Goal: Task Accomplishment & Management: Manage account settings

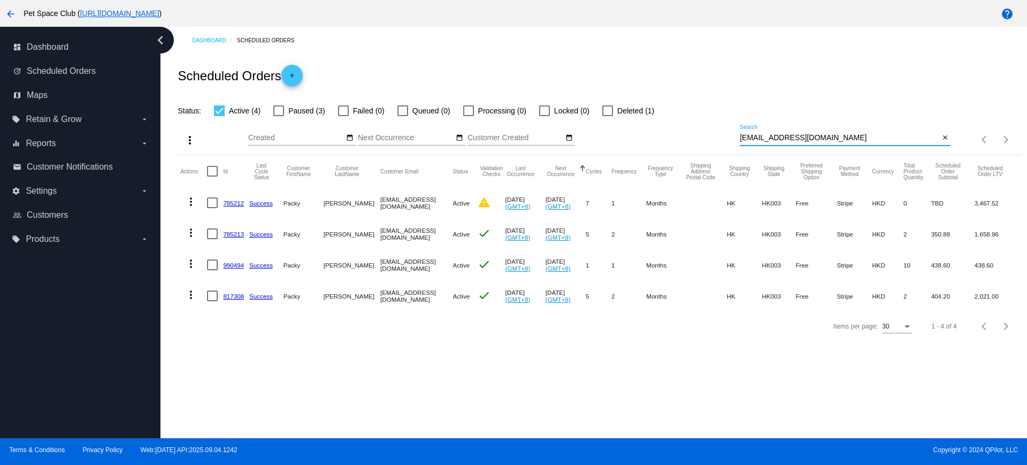
drag, startPoint x: 820, startPoint y: 132, endPoint x: 692, endPoint y: 125, distance: 128.1
click at [692, 125] on div "more_vert Sep Jan Feb Mar Apr 1" at bounding box center [598, 136] width 846 height 38
paste input "785212"
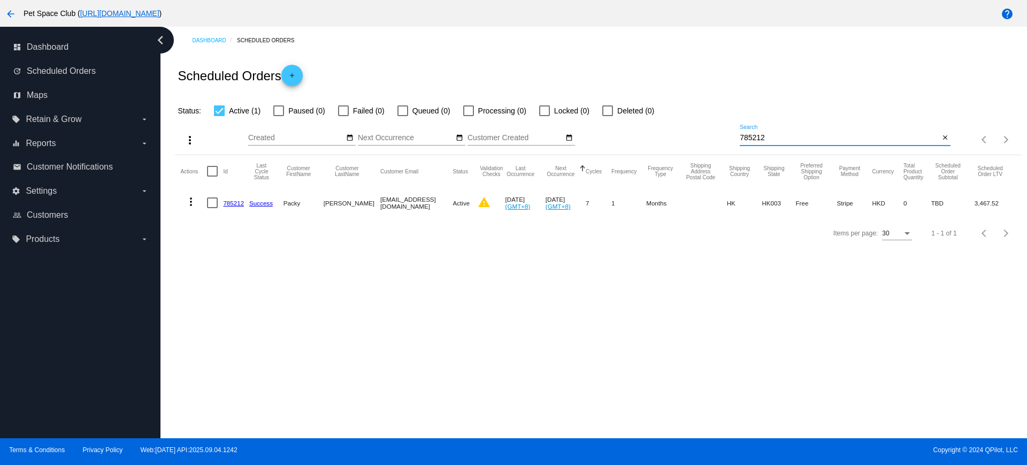
drag, startPoint x: 776, startPoint y: 138, endPoint x: 705, endPoint y: 136, distance: 71.7
click at [698, 133] on div "more_vert Sep Jan Feb Mar Apr 1" at bounding box center [598, 136] width 846 height 38
paste input "3"
drag, startPoint x: 362, startPoint y: 204, endPoint x: 445, endPoint y: 206, distance: 83.0
click at [445, 206] on mat-row "more_vert 785213 Success Packy Ng packyng2000@yahoo.com.hk Active check Aug 1 2…" at bounding box center [597, 202] width 835 height 31
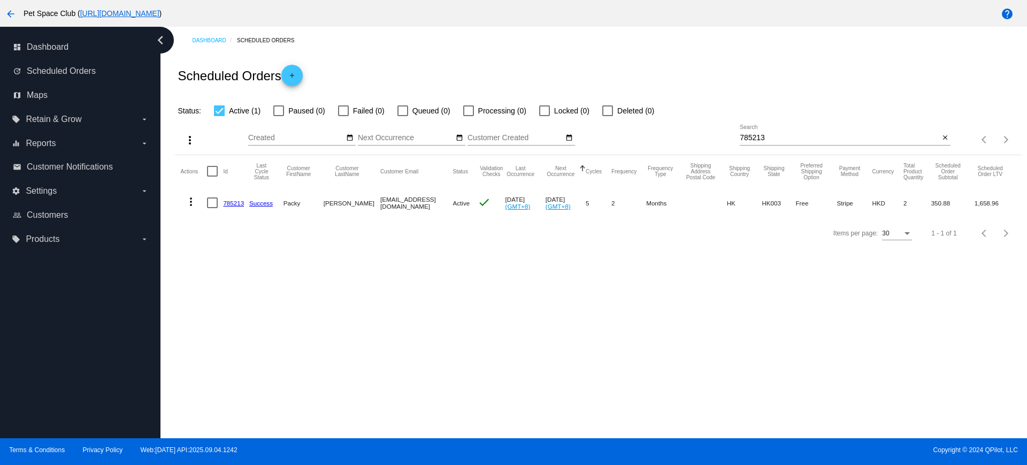
copy mat-row "packyng2000@yahoo.com.hk"
drag, startPoint x: 795, startPoint y: 139, endPoint x: 708, endPoint y: 138, distance: 87.2
click at [708, 138] on div "more_vert Sep Jan Feb Mar Apr 1" at bounding box center [598, 136] width 846 height 38
paste input "packyng2000@yahoo.com.hk"
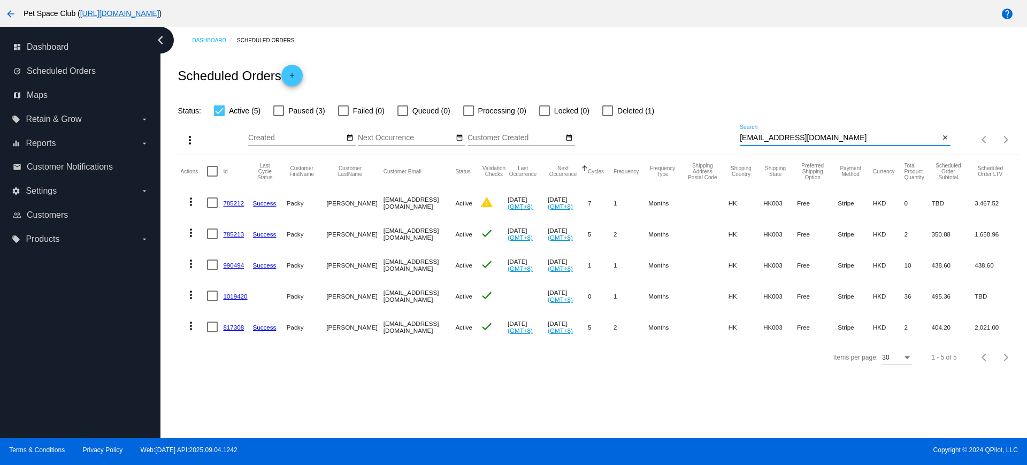
drag, startPoint x: 753, startPoint y: 137, endPoint x: 776, endPoint y: 143, distance: 23.8
click at [753, 136] on input "packyng2000@yahoo.com.hk" at bounding box center [840, 138] width 200 height 9
type input "packyng2000@yahoo.com.hk"
click at [174, 249] on div "Dashboard Scheduled Orders Scheduled Orders add Status: Active (5) Paused (3) F…" at bounding box center [598, 200] width 858 height 346
drag, startPoint x: 859, startPoint y: 138, endPoint x: 702, endPoint y: 138, distance: 157.3
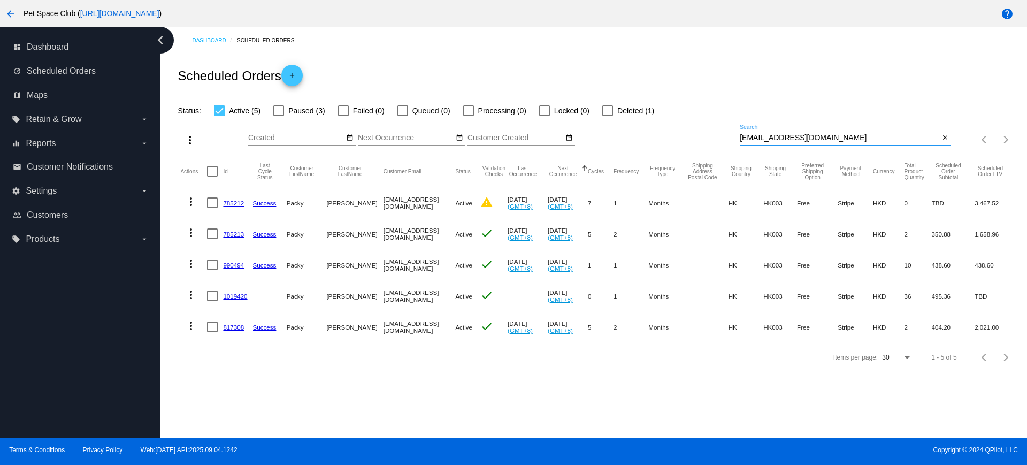
click at [702, 138] on div "more_vert Sep Jan Feb Mar Apr 1" at bounding box center [598, 136] width 846 height 38
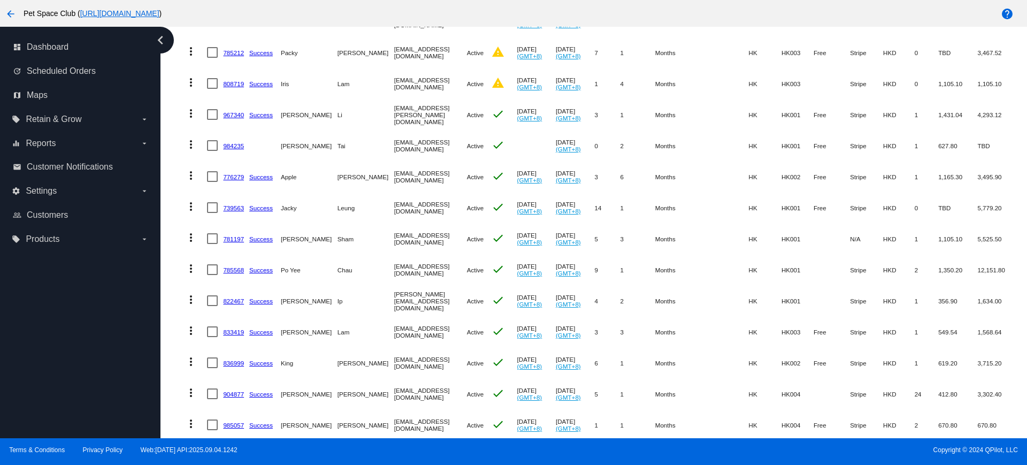
scroll to position [201, 0]
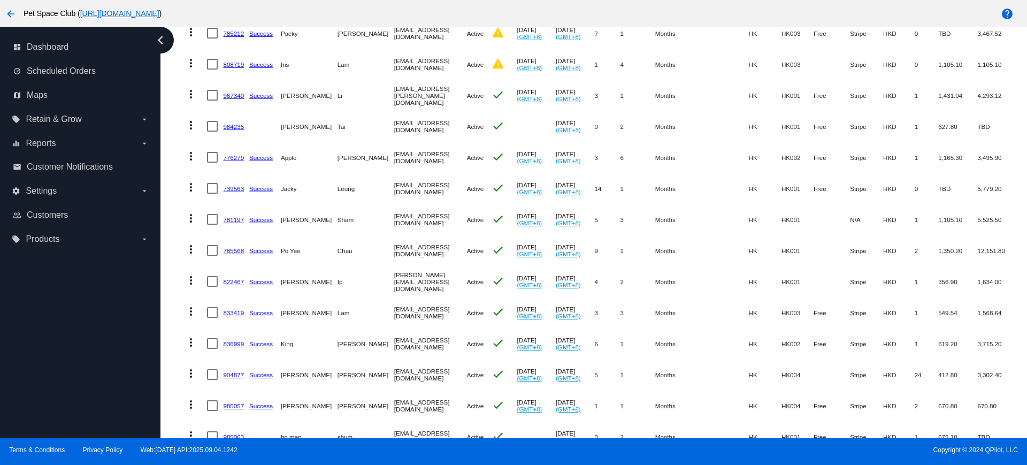
click at [166, 178] on div "Dashboard Scheduled Orders Scheduled Orders add Status: Active (291) Paused (13…" at bounding box center [594, 232] width 867 height 411
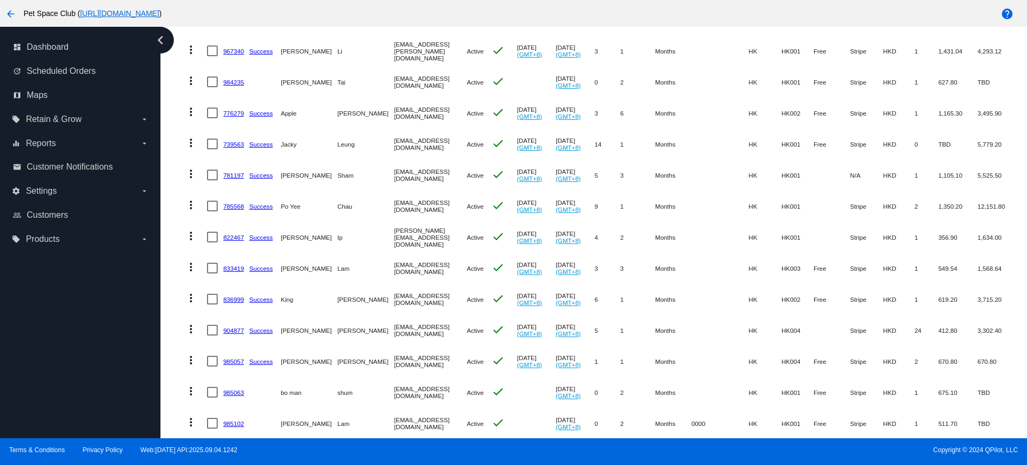
scroll to position [268, 0]
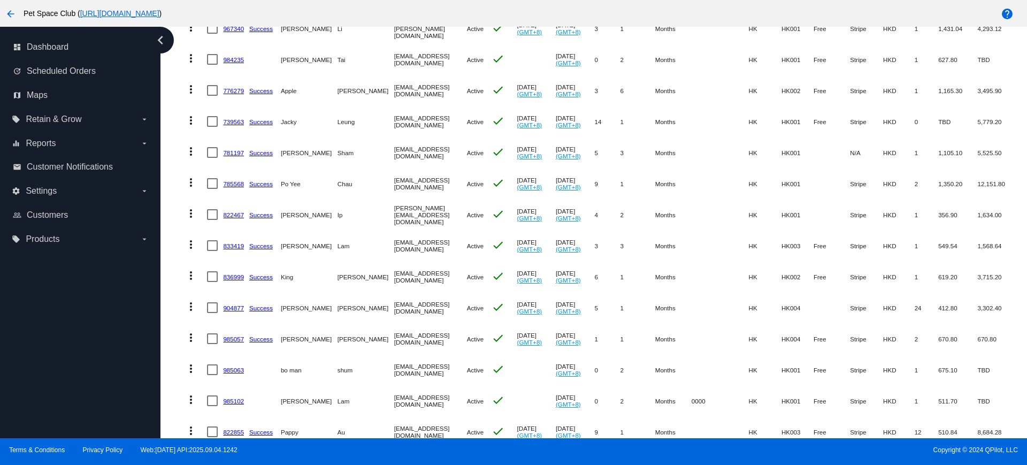
drag, startPoint x: 232, startPoint y: 278, endPoint x: 235, endPoint y: 246, distance: 32.2
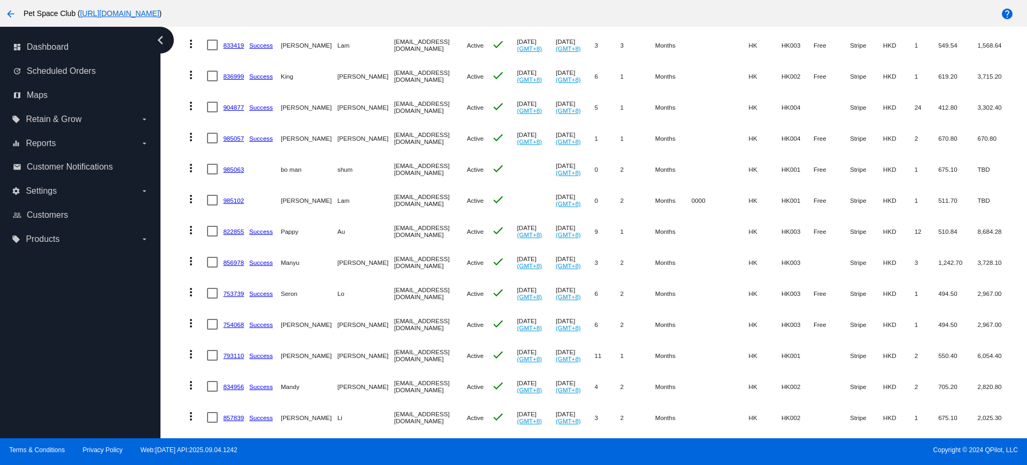
scroll to position [535, 0]
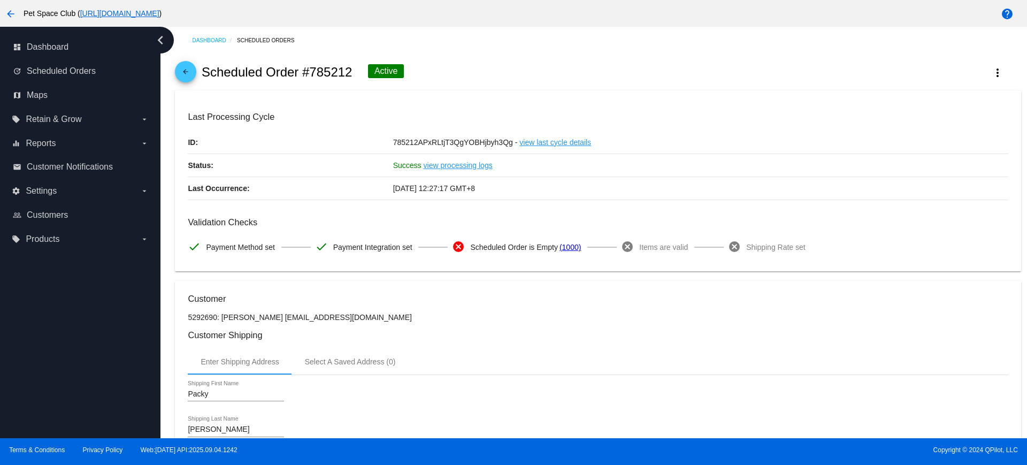
click at [311, 72] on h2 "Scheduled Order #785212" at bounding box center [277, 72] width 151 height 15
drag, startPoint x: 118, startPoint y: 296, endPoint x: 124, endPoint y: 295, distance: 6.5
click at [118, 296] on div "dashboard Dashboard update Scheduled Orders map Maps local_offer Retain & Grow …" at bounding box center [80, 232] width 161 height 411
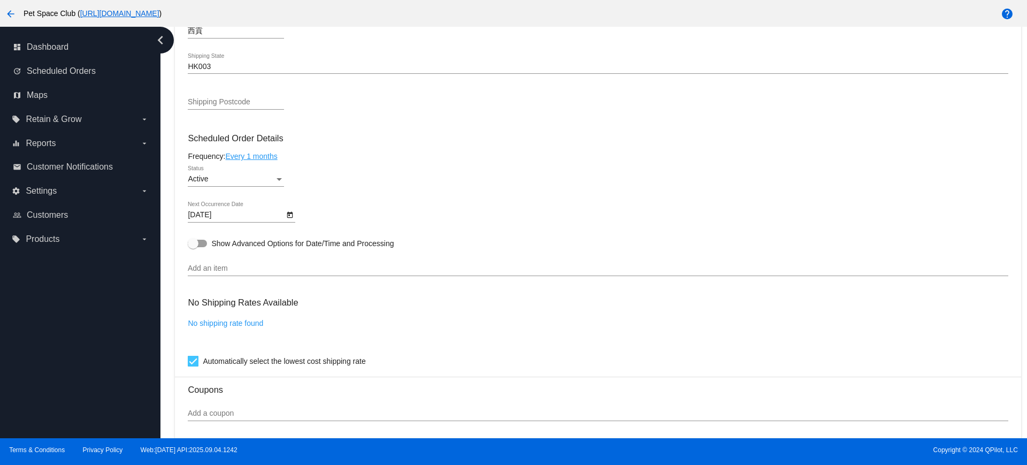
scroll to position [572, 0]
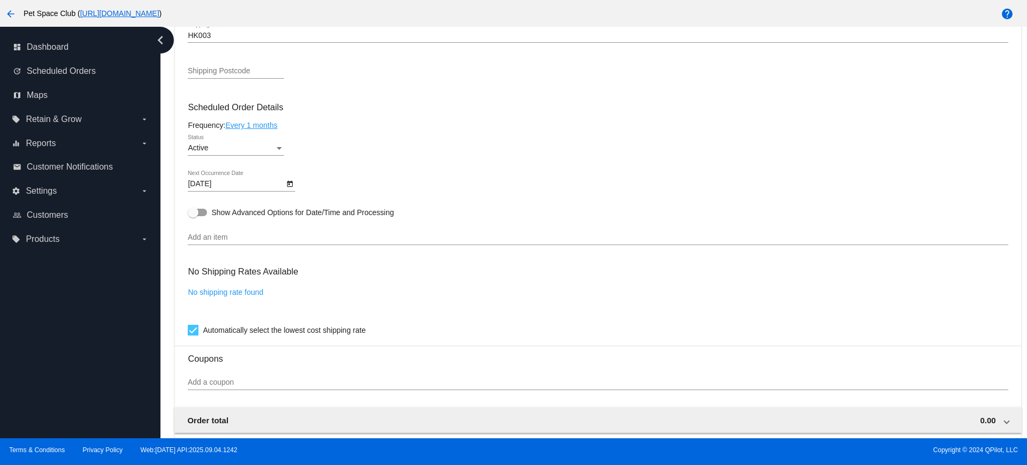
click at [102, 307] on div "dashboard Dashboard update Scheduled Orders map Maps local_offer Retain & Grow …" at bounding box center [80, 232] width 161 height 411
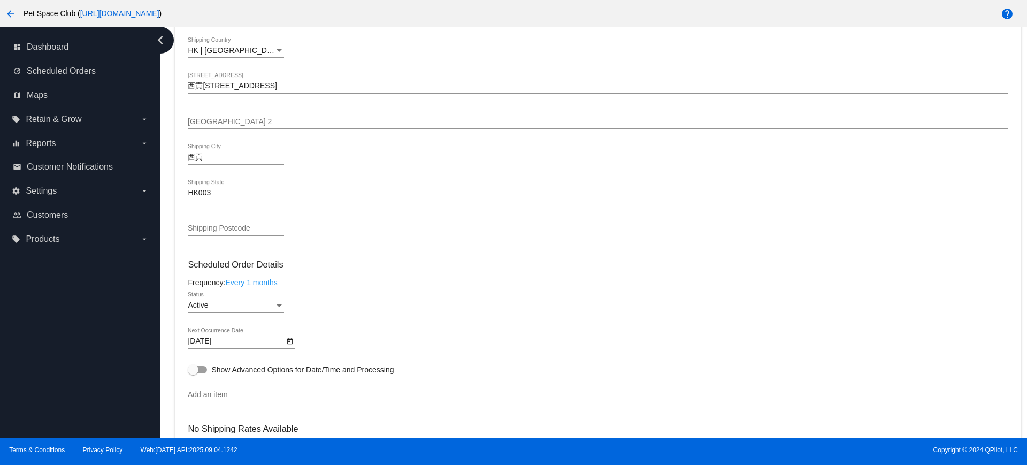
scroll to position [371, 0]
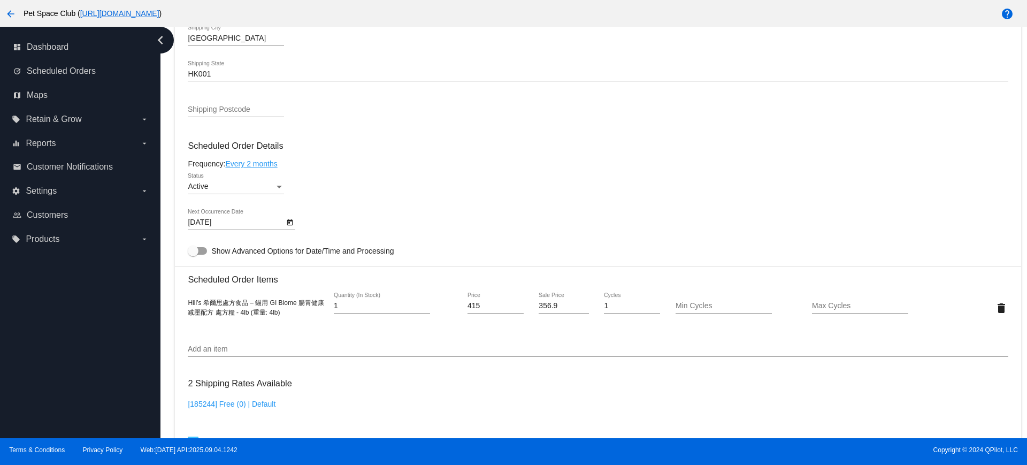
scroll to position [535, 0]
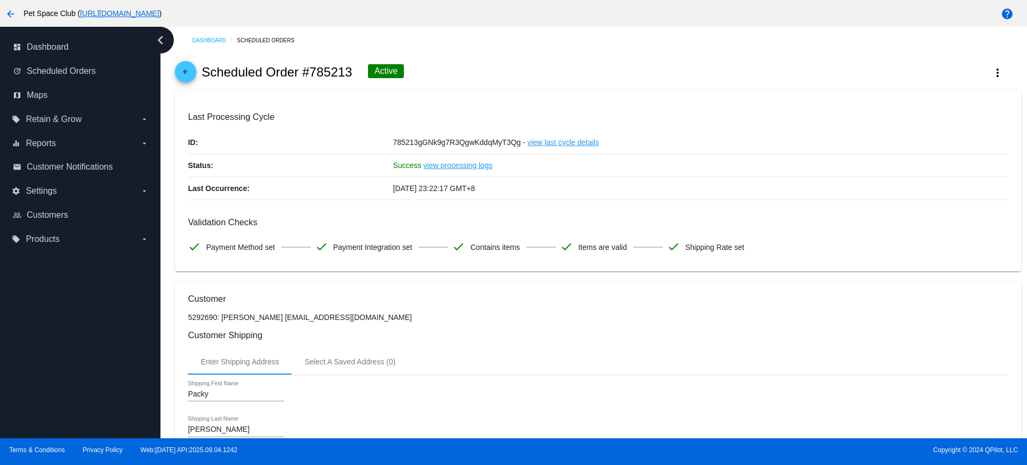
drag, startPoint x: 352, startPoint y: 73, endPoint x: 310, endPoint y: 76, distance: 41.8
click at [310, 75] on div "arrow_back Scheduled Order #785213 Active more_vert" at bounding box center [598, 72] width 846 height 36
click at [126, 300] on div "dashboard Dashboard update Scheduled Orders map Maps local_offer Retain & Grow …" at bounding box center [80, 232] width 161 height 411
drag, startPoint x: 352, startPoint y: 68, endPoint x: 312, endPoint y: 70, distance: 39.7
click at [312, 70] on h2 "Scheduled Order #785213" at bounding box center [277, 72] width 151 height 15
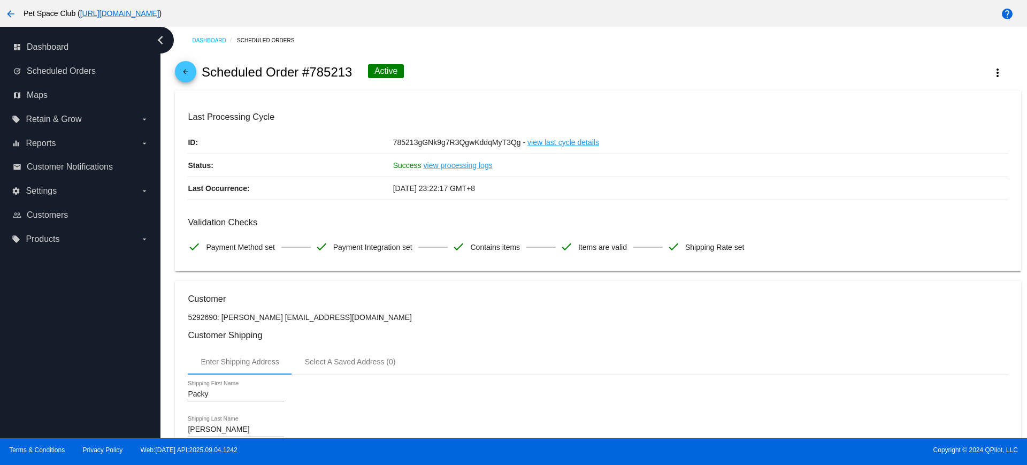
copy h2 "785213"
click at [113, 333] on div "dashboard Dashboard update Scheduled Orders map Maps local_offer Retain & Grow …" at bounding box center [80, 232] width 161 height 411
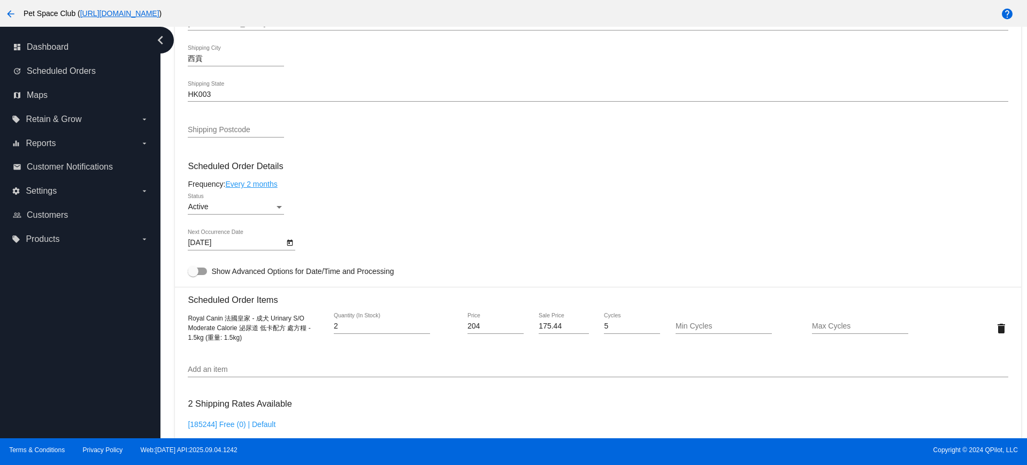
scroll to position [535, 0]
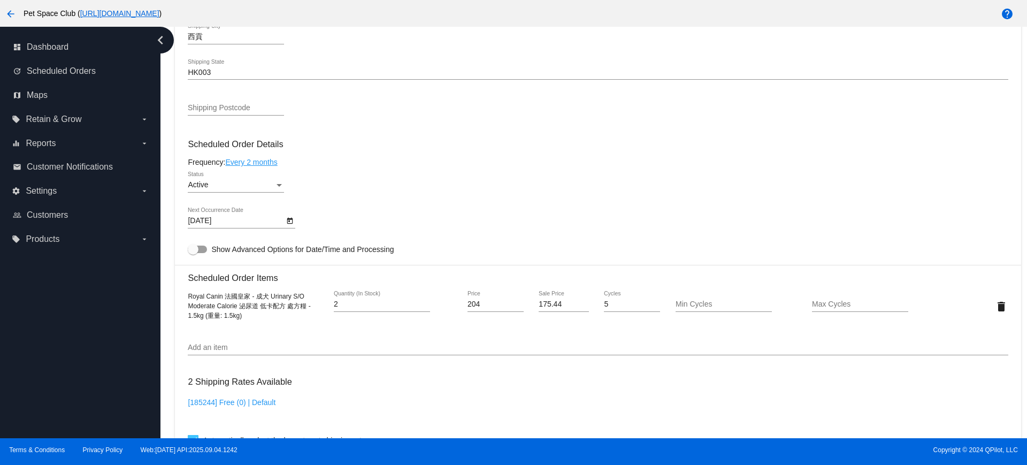
click at [98, 312] on div "dashboard Dashboard update Scheduled Orders map Maps local_offer Retain & Grow …" at bounding box center [80, 232] width 161 height 411
drag, startPoint x: 234, startPoint y: 315, endPoint x: 187, endPoint y: 300, distance: 49.1
click at [187, 300] on mat-card "Customer 5292690: Packy Ng packyng2000@yahoo.com.hk Customer Shipping Enter Shi…" at bounding box center [598, 281] width 846 height 1070
copy span "Royal Canin 法國皇家 - 成犬 Urinary S/O Moderate Calorie 泌尿道 低卡配方 處方糧 - 1.5kg (重量: 1.…"
drag, startPoint x: 129, startPoint y: 346, endPoint x: 209, endPoint y: 333, distance: 81.3
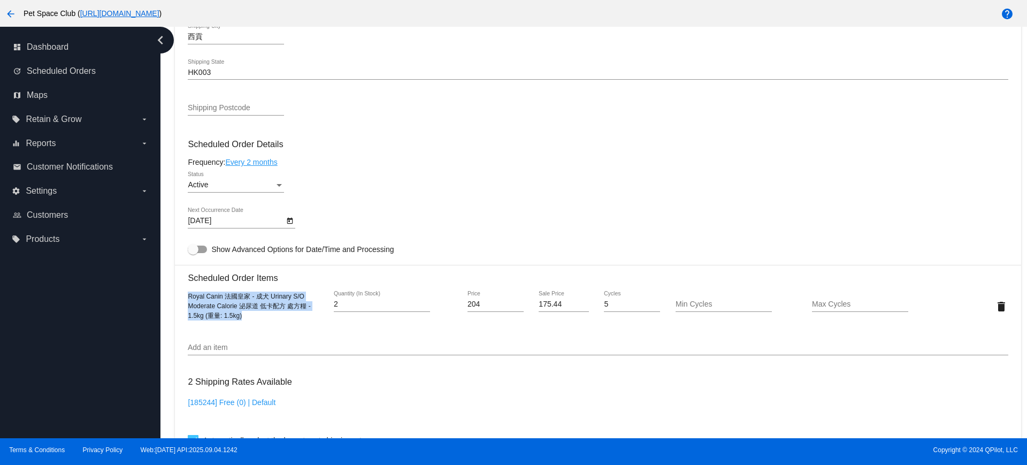
click at [129, 346] on div "dashboard Dashboard update Scheduled Orders map Maps local_offer Retain & Grow …" at bounding box center [80, 232] width 161 height 411
drag, startPoint x: 102, startPoint y: 326, endPoint x: 142, endPoint y: 309, distance: 43.4
click at [102, 326] on div "dashboard Dashboard update Scheduled Orders map Maps local_offer Retain & Grow …" at bounding box center [80, 232] width 161 height 411
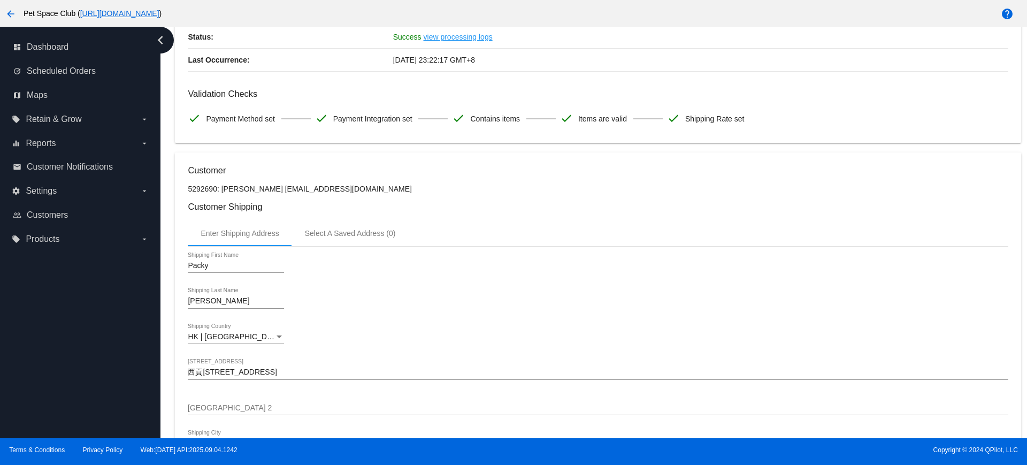
scroll to position [0, 0]
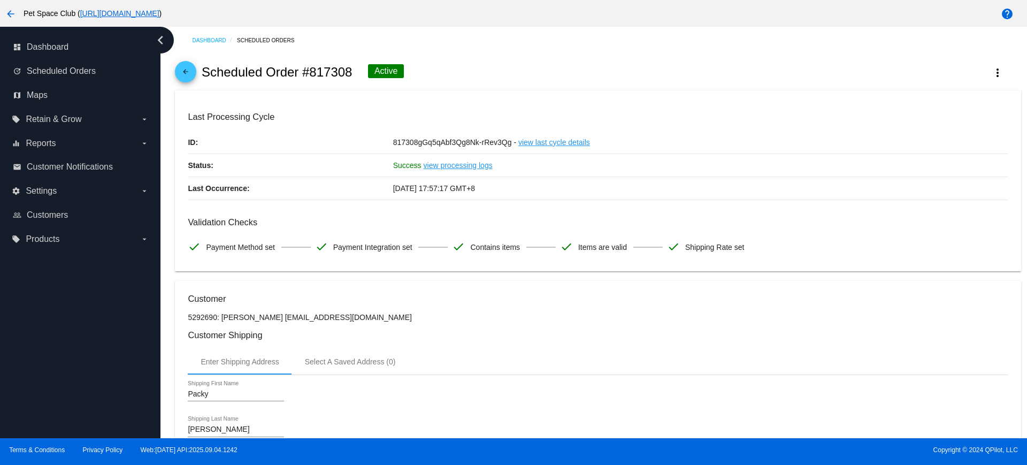
drag, startPoint x: 352, startPoint y: 72, endPoint x: 312, endPoint y: 71, distance: 39.6
click at [312, 71] on h2 "Scheduled Order #817308" at bounding box center [277, 72] width 151 height 15
click at [142, 327] on div "dashboard Dashboard update Scheduled Orders map Maps local_offer Retain & Grow …" at bounding box center [80, 232] width 161 height 411
drag, startPoint x: 350, startPoint y: 72, endPoint x: 310, endPoint y: 71, distance: 39.6
click at [310, 71] on h2 "Scheduled Order #817308" at bounding box center [277, 72] width 151 height 15
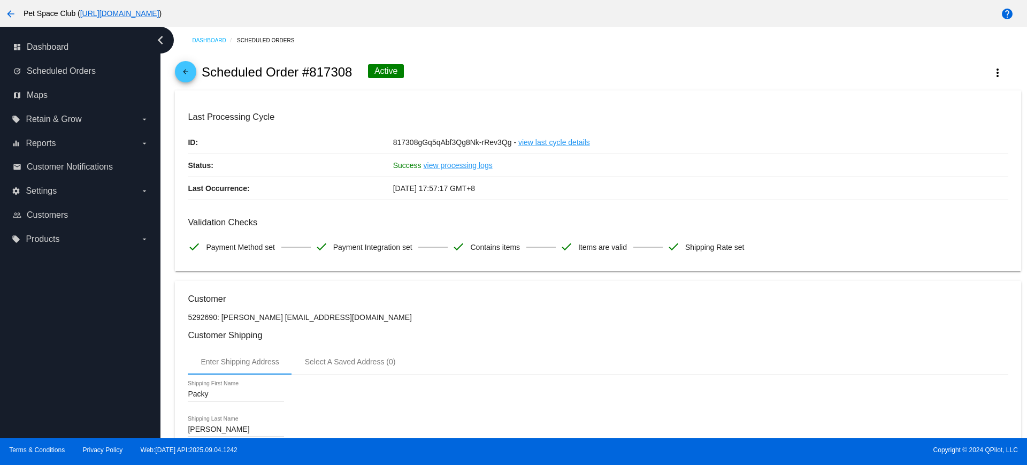
copy h2 "817308"
click at [118, 373] on div "dashboard Dashboard update Scheduled Orders map Maps local_offer Retain & Grow …" at bounding box center [80, 232] width 161 height 411
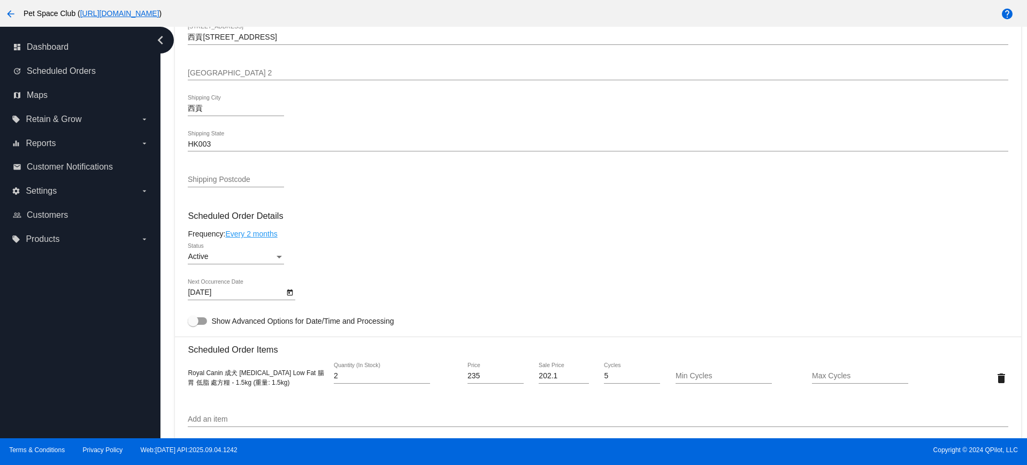
scroll to position [468, 0]
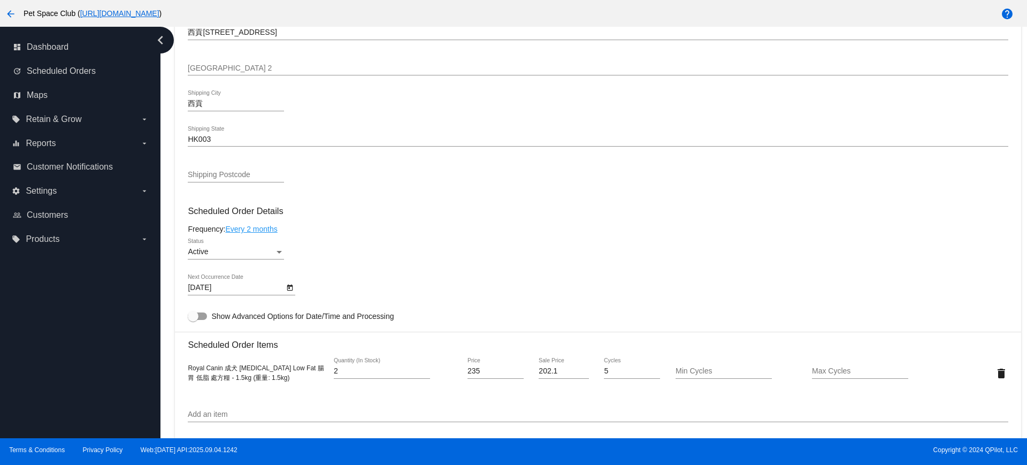
drag, startPoint x: 132, startPoint y: 377, endPoint x: 148, endPoint y: 374, distance: 16.9
click at [132, 377] on div "dashboard Dashboard update Scheduled Orders map Maps local_offer Retain & Grow …" at bounding box center [80, 232] width 161 height 411
drag, startPoint x: 292, startPoint y: 379, endPoint x: 184, endPoint y: 368, distance: 108.6
click at [184, 368] on mat-card "Customer 5292690: Packy Ng packyng2000@yahoo.com.hk Customer Shipping Enter Shi…" at bounding box center [598, 348] width 846 height 1070
copy span "Royal Canin 成犬 Gastrointestinal Low Fat 腸胃 低脂 處方糧 - 1.5kg (重量: 1.5kg)"
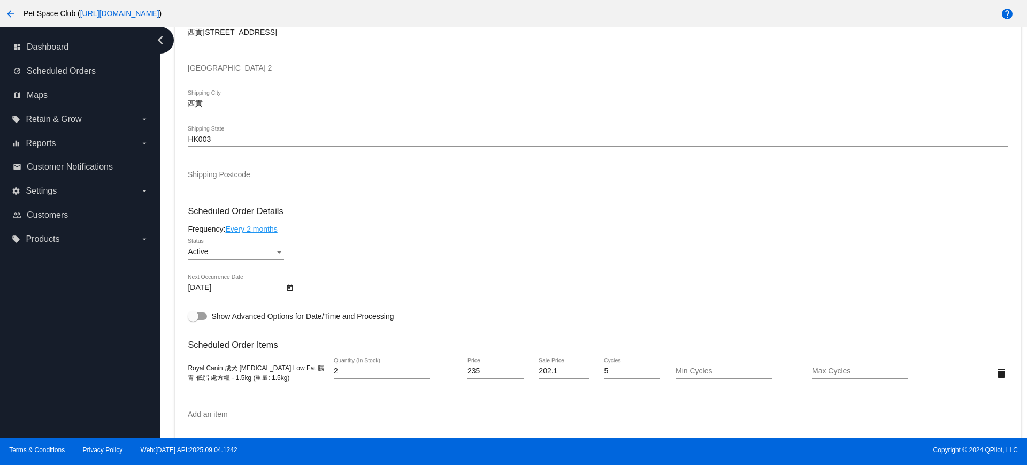
click at [113, 352] on div "dashboard Dashboard update Scheduled Orders map Maps local_offer Retain & Grow …" at bounding box center [80, 232] width 161 height 411
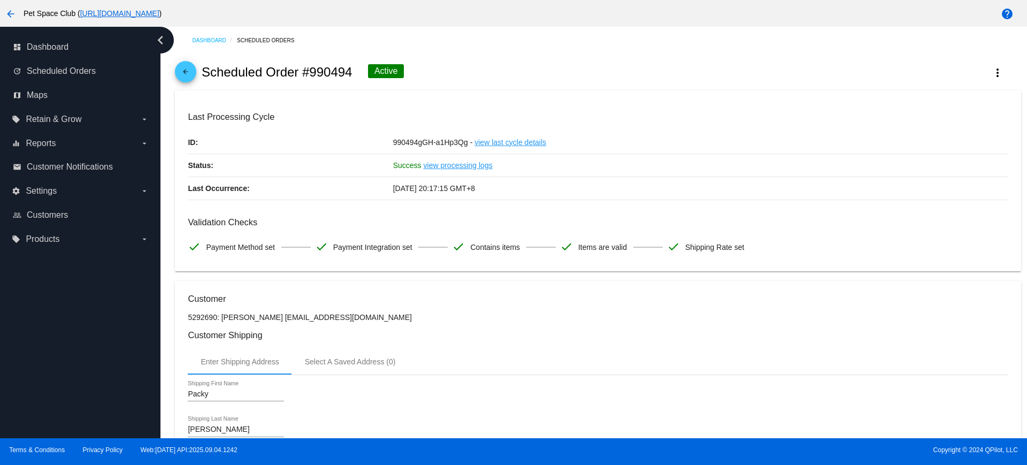
drag, startPoint x: 353, startPoint y: 72, endPoint x: 311, endPoint y: 71, distance: 41.8
click at [311, 71] on div "arrow_back Scheduled Order #990494 Active more_vert" at bounding box center [598, 72] width 846 height 36
copy h2 "990494"
click at [451, 65] on div "arrow_back Scheduled Order #990494 Active more_vert" at bounding box center [598, 72] width 846 height 36
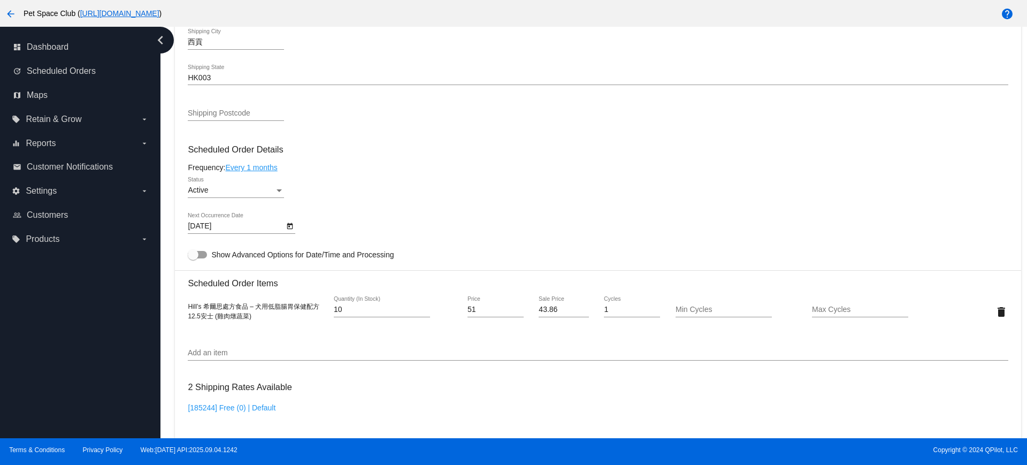
scroll to position [535, 0]
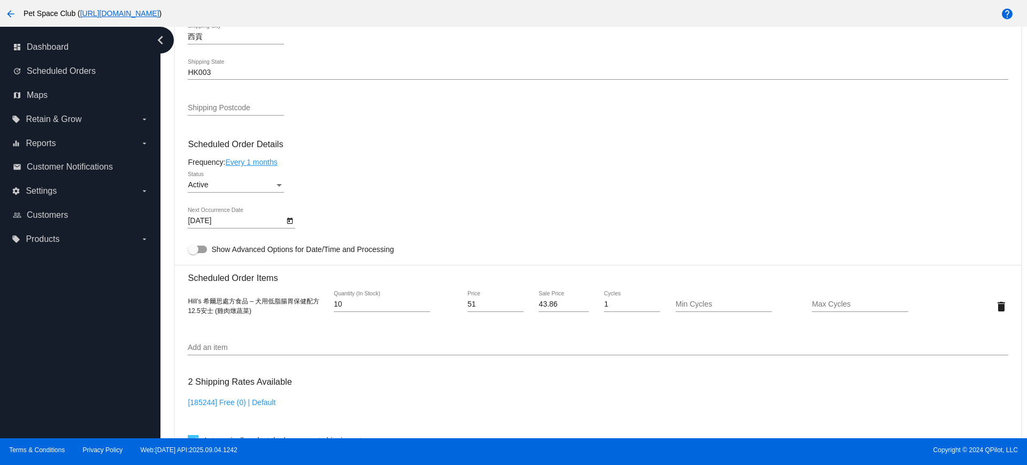
click at [170, 212] on div "Dashboard Scheduled Orders arrow_back Scheduled Order #990494 Active more_vert …" at bounding box center [598, 154] width 858 height 1324
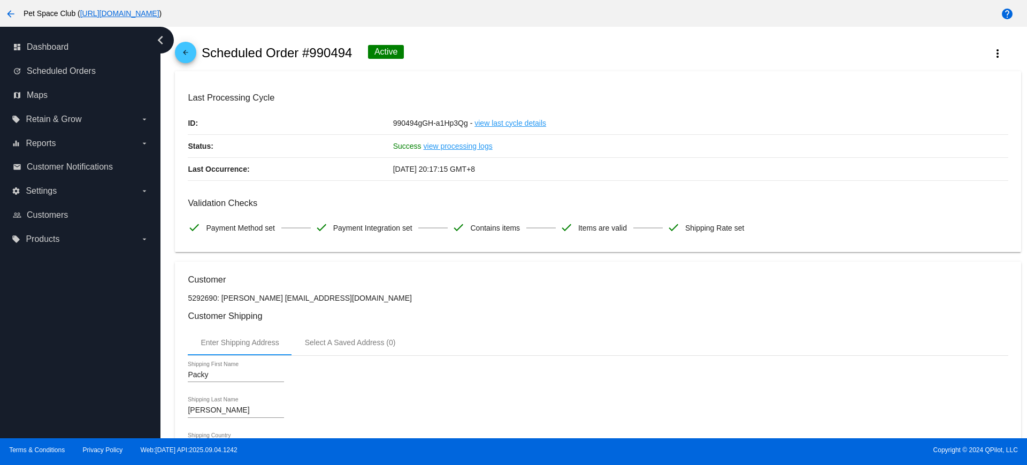
scroll to position [0, 0]
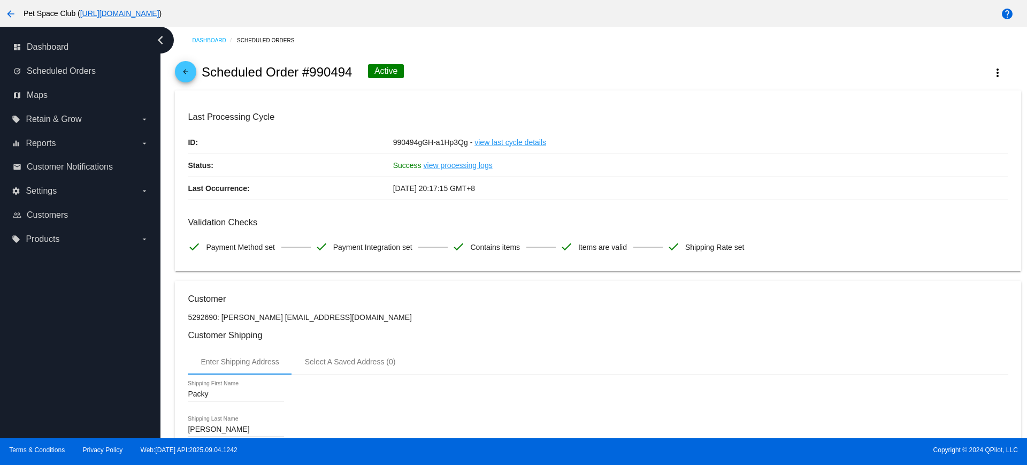
drag, startPoint x: 353, startPoint y: 70, endPoint x: 312, endPoint y: 70, distance: 40.7
click at [312, 70] on div "arrow_back Scheduled Order #990494 Active more_vert" at bounding box center [598, 72] width 846 height 36
copy h2 "990494"
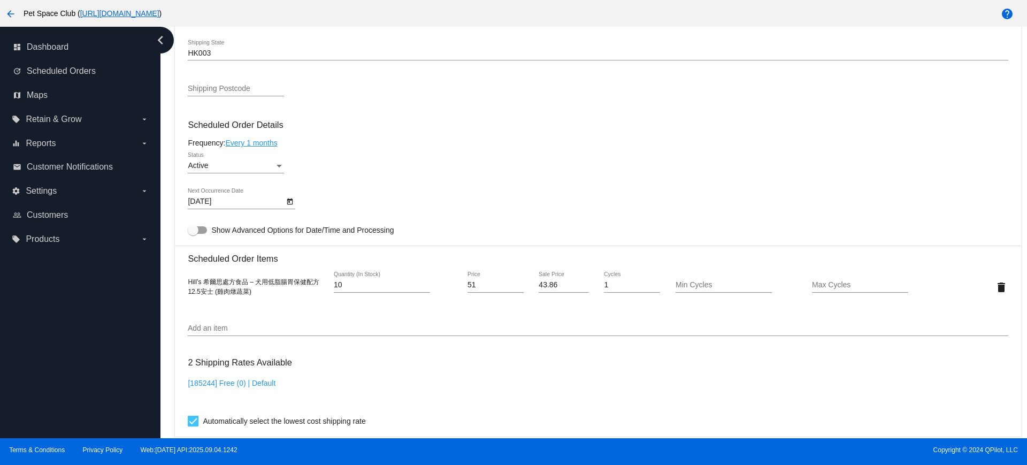
scroll to position [535, 0]
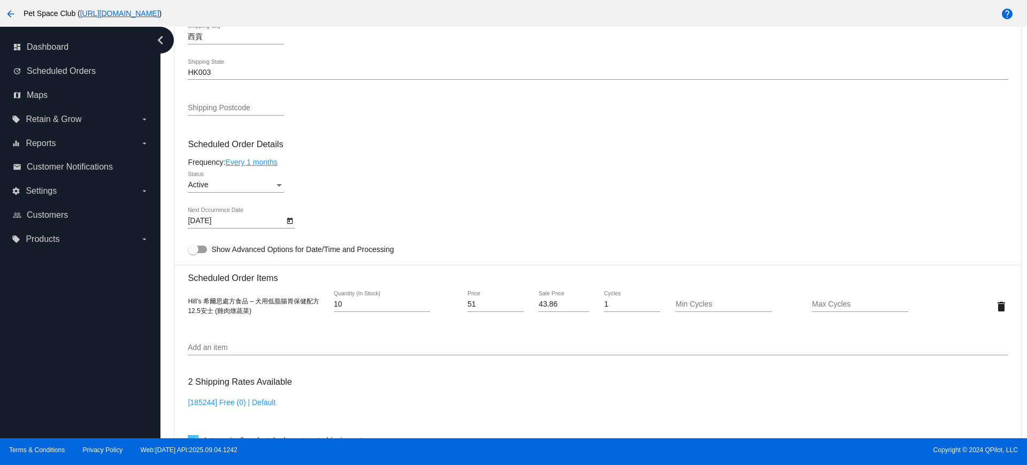
click at [167, 238] on div "Dashboard Scheduled Orders arrow_back Scheduled Order #990494 Active more_vert …" at bounding box center [594, 232] width 867 height 411
drag, startPoint x: 258, startPoint y: 313, endPoint x: 189, endPoint y: 301, distance: 70.6
click at [189, 301] on div "Hill’s 希爾思處方食品 – 犬用低脂腸胃保健配方 12.5安士 (雞肉燉蔬菜)" at bounding box center [256, 305] width 137 height 19
copy span "Hill’s 希爾思處方食品 – 犬用低脂腸胃保健配方 12.5安士 (雞肉燉蔬菜)"
click at [170, 257] on div "Dashboard Scheduled Orders arrow_back Scheduled Order #990494 Active more_vert …" at bounding box center [598, 154] width 858 height 1324
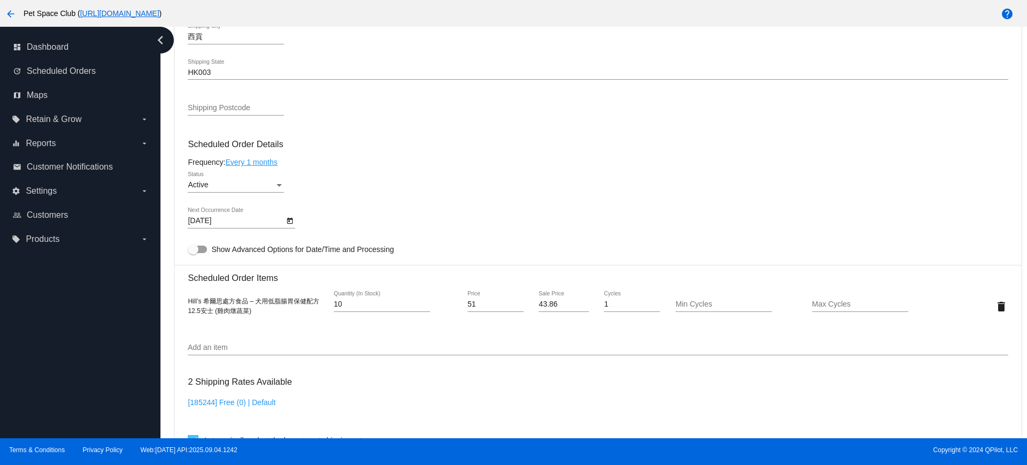
click at [171, 293] on div "Dashboard Scheduled Orders arrow_back Scheduled Order #990494 Active more_vert …" at bounding box center [598, 154] width 858 height 1324
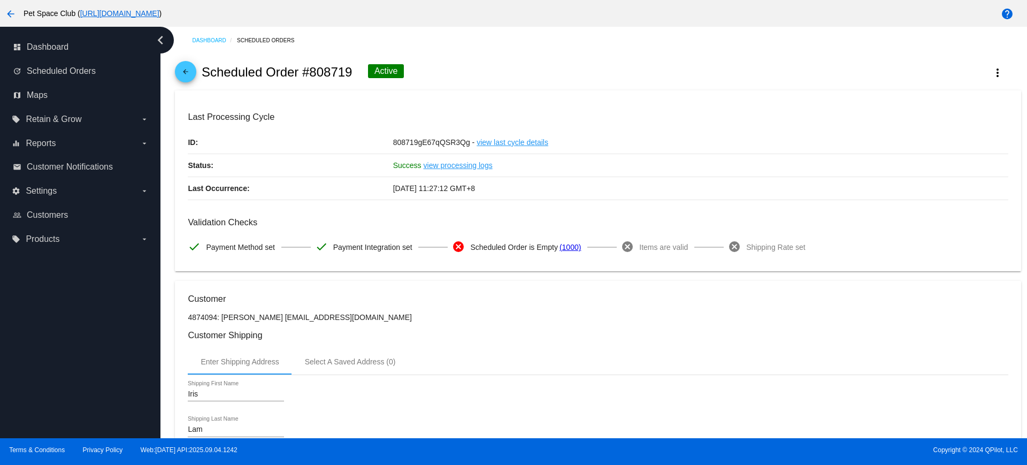
drag, startPoint x: 355, startPoint y: 75, endPoint x: 311, endPoint y: 75, distance: 44.4
click at [311, 75] on div "arrow_back Scheduled Order #808719 Active more_vert" at bounding box center [598, 72] width 846 height 36
copy h2 "808719"
click at [493, 57] on div "arrow_back Scheduled Order #808719 Active more_vert" at bounding box center [598, 72] width 846 height 36
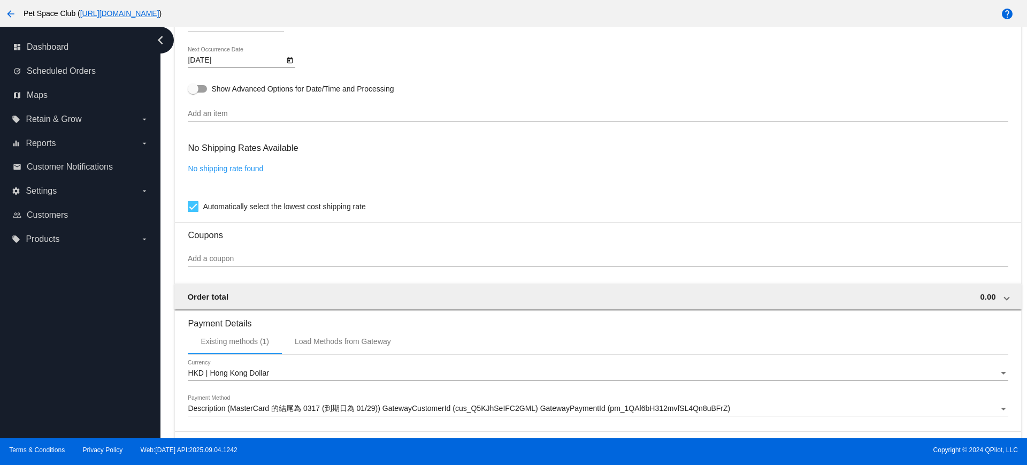
scroll to position [602, 0]
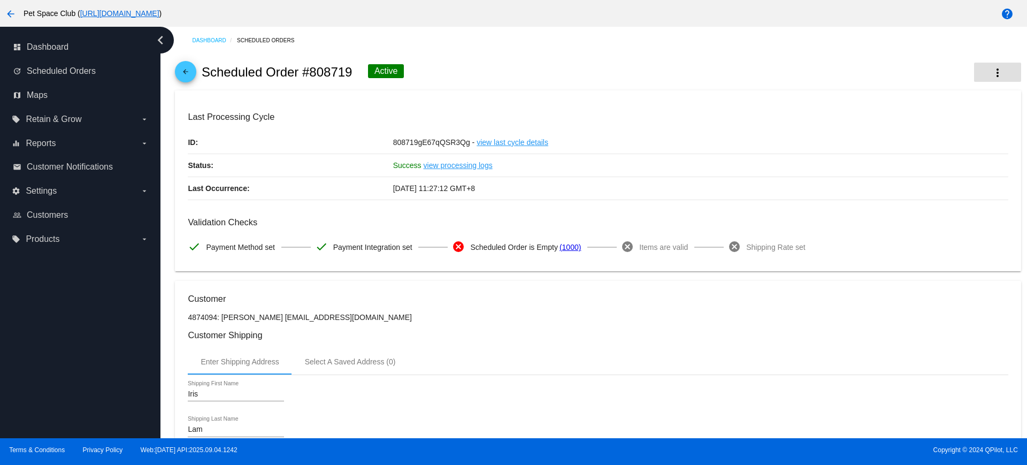
click at [992, 73] on mat-icon "more_vert" at bounding box center [998, 72] width 13 height 13
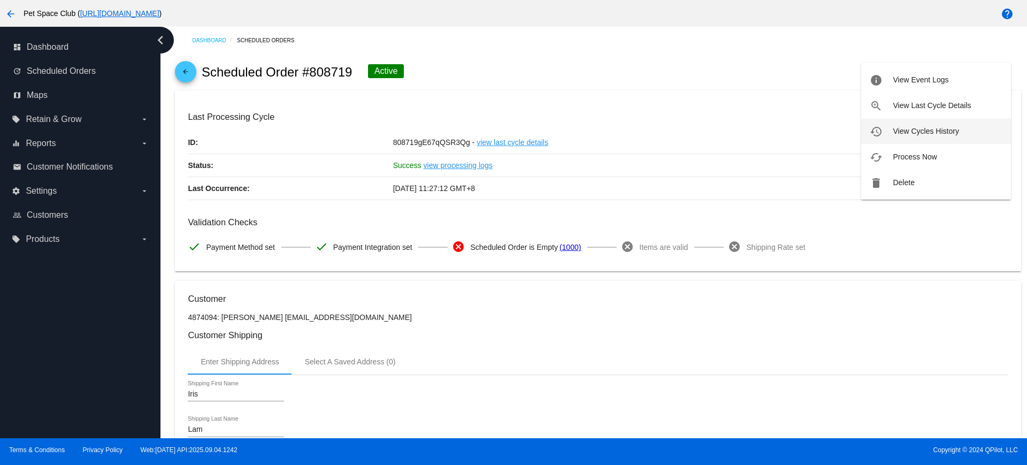
click at [914, 125] on button "history View Cycles History" at bounding box center [937, 131] width 150 height 26
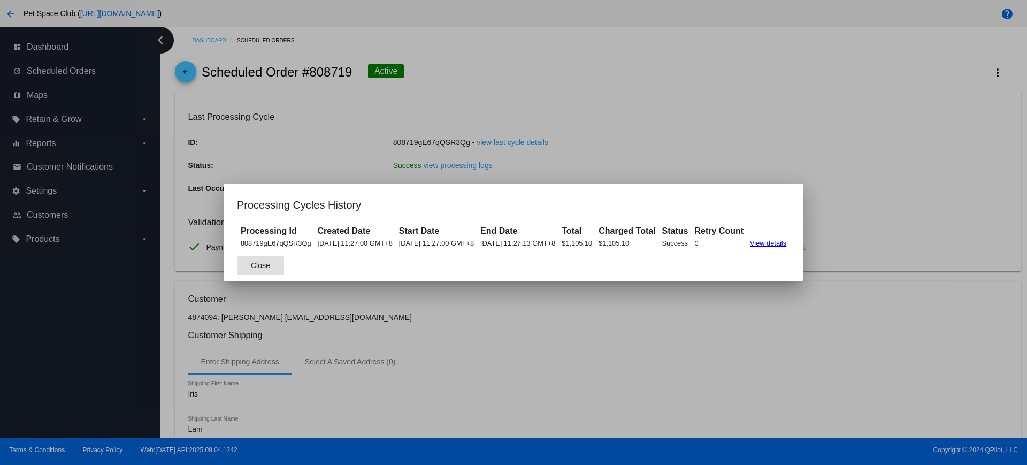
click at [237, 272] on button "Close" at bounding box center [260, 265] width 47 height 19
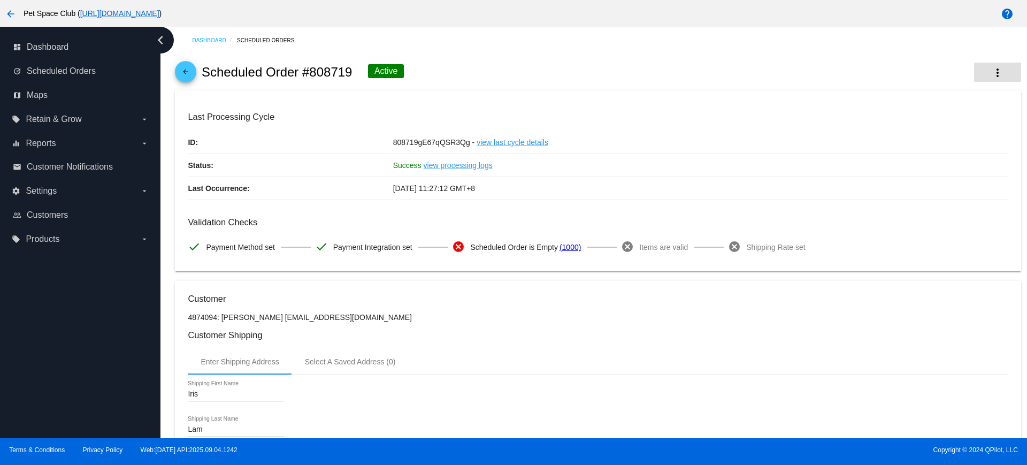
click at [992, 75] on mat-icon "more_vert" at bounding box center [998, 72] width 13 height 13
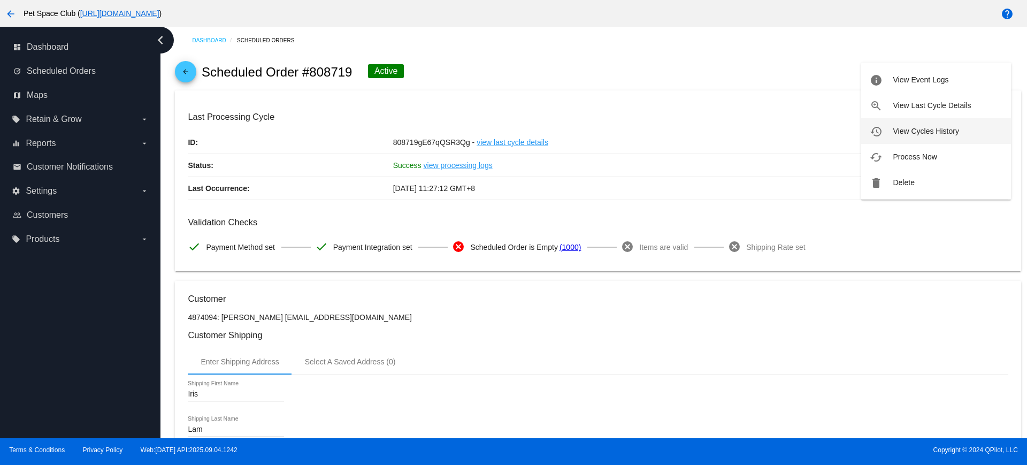
click at [917, 135] on span "View Cycles History" at bounding box center [926, 131] width 66 height 9
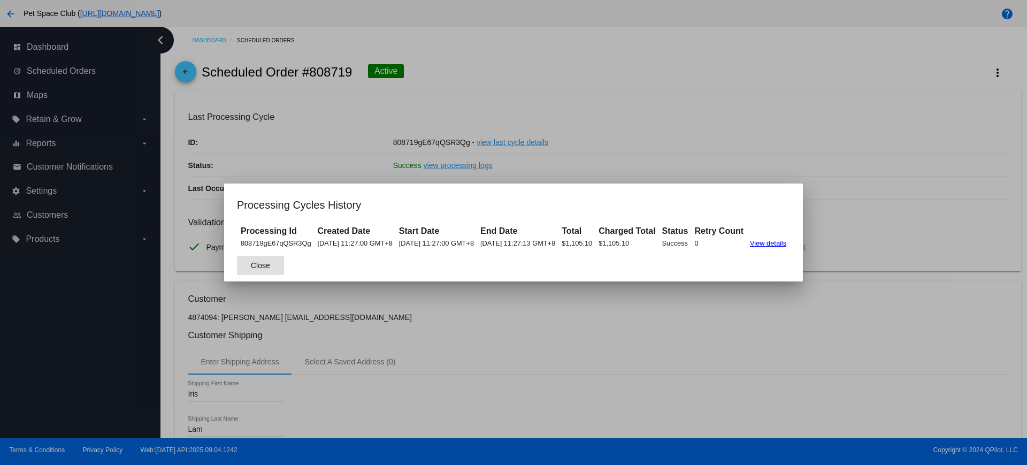
click at [251, 265] on span "Close" at bounding box center [260, 265] width 19 height 9
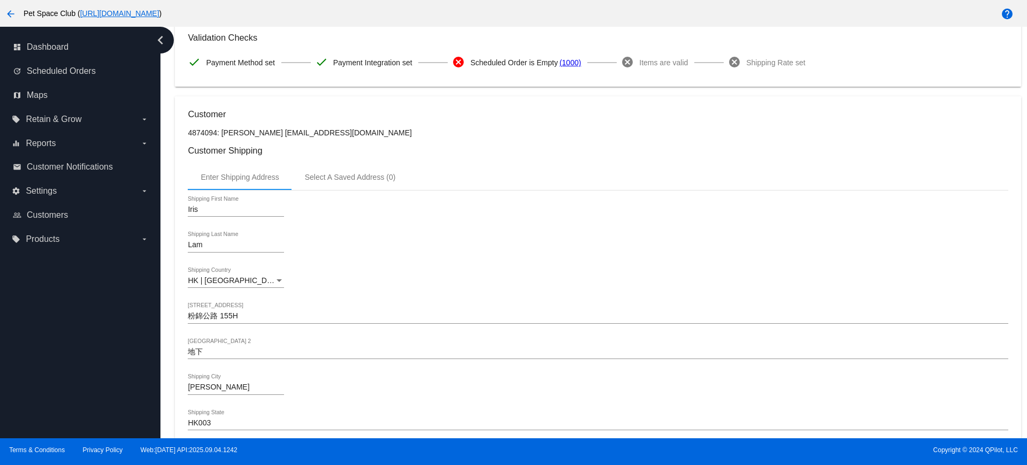
scroll to position [201, 0]
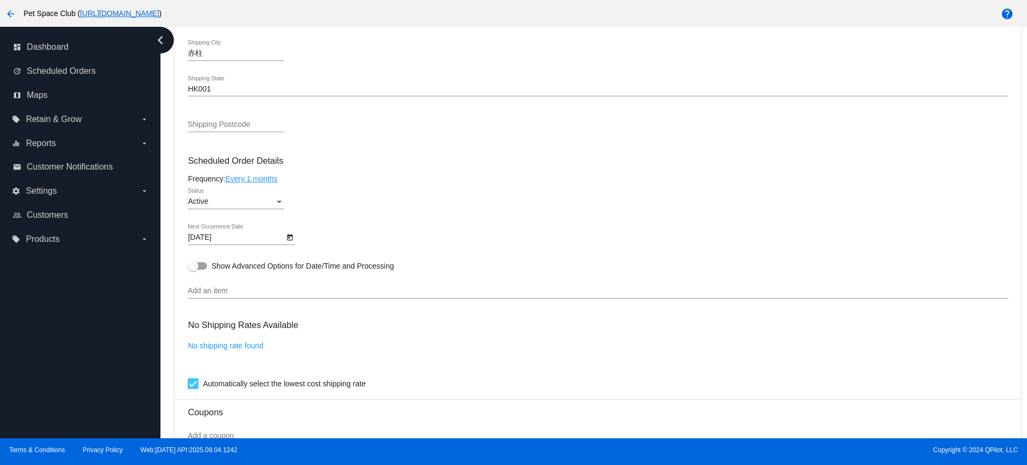
scroll to position [468, 0]
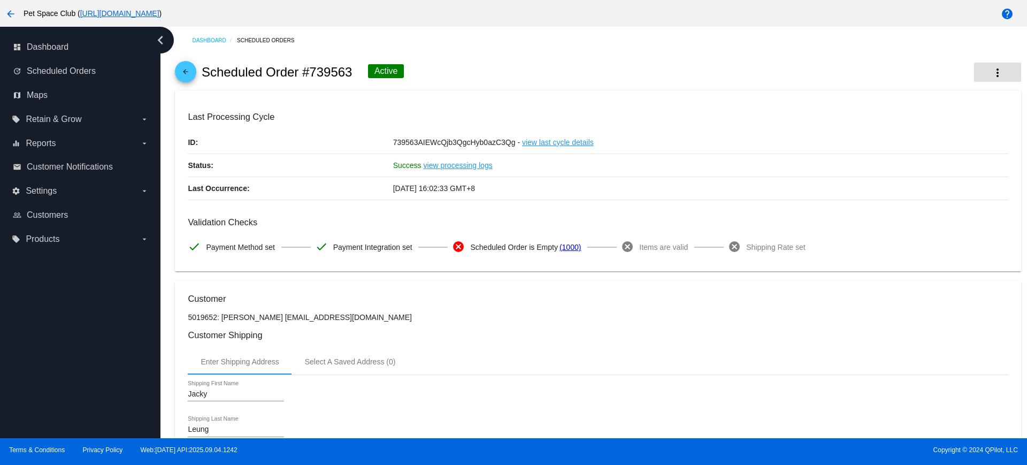
click at [992, 76] on mat-icon "more_vert" at bounding box center [998, 72] width 13 height 13
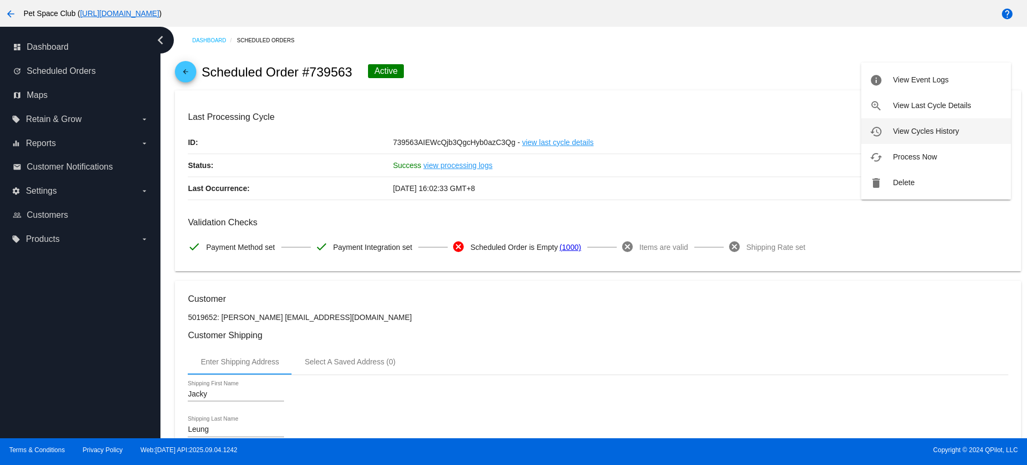
click at [909, 130] on span "View Cycles History" at bounding box center [926, 131] width 66 height 9
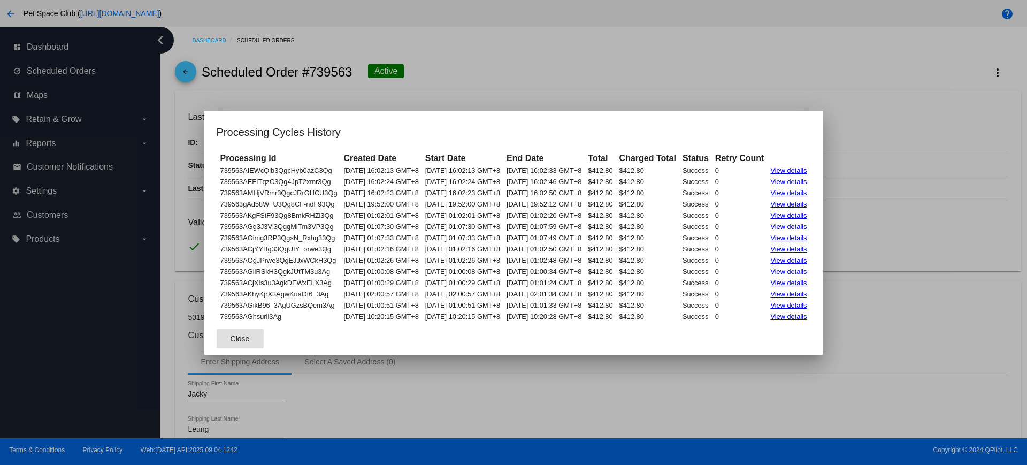
click at [231, 340] on span "Close" at bounding box center [240, 338] width 19 height 9
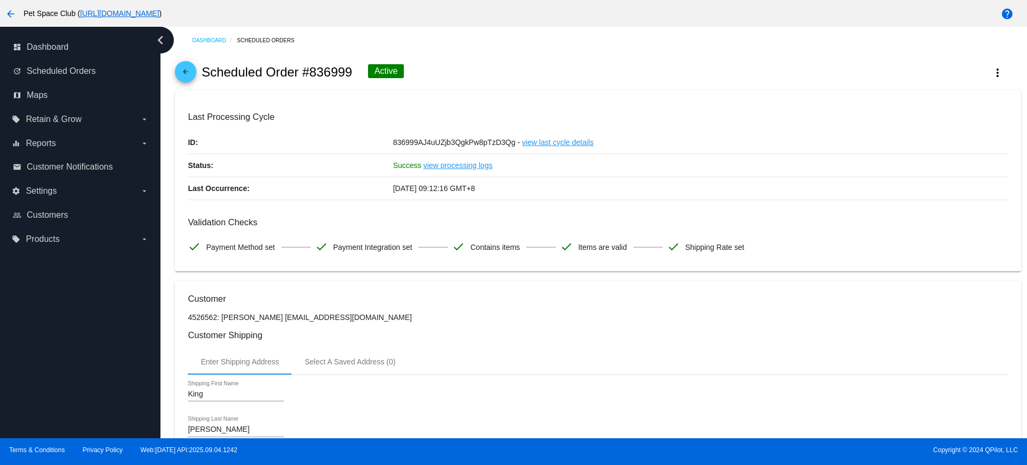
drag, startPoint x: 349, startPoint y: 71, endPoint x: 308, endPoint y: 72, distance: 41.2
click at [308, 72] on h2 "Scheduled Order #836999" at bounding box center [277, 72] width 151 height 15
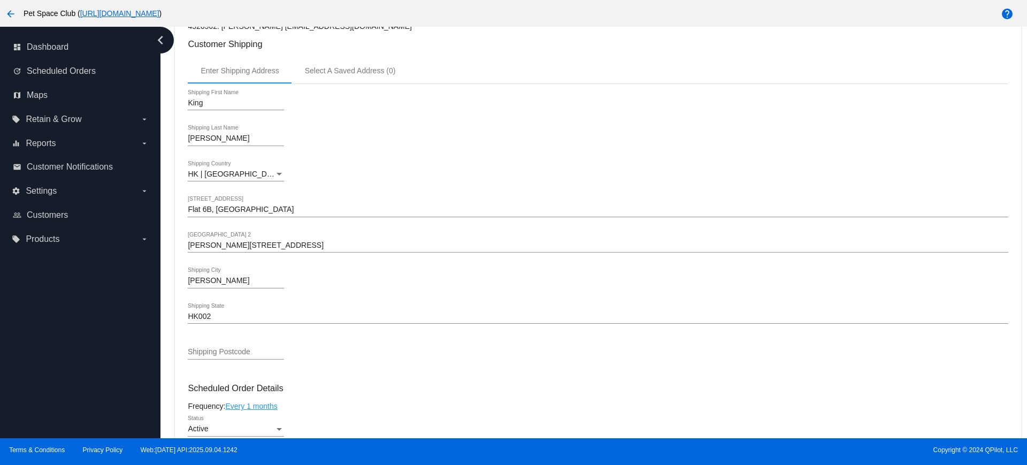
scroll to position [535, 0]
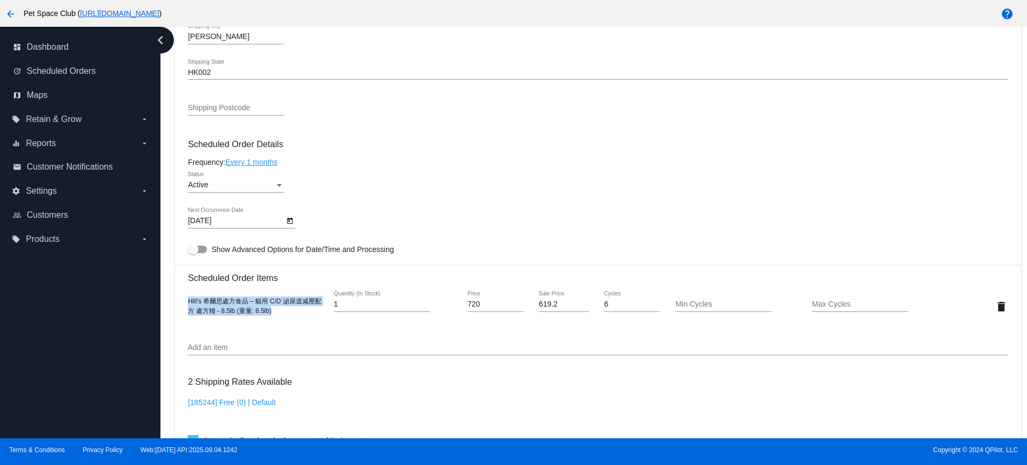
drag, startPoint x: 275, startPoint y: 314, endPoint x: 185, endPoint y: 304, distance: 89.9
click at [185, 304] on mat-card "Customer 4526562: King Fung kingg64@hotmail.com Customer Shipping Enter Shippin…" at bounding box center [598, 281] width 846 height 1070
copy span "Hill’s 希爾思處方食品 – 貓用 C/D 泌尿道减壓配方 處方糧 - 8.5lb (重量: 8.5lb)"
click at [164, 318] on div "Dashboard Scheduled Orders arrow_back Scheduled Order #836999 Active more_vert …" at bounding box center [594, 232] width 867 height 411
click at [286, 222] on icon "Open calendar" at bounding box center [289, 221] width 7 height 13
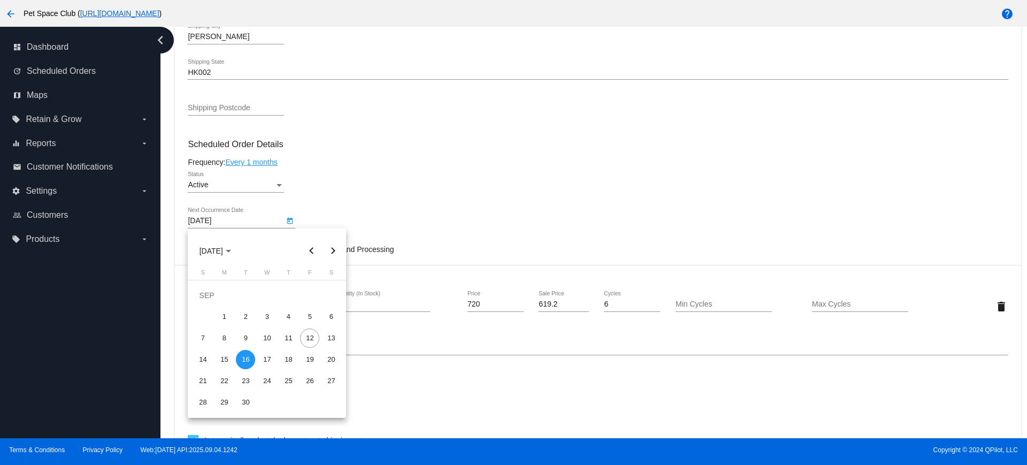
click at [752, 170] on div at bounding box center [513, 232] width 1027 height 465
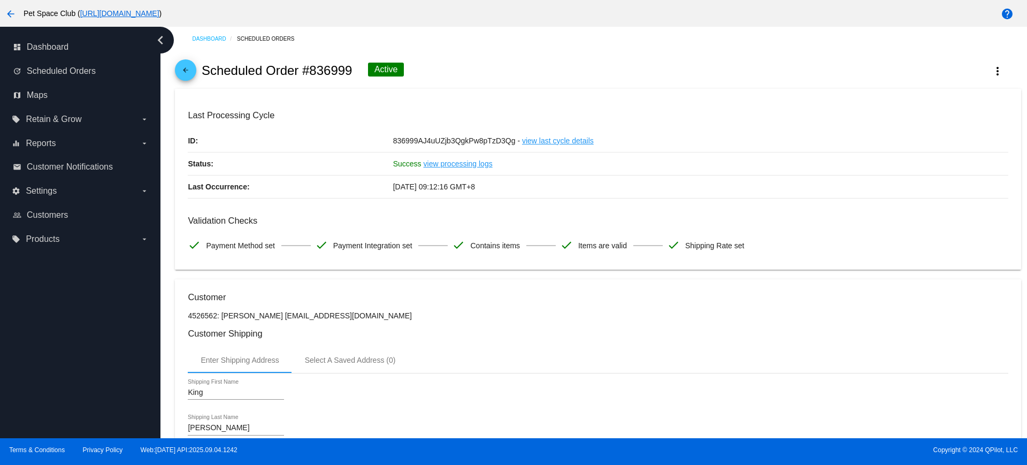
scroll to position [0, 0]
click at [992, 75] on mat-icon "more_vert" at bounding box center [998, 72] width 13 height 13
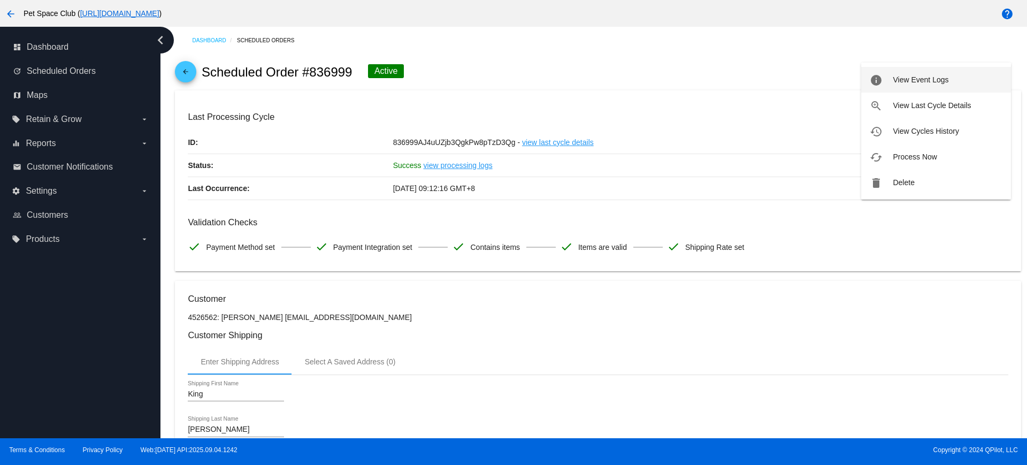
click at [905, 81] on span "View Event Logs" at bounding box center [921, 79] width 56 height 9
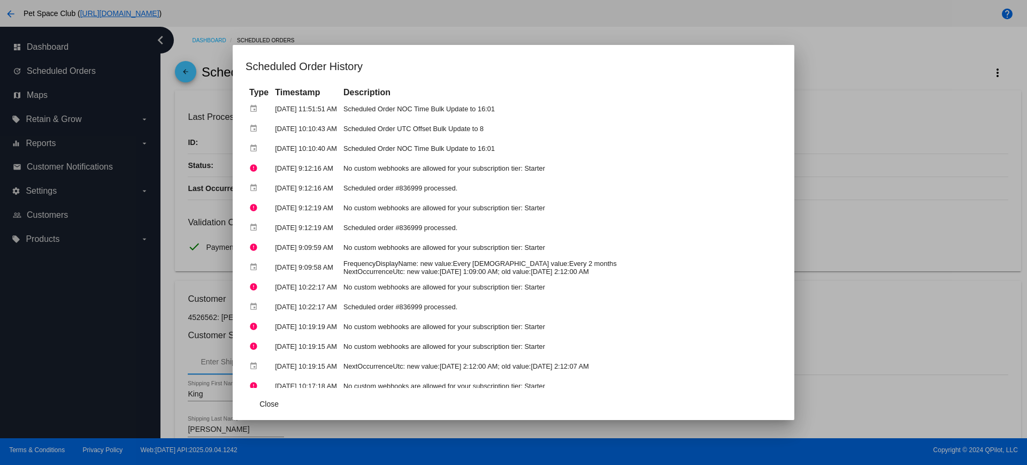
click at [805, 305] on div at bounding box center [513, 232] width 1027 height 465
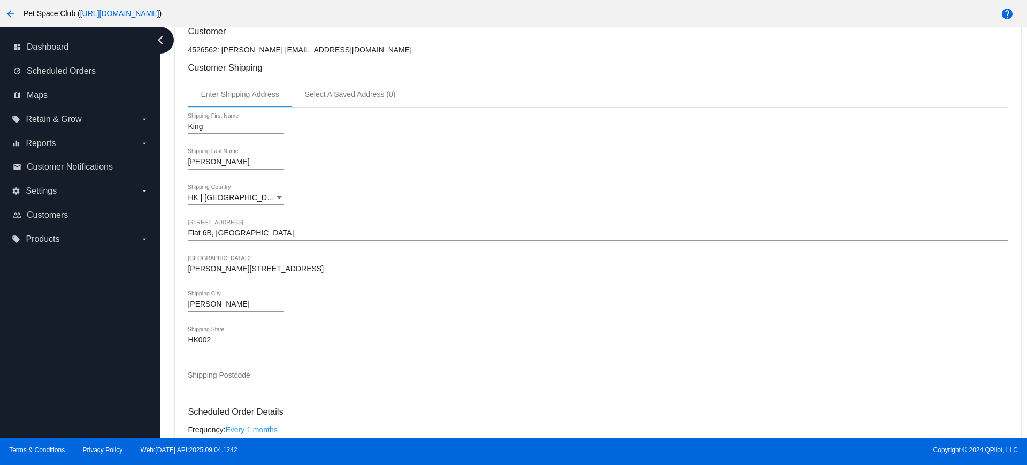
scroll to position [468, 0]
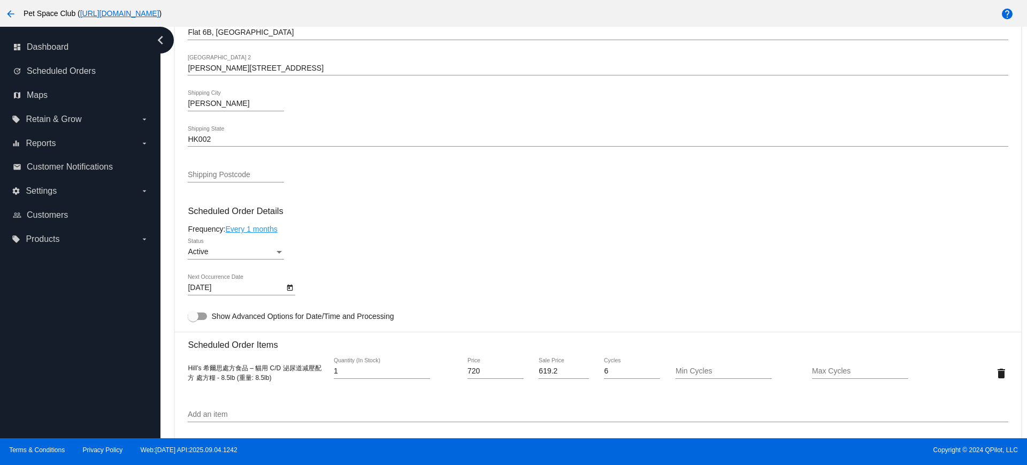
click at [291, 289] on icon "Open calendar" at bounding box center [289, 287] width 7 height 13
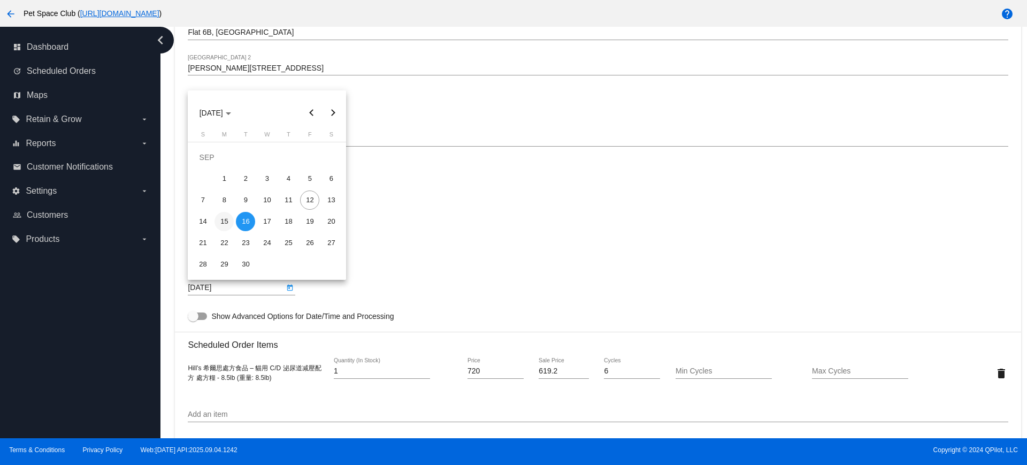
click at [222, 219] on div "15" at bounding box center [224, 221] width 19 height 19
type input "[DATE]"
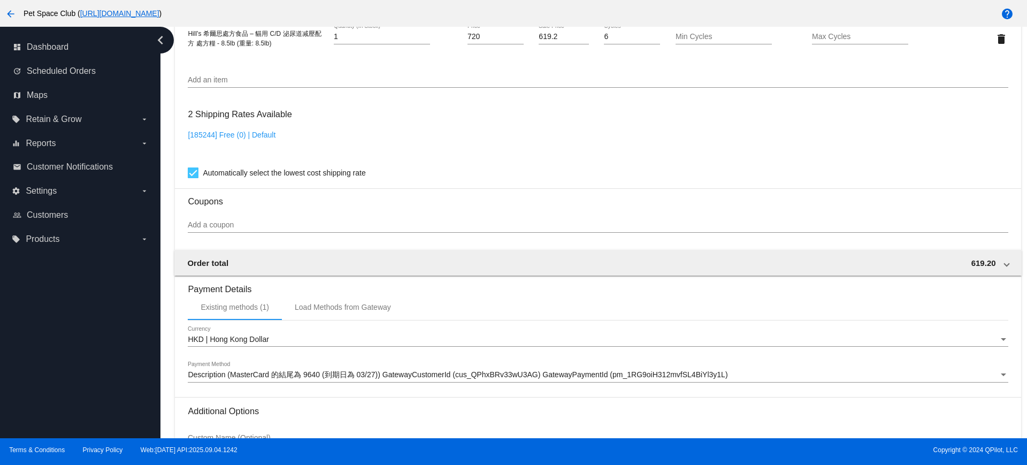
scroll to position [913, 0]
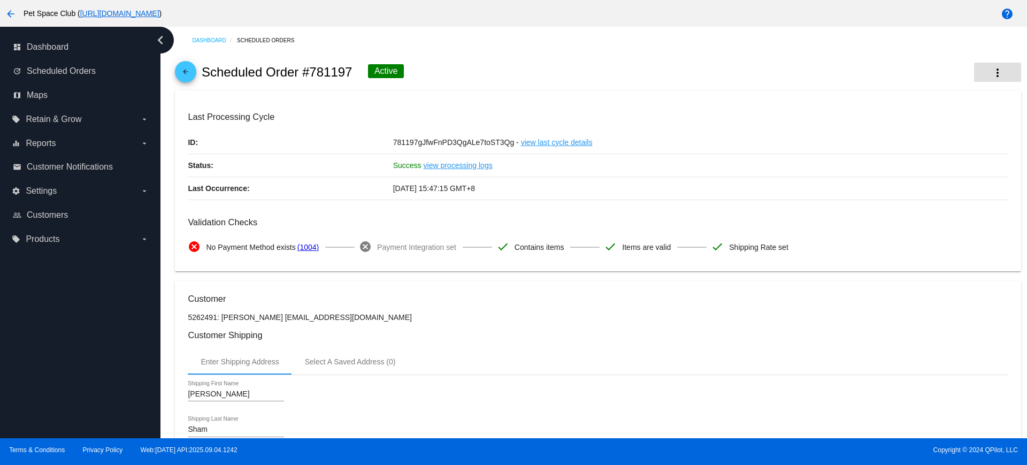
click at [992, 72] on mat-icon "more_vert" at bounding box center [998, 72] width 13 height 13
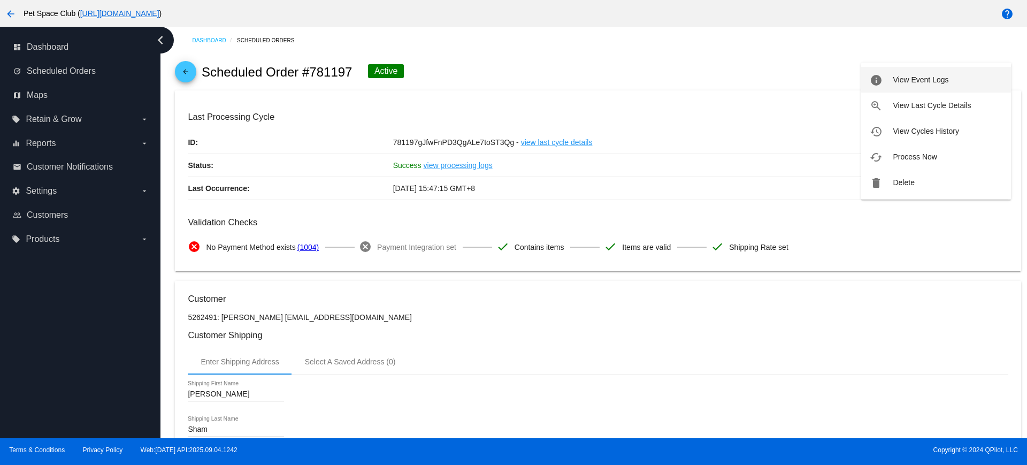
click at [909, 81] on span "View Event Logs" at bounding box center [921, 79] width 56 height 9
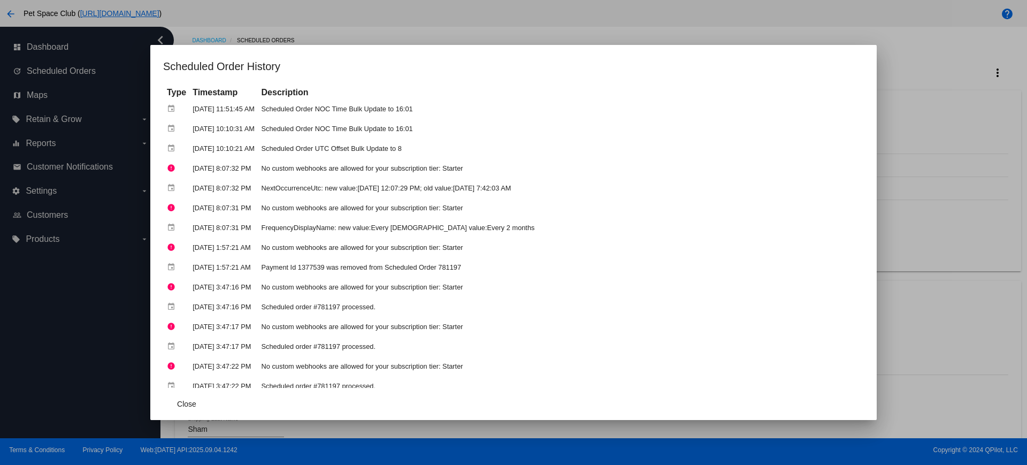
click at [930, 76] on div at bounding box center [513, 232] width 1027 height 465
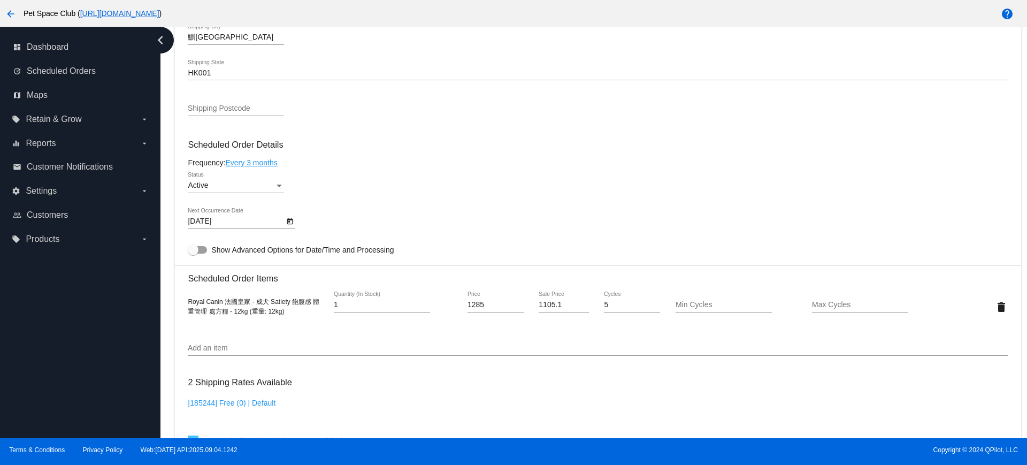
scroll to position [535, 0]
click at [290, 223] on icon "Open calendar" at bounding box center [290, 221] width 6 height 6
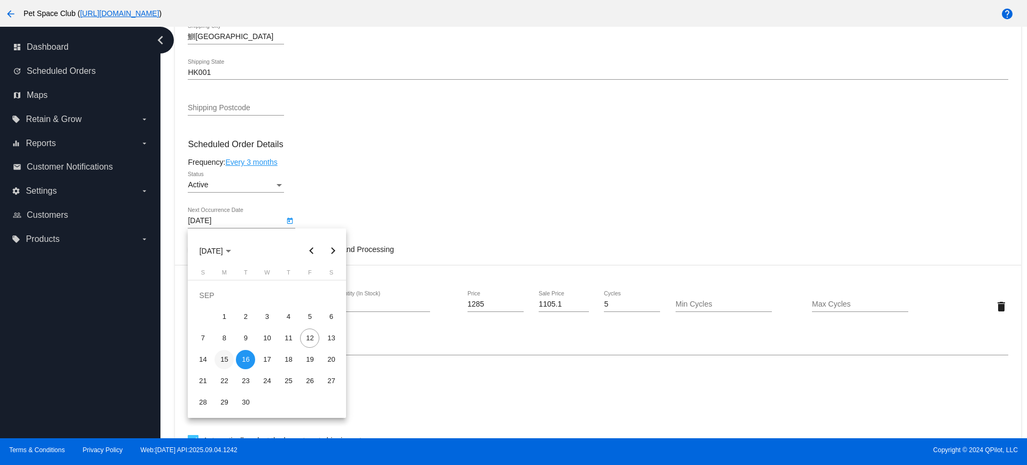
click at [224, 361] on div "15" at bounding box center [224, 359] width 19 height 19
type input "[DATE]"
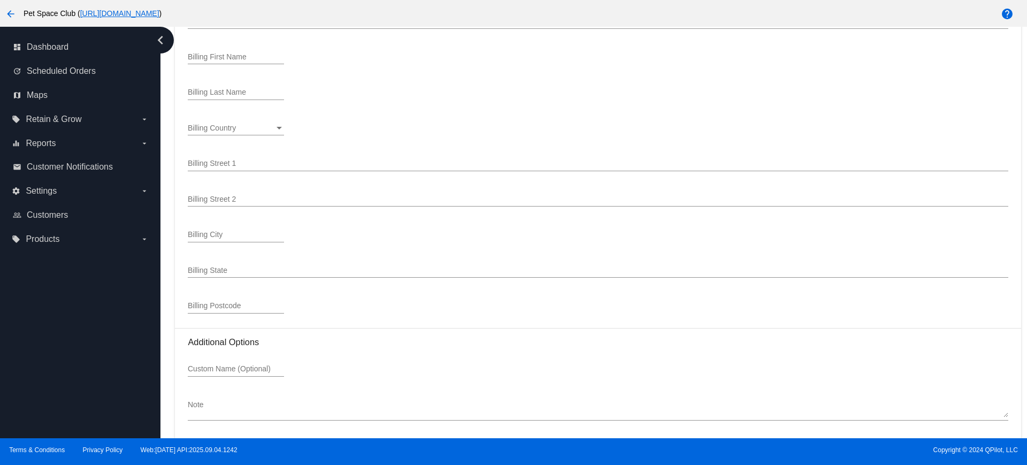
scroll to position [1340, 0]
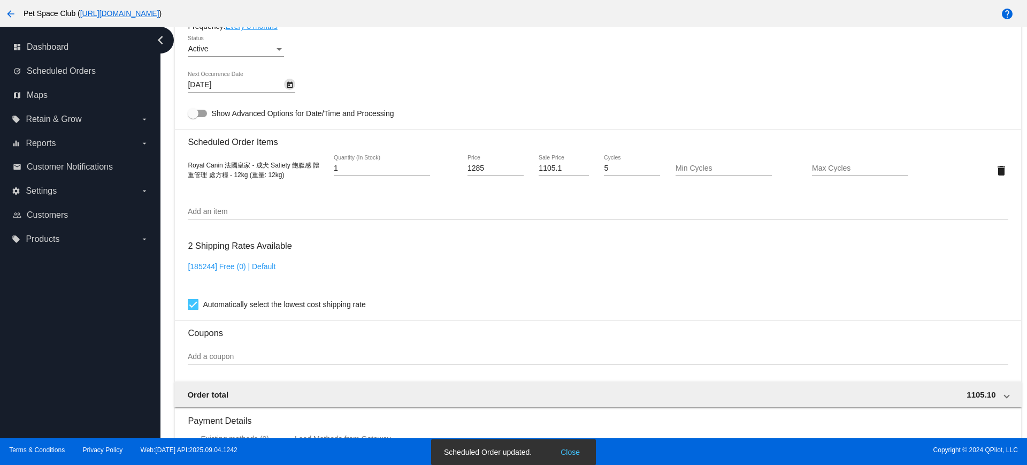
scroll to position [604, 0]
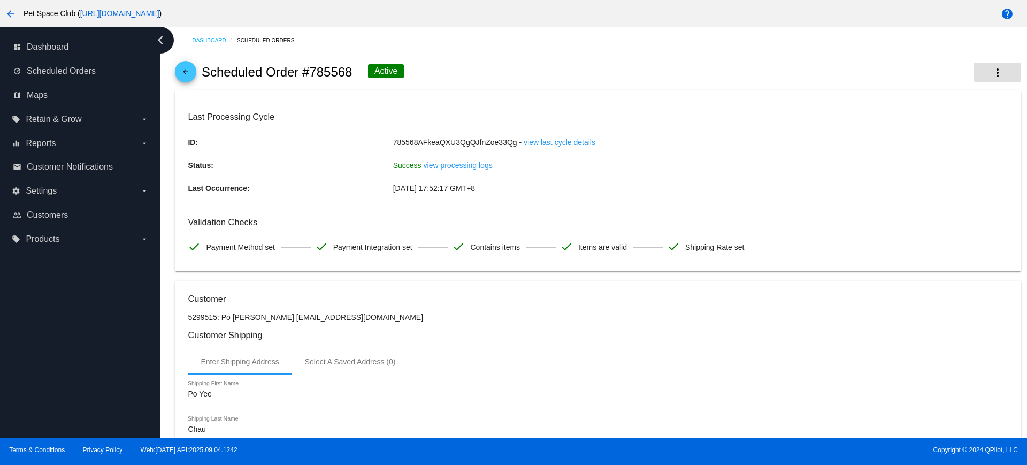
click at [995, 68] on button "more_vert" at bounding box center [997, 72] width 47 height 19
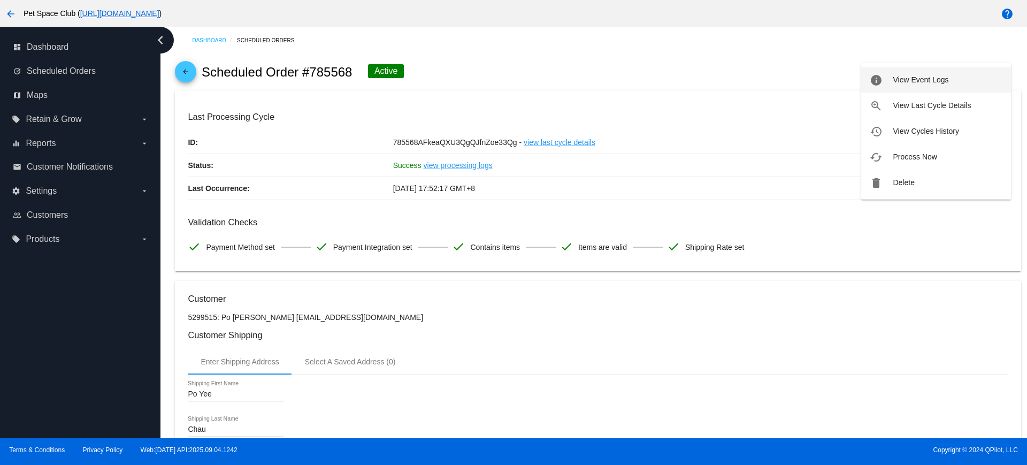
click at [911, 82] on span "View Event Logs" at bounding box center [921, 79] width 56 height 9
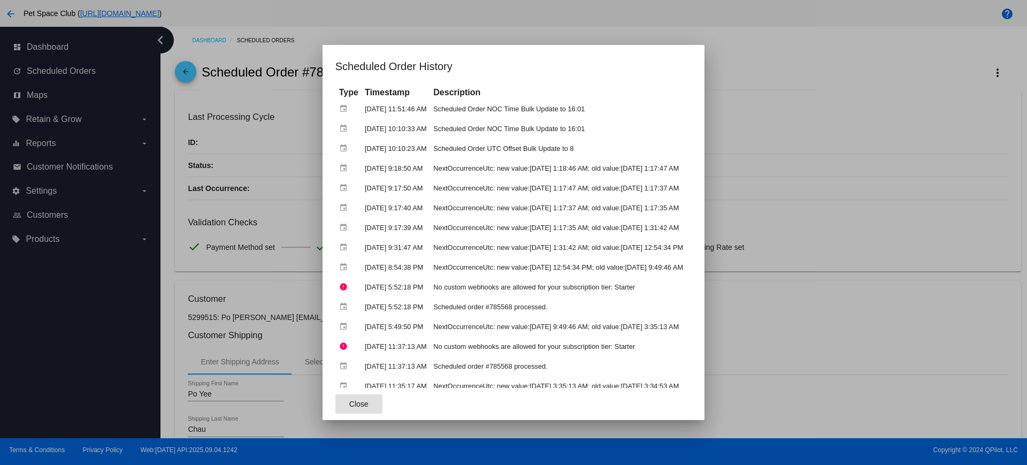
click at [349, 408] on span "Close" at bounding box center [358, 404] width 19 height 9
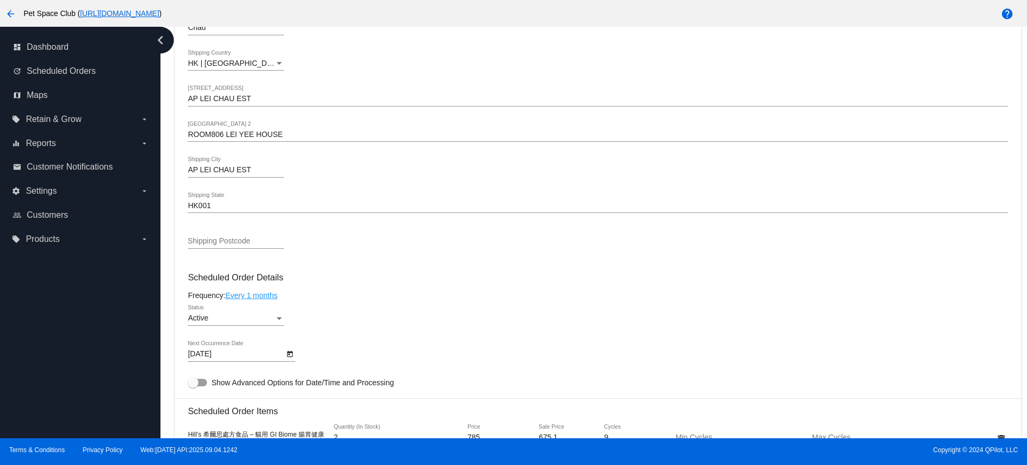
scroll to position [468, 0]
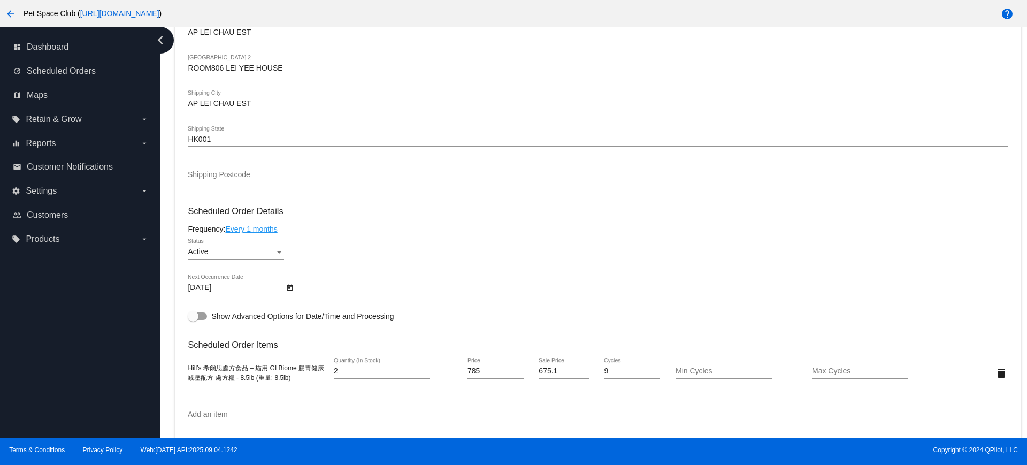
click at [293, 289] on icon "Open calendar" at bounding box center [290, 288] width 6 height 6
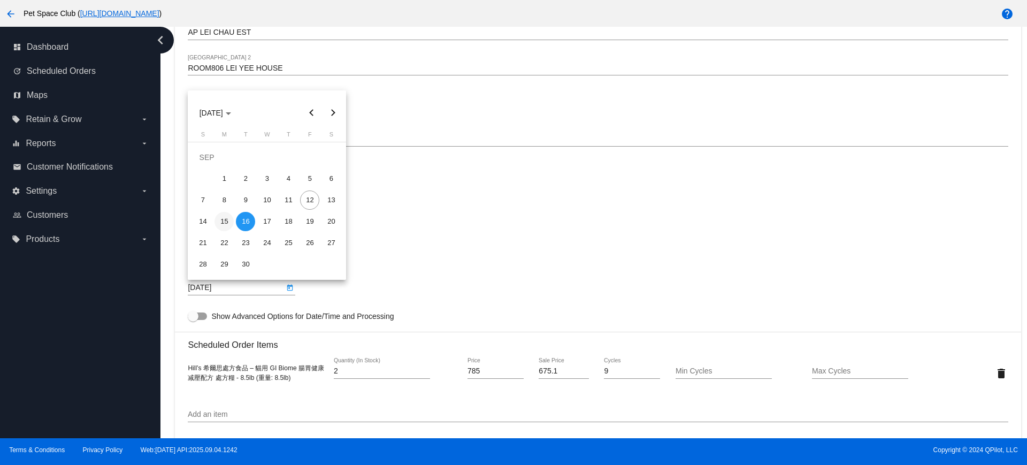
click at [225, 220] on div "15" at bounding box center [224, 221] width 19 height 19
type input "[DATE]"
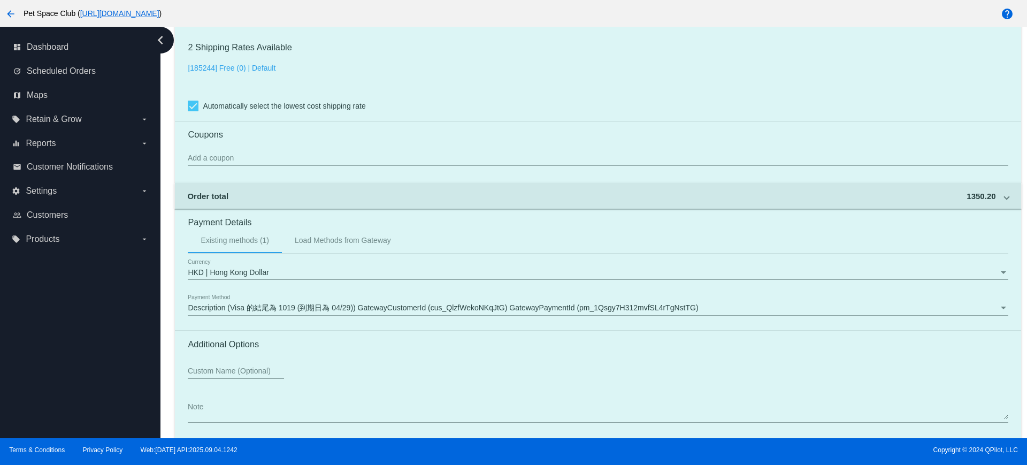
scroll to position [913, 0]
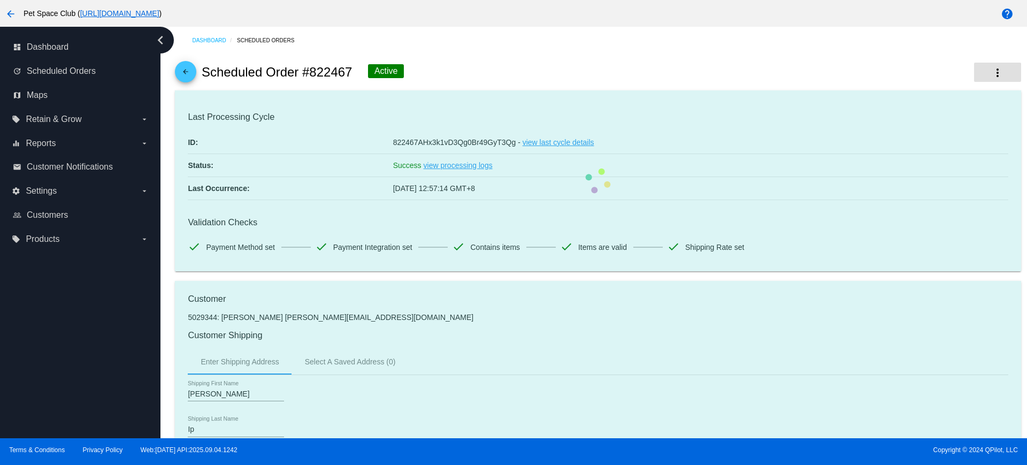
click at [995, 74] on button "more_vert" at bounding box center [997, 72] width 47 height 19
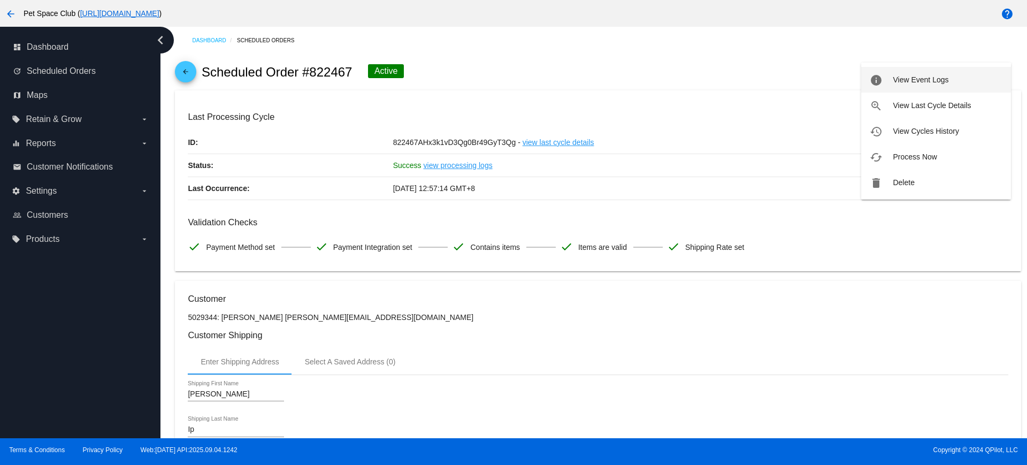
click at [941, 82] on span "View Event Logs" at bounding box center [921, 79] width 56 height 9
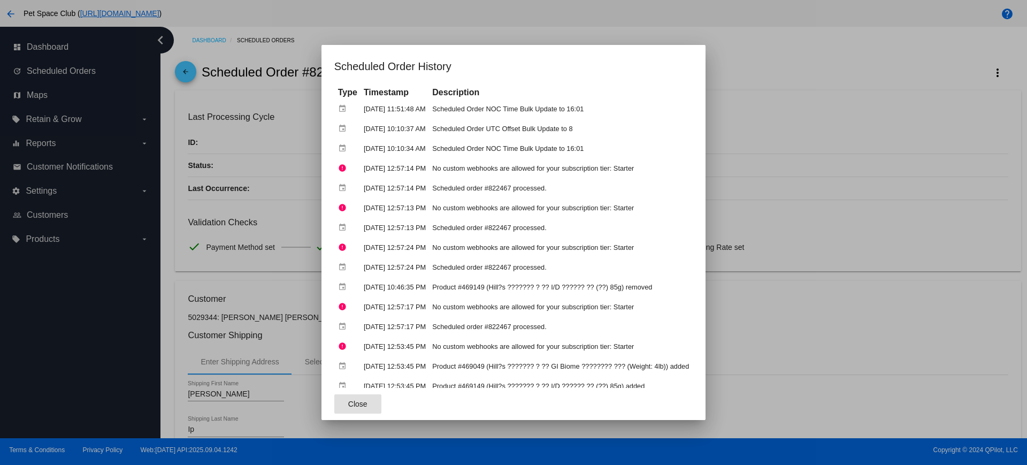
click at [348, 403] on span "Close" at bounding box center [357, 404] width 19 height 9
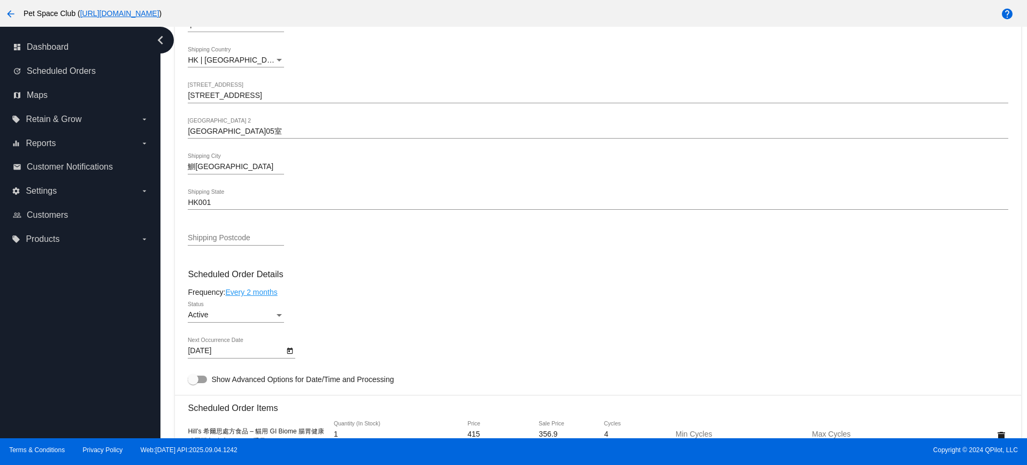
scroll to position [468, 0]
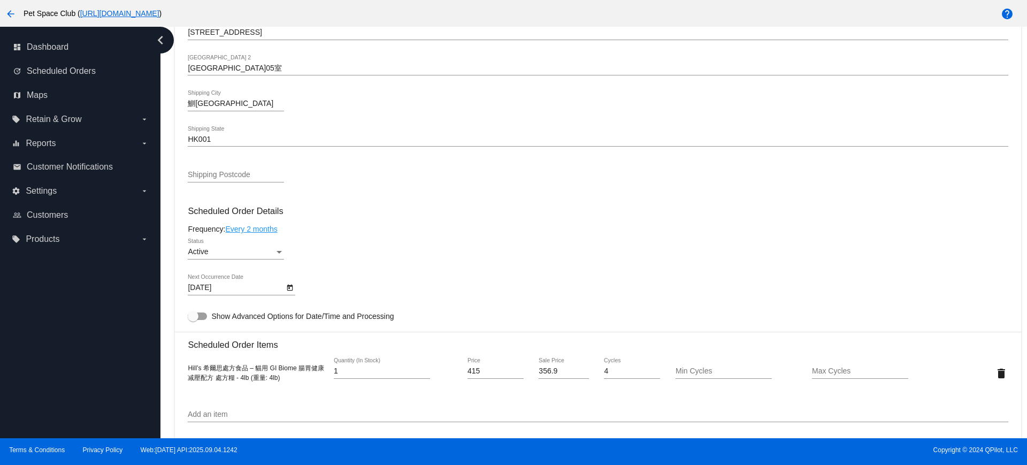
click at [291, 285] on icon "Open calendar" at bounding box center [290, 288] width 6 height 6
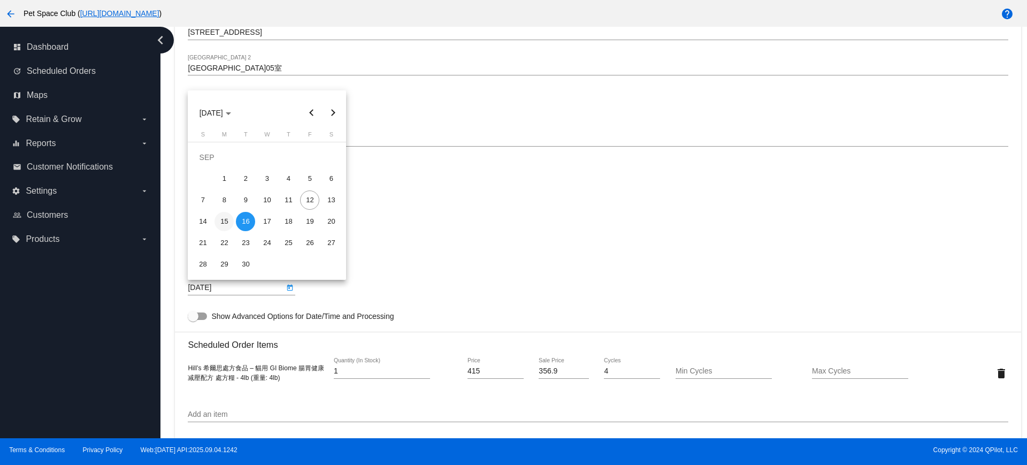
click at [223, 218] on div "15" at bounding box center [224, 221] width 19 height 19
type input "9/15/2025"
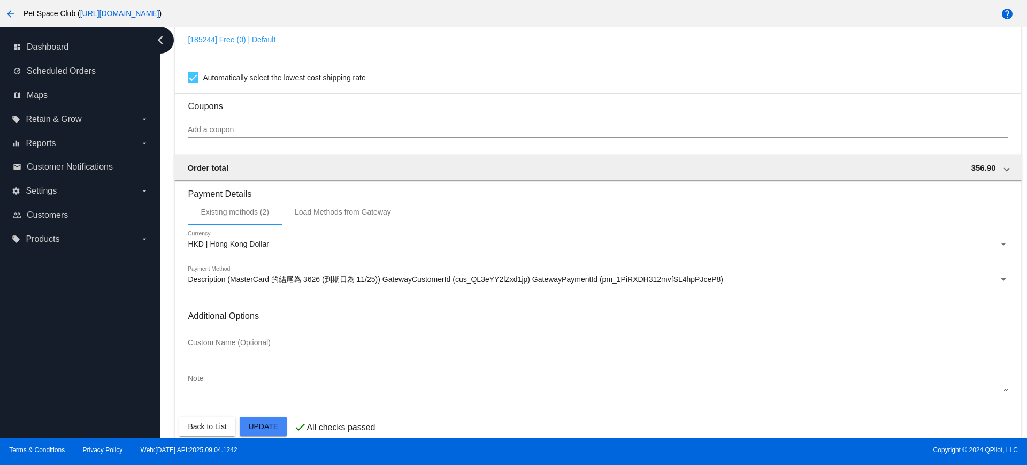
scroll to position [913, 0]
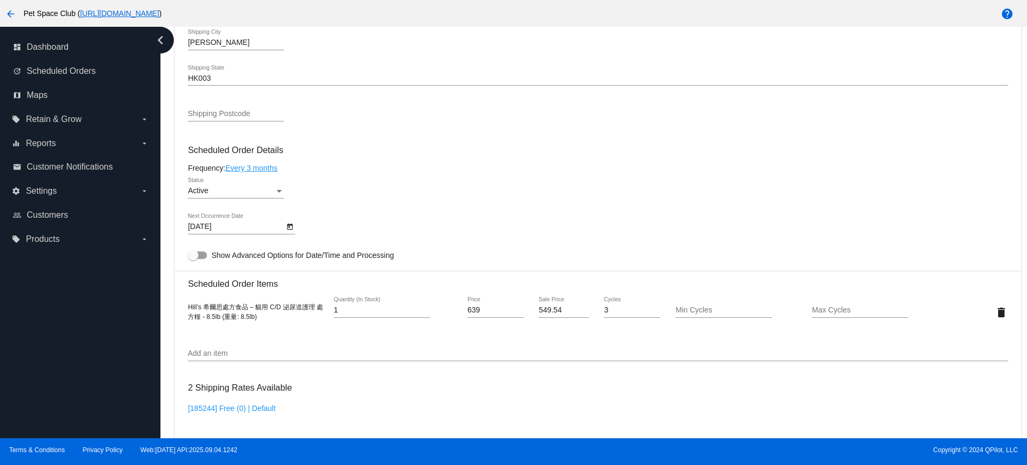
scroll to position [639, 0]
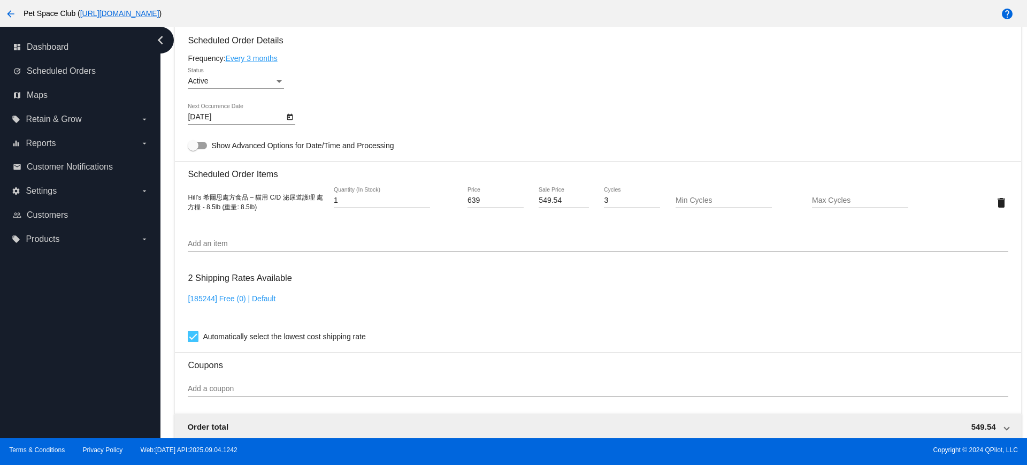
click at [285, 116] on button "Open calendar" at bounding box center [289, 116] width 11 height 11
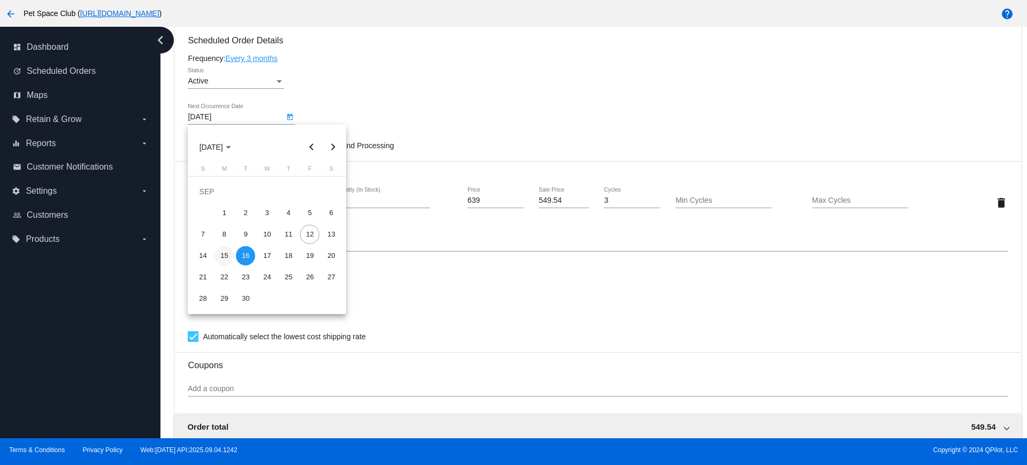
click at [226, 255] on div "15" at bounding box center [224, 255] width 19 height 19
type input "[DATE]"
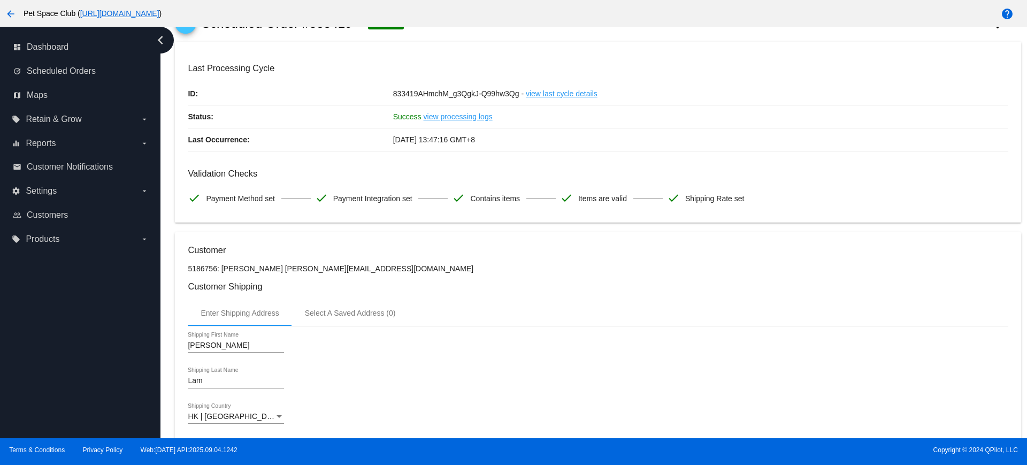
scroll to position [0, 0]
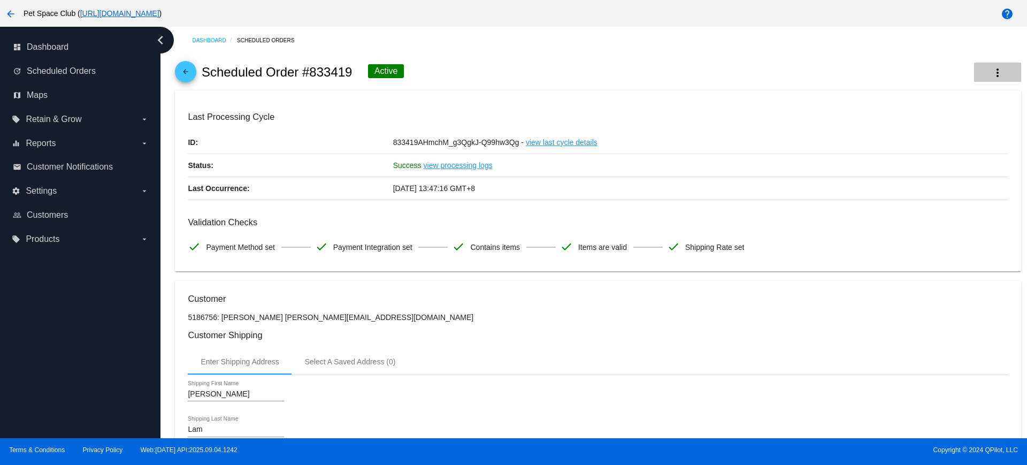
click at [992, 76] on mat-icon "more_vert" at bounding box center [998, 72] width 13 height 13
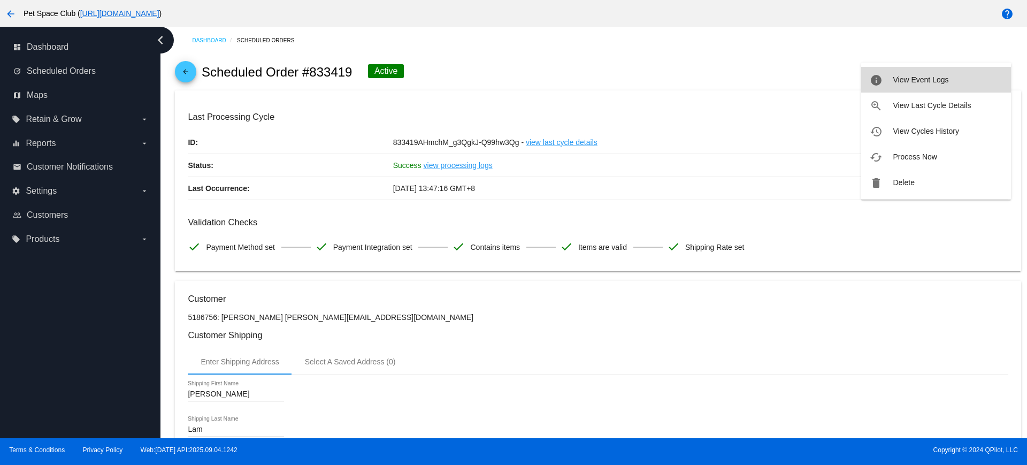
click at [913, 82] on span "View Event Logs" at bounding box center [921, 79] width 56 height 9
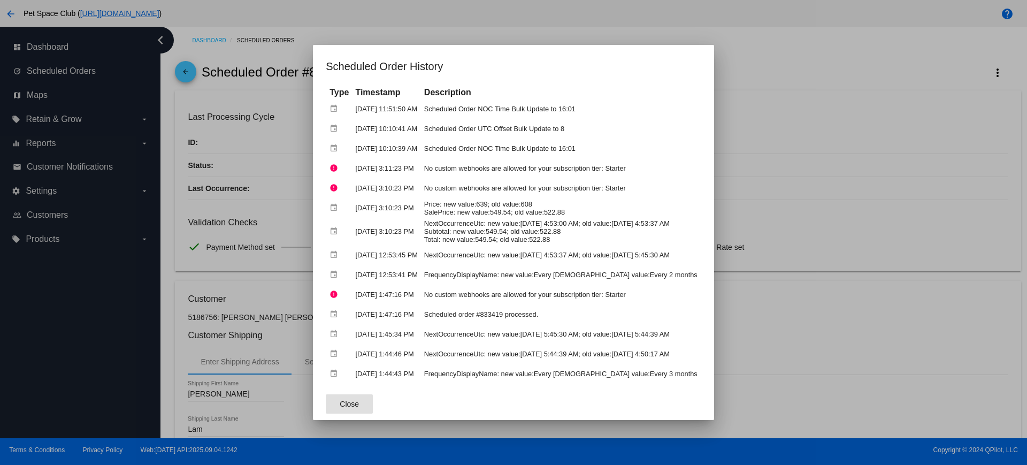
click at [345, 398] on button "Close" at bounding box center [349, 403] width 47 height 19
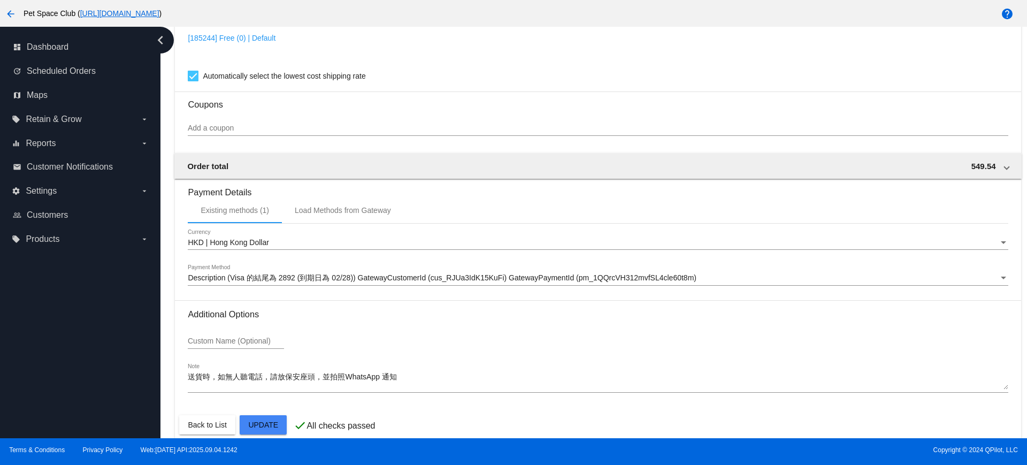
scroll to position [913, 0]
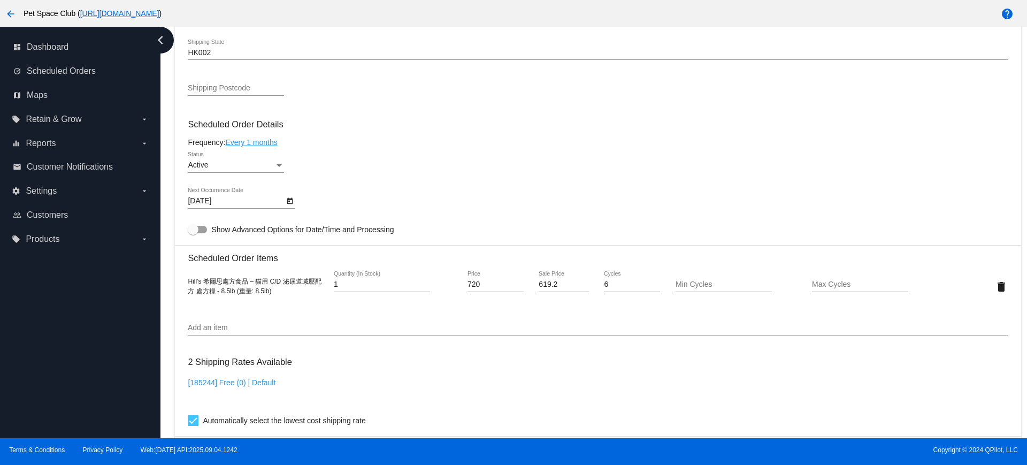
scroll to position [535, 0]
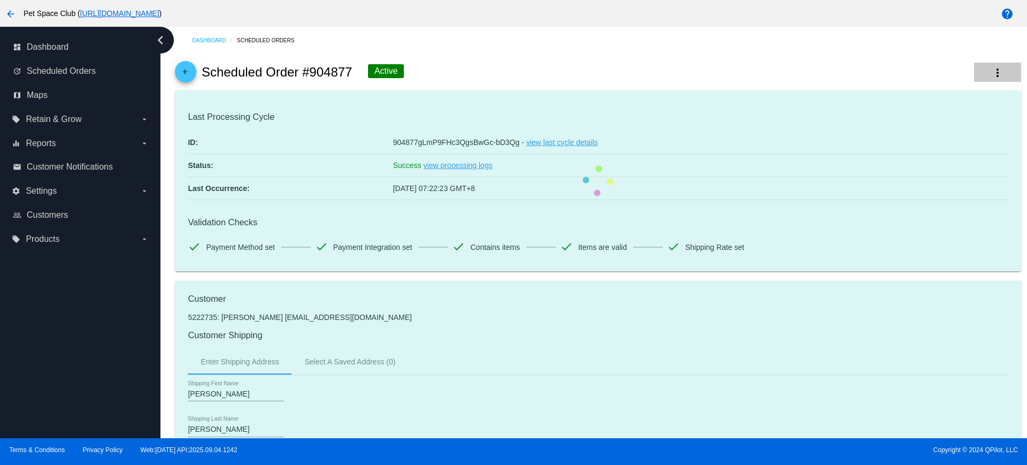
click at [992, 73] on mat-icon "more_vert" at bounding box center [998, 72] width 13 height 13
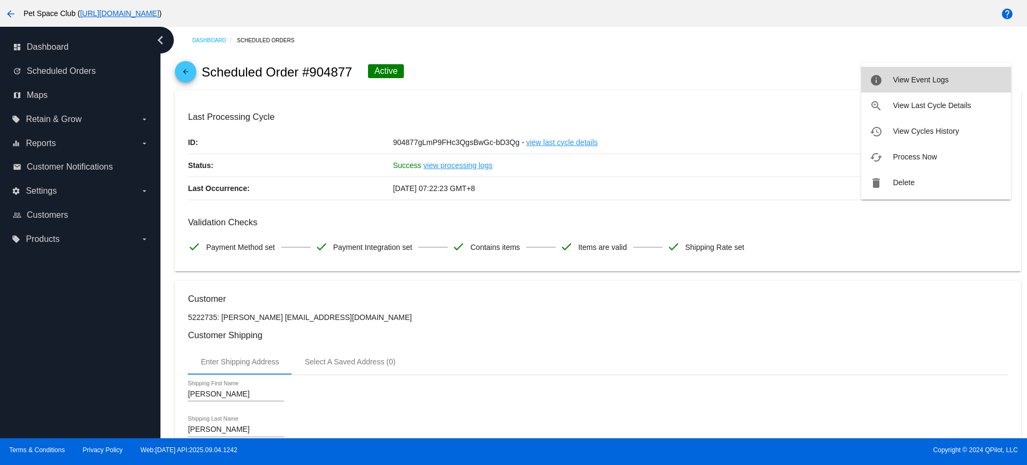
click at [936, 73] on button "info View Event Logs" at bounding box center [937, 80] width 150 height 26
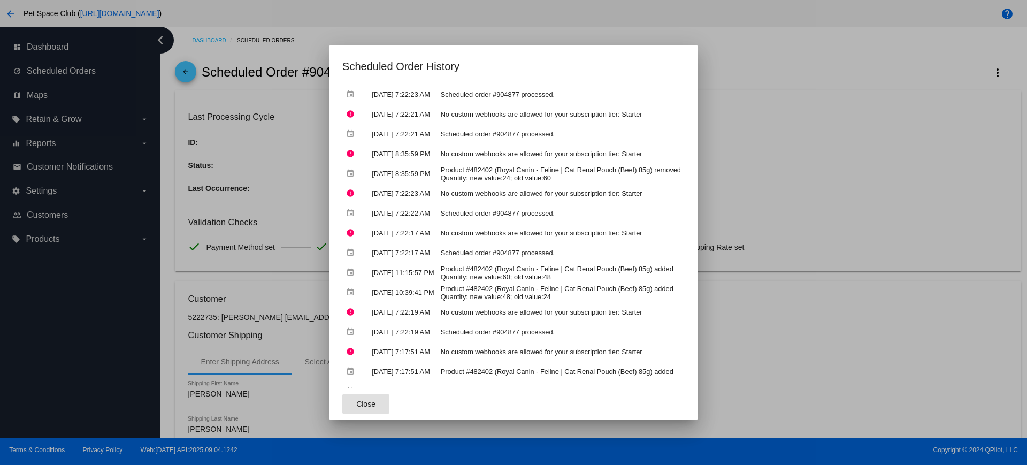
scroll to position [108, 0]
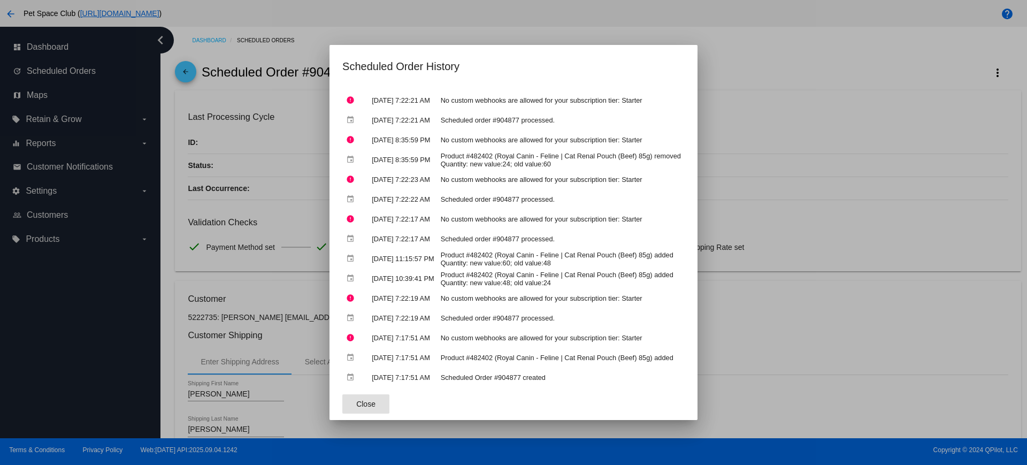
click at [356, 406] on span "Close" at bounding box center [365, 404] width 19 height 9
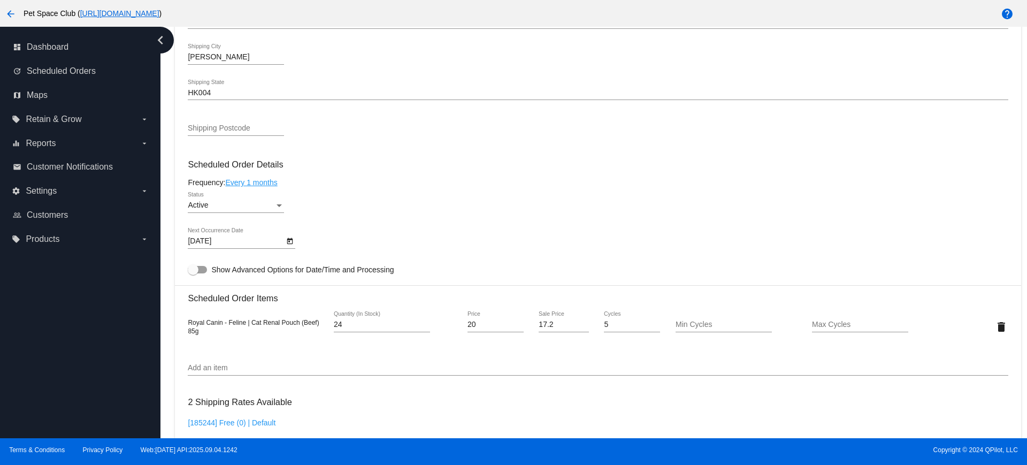
scroll to position [468, 0]
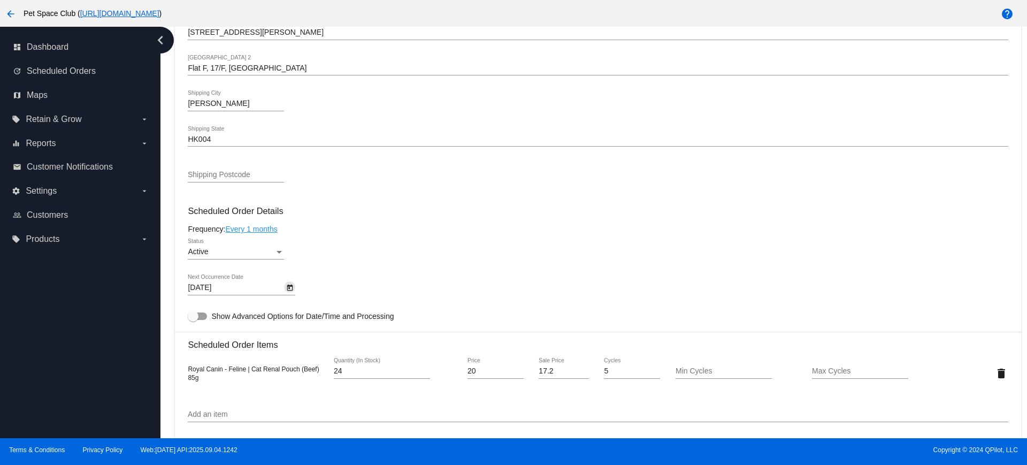
click at [292, 289] on icon "Open calendar" at bounding box center [289, 287] width 7 height 13
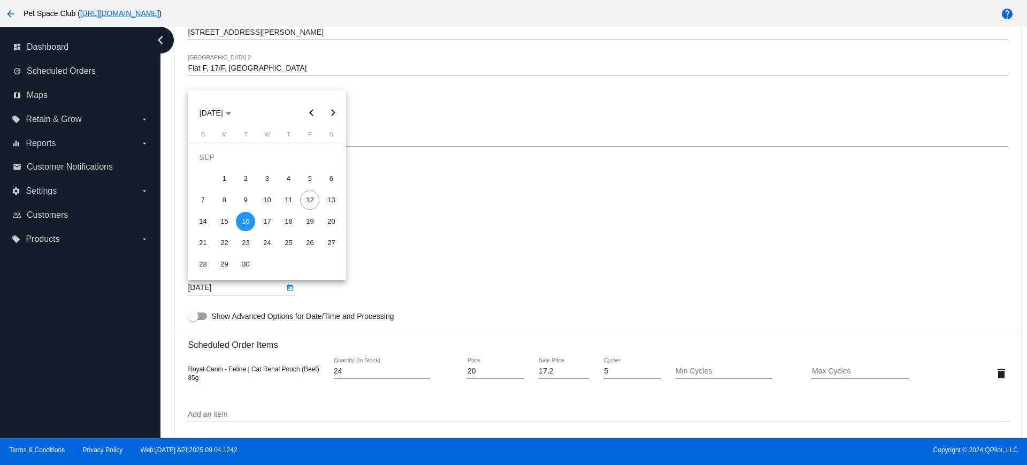
click at [224, 220] on div "15" at bounding box center [224, 221] width 19 height 19
type input "[DATE]"
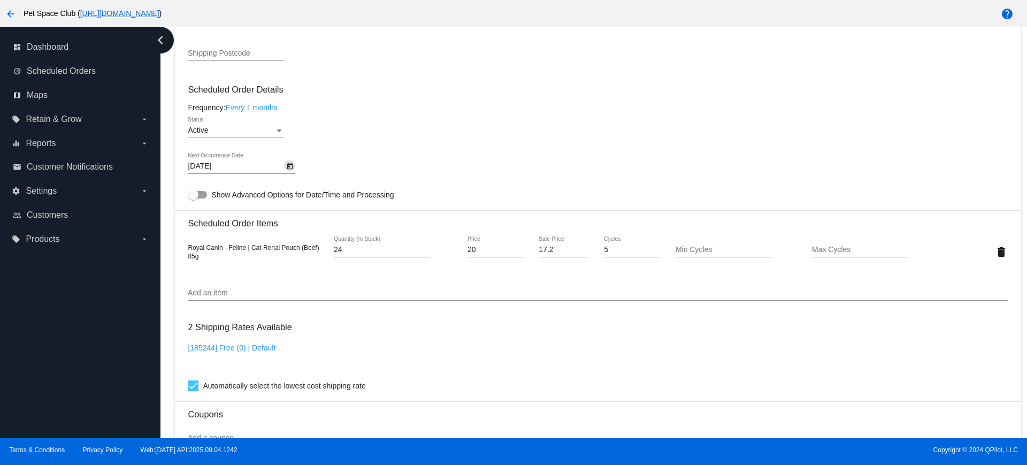
scroll to position [602, 0]
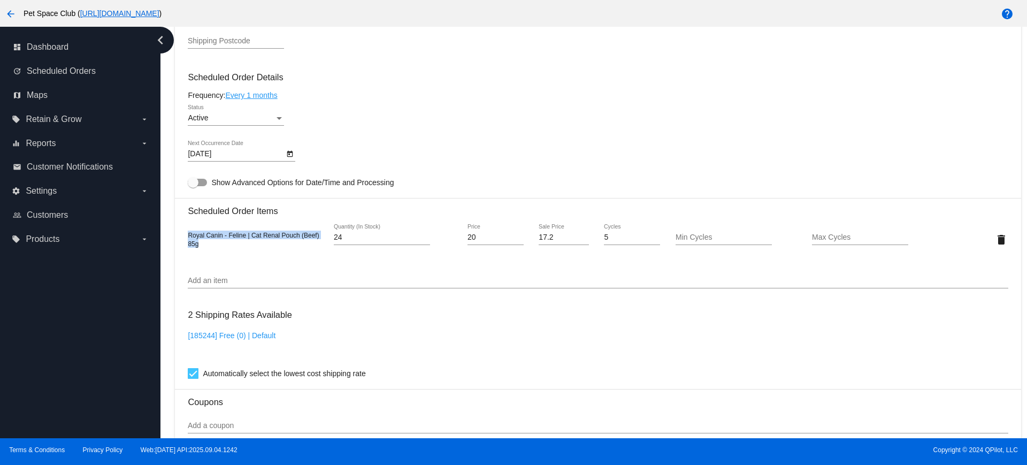
click at [182, 235] on mat-card "Customer 5222735: [PERSON_NAME] [EMAIL_ADDRESS][DOMAIN_NAME] Customer Shipping …" at bounding box center [598, 214] width 846 height 1070
copy span "Royal Canin - Feline | Cat Renal Pouch (Beef) 85g"
click at [403, 334] on div "[185244] Free (0) | Default" at bounding box center [598, 346] width 820 height 31
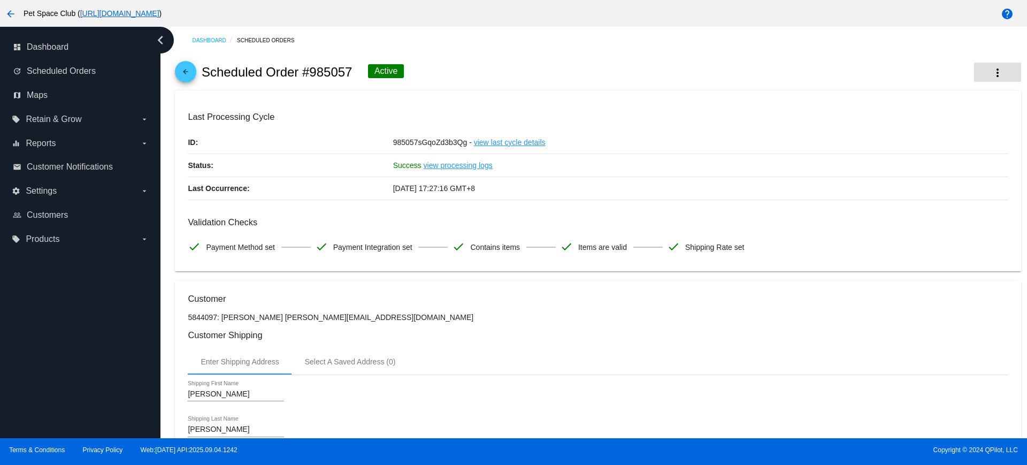
click at [992, 72] on mat-icon "more_vert" at bounding box center [998, 72] width 13 height 13
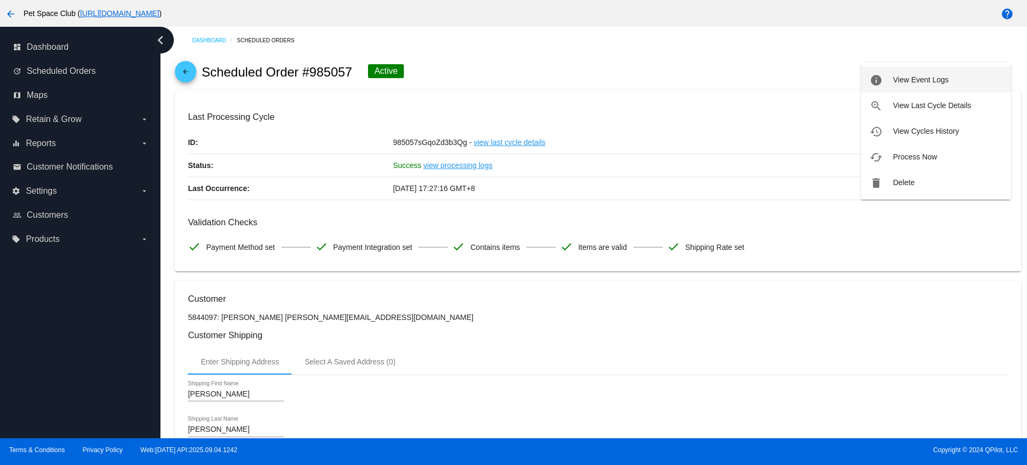
click at [939, 81] on span "View Event Logs" at bounding box center [921, 79] width 56 height 9
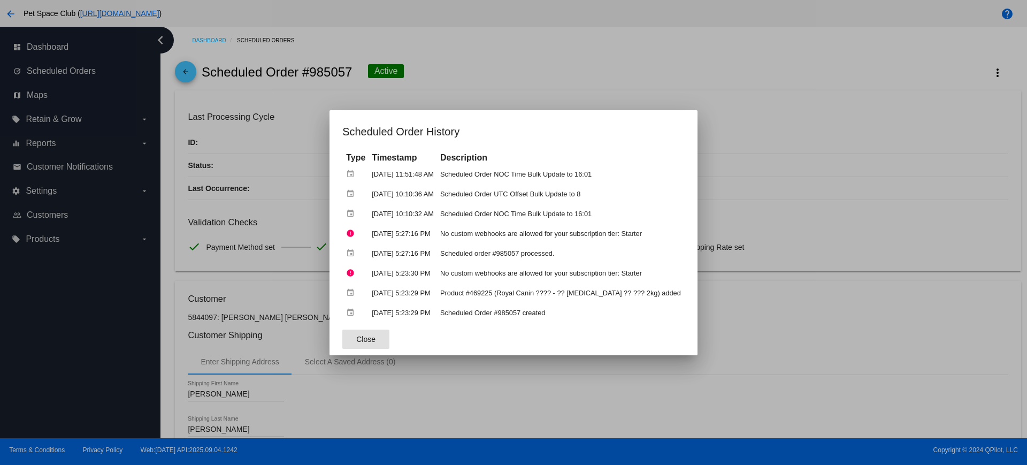
click at [372, 337] on button "Close" at bounding box center [365, 339] width 47 height 19
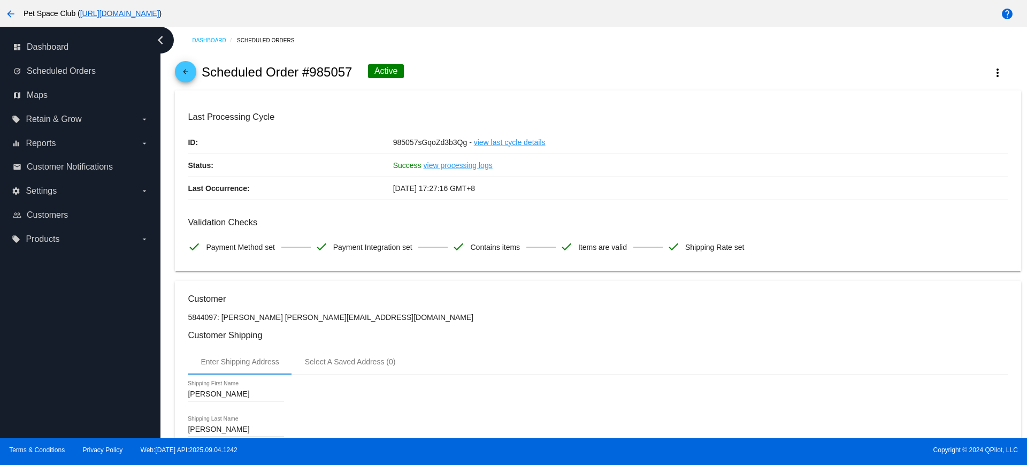
click at [504, 314] on p "5844097: Chi yuen Chiu louiscy@gmail.com" at bounding box center [598, 317] width 820 height 9
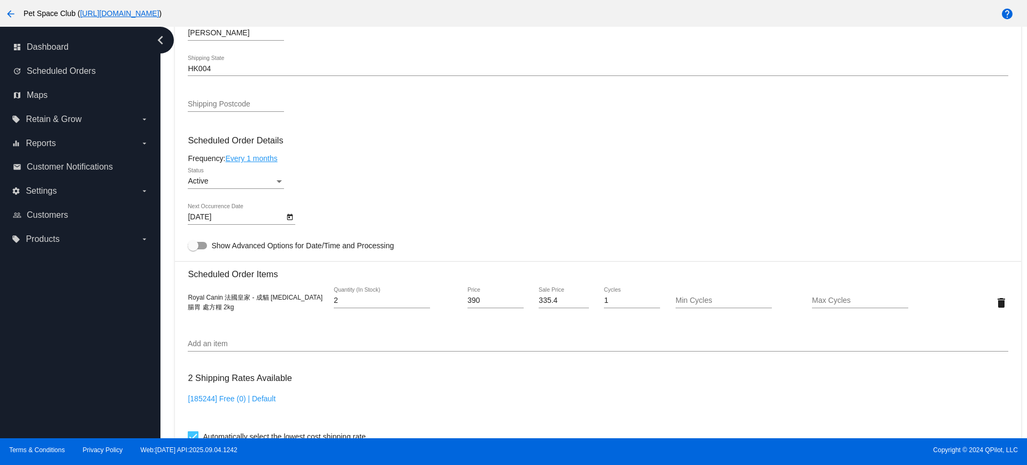
scroll to position [602, 0]
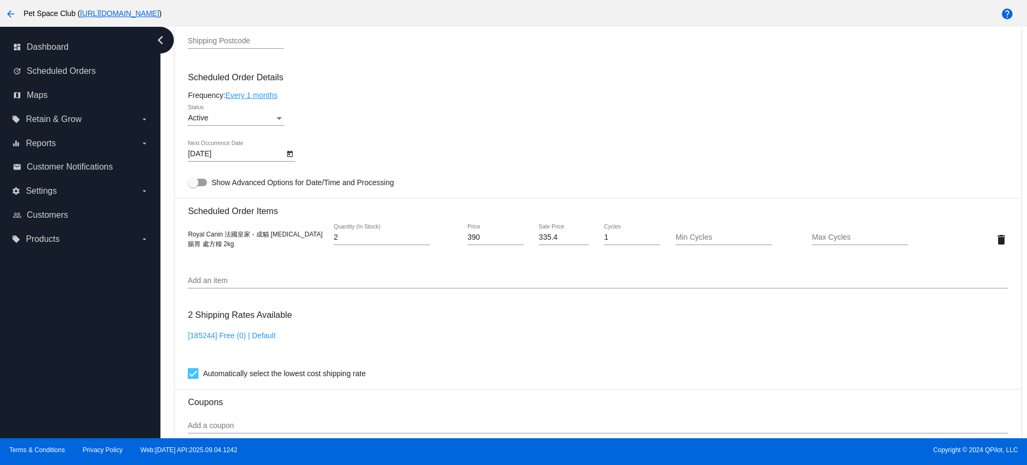
click at [289, 152] on icon "Open calendar" at bounding box center [290, 154] width 6 height 6
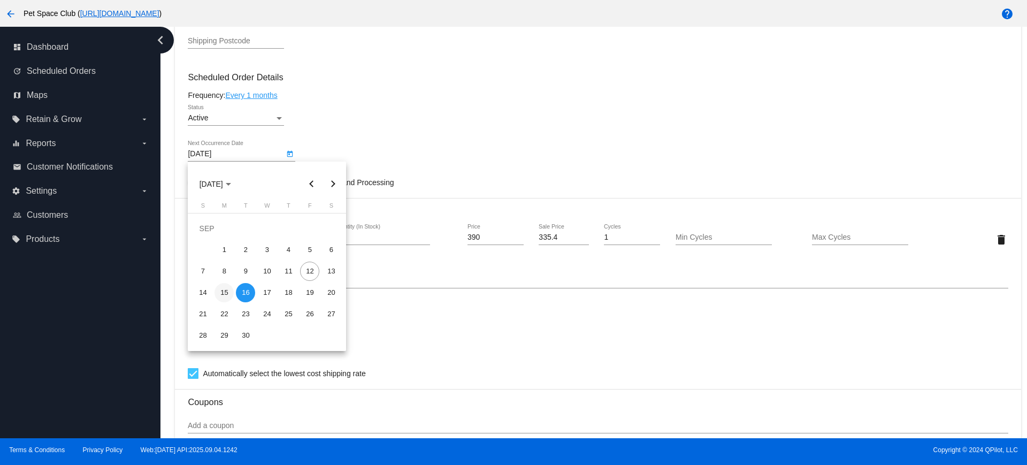
click at [230, 289] on div "15" at bounding box center [224, 292] width 19 height 19
type input "[DATE]"
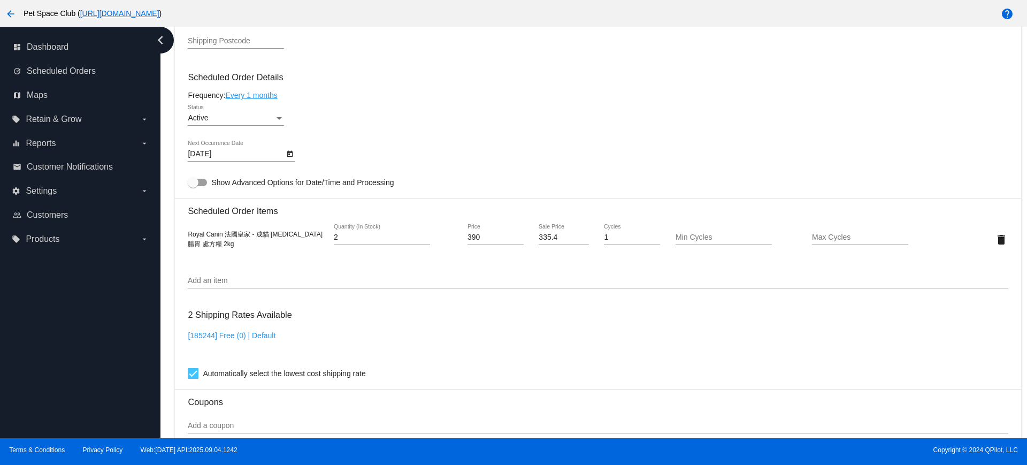
drag, startPoint x: 242, startPoint y: 248, endPoint x: 184, endPoint y: 234, distance: 60.1
click at [184, 234] on mat-card "Customer 5844097: Chi yuen Chiu louiscy@gmail.com Customer Shipping Enter Shipp…" at bounding box center [598, 214] width 846 height 1070
copy span "Royal Canin 法國皇家 - 成貓 Gastrointestinal 腸胃 處方糧 2kg"
click at [165, 282] on div "Dashboard Scheduled Orders arrow_back Scheduled Order #985057 Active more_vert …" at bounding box center [594, 232] width 867 height 411
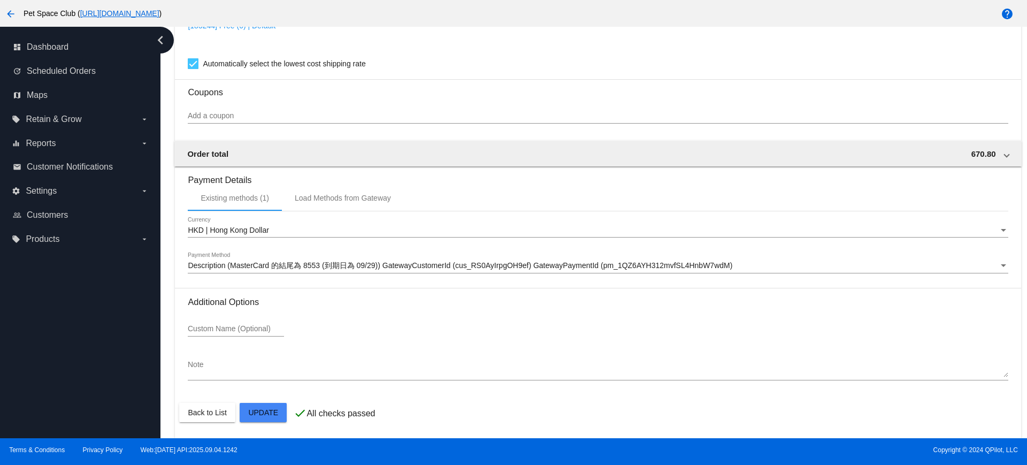
scroll to position [913, 0]
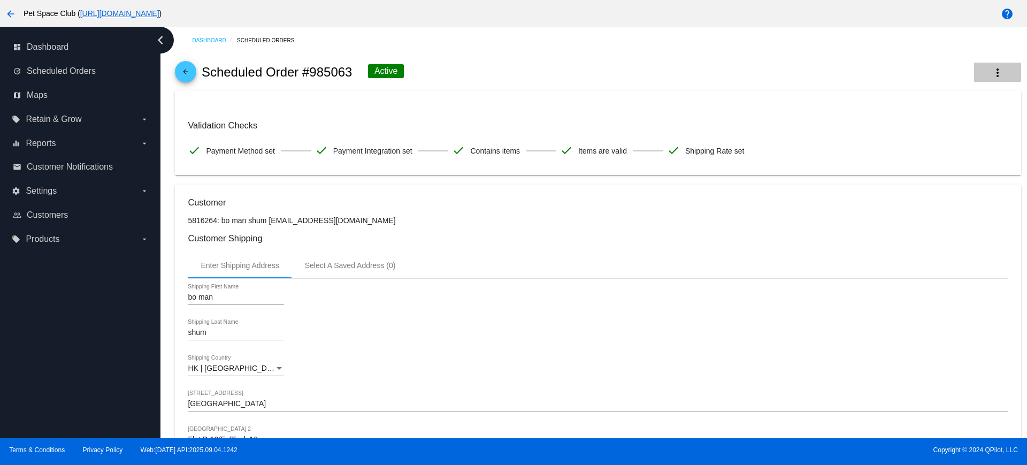
click at [984, 81] on button "more_vert" at bounding box center [997, 72] width 47 height 19
click at [918, 82] on span "View Event Logs" at bounding box center [921, 79] width 56 height 9
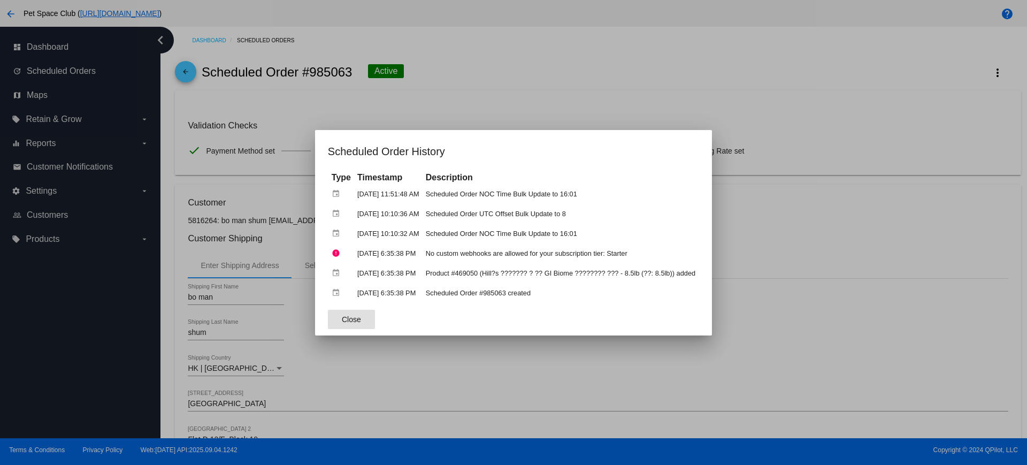
click at [354, 315] on button "Close" at bounding box center [351, 319] width 47 height 19
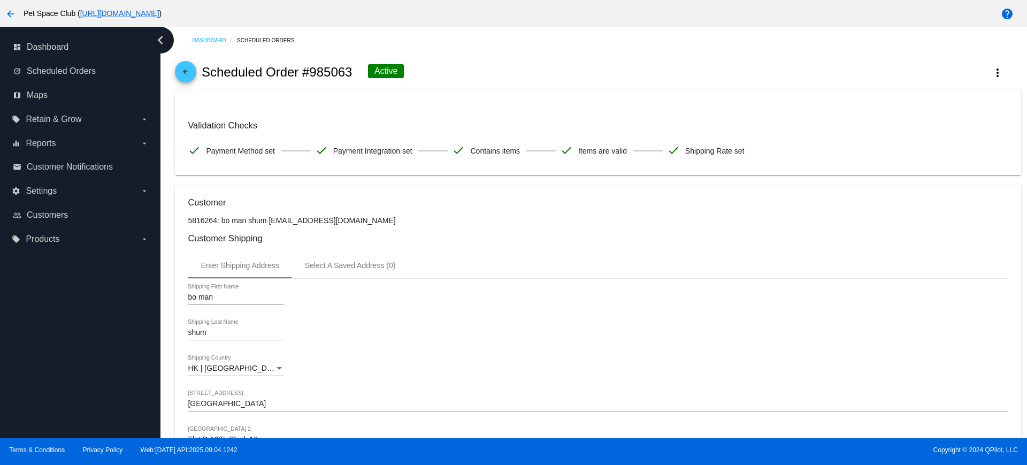
click at [380, 331] on div "shum Shipping Last Name" at bounding box center [598, 334] width 820 height 31
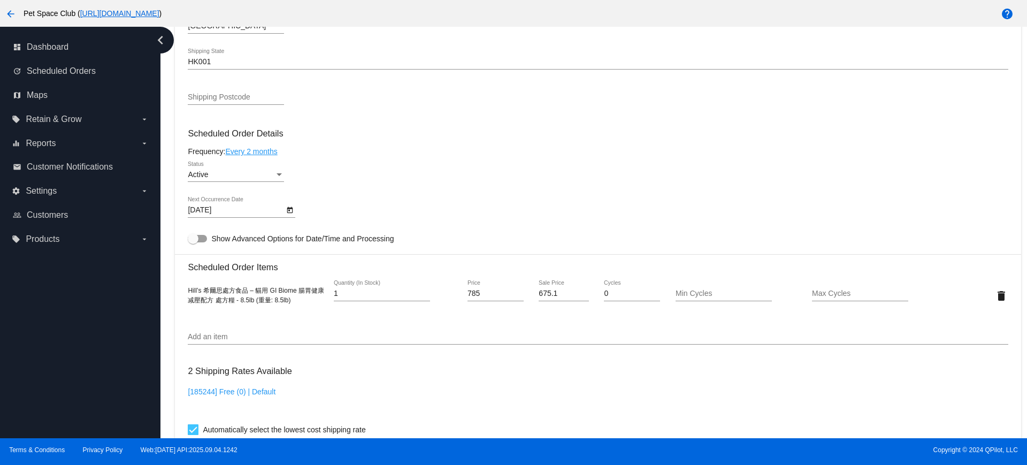
scroll to position [468, 0]
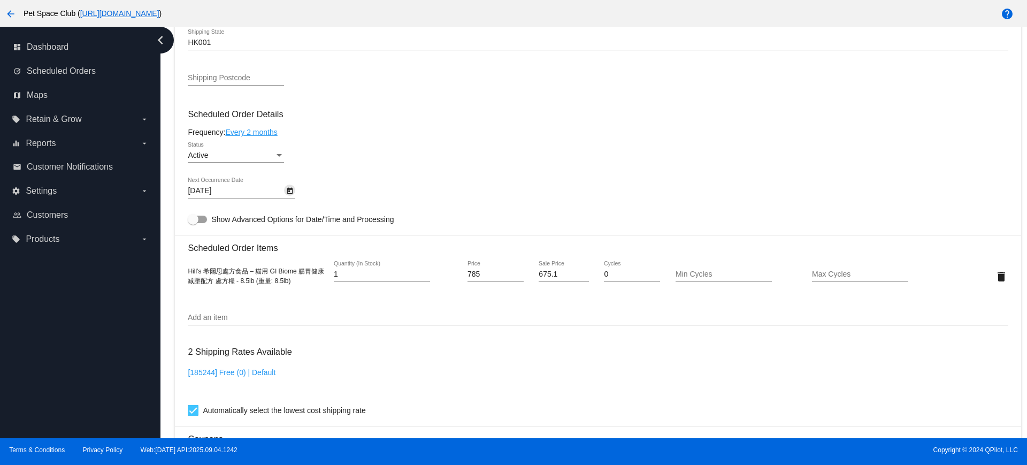
click at [292, 189] on icon "Open calendar" at bounding box center [290, 191] width 6 height 6
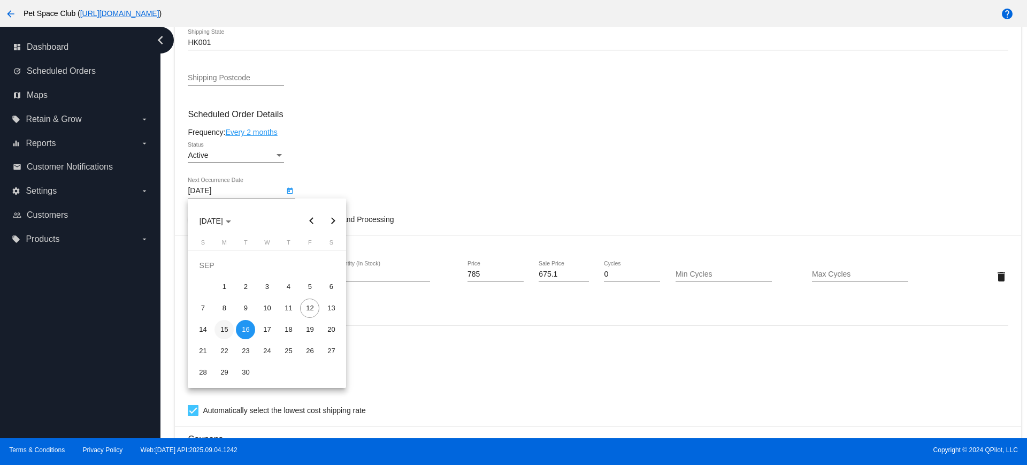
click at [222, 326] on div "15" at bounding box center [224, 329] width 19 height 19
type input "[DATE]"
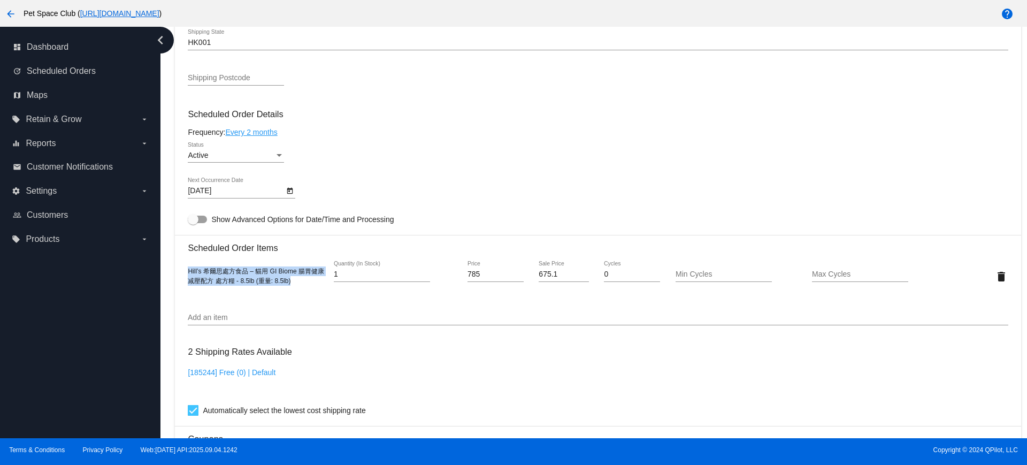
drag, startPoint x: 283, startPoint y: 285, endPoint x: 185, endPoint y: 271, distance: 98.9
click at [185, 271] on mat-card "Customer 5816264: bo man shum [EMAIL_ADDRESS][DOMAIN_NAME] Customer Shipping En…" at bounding box center [598, 251] width 846 height 1070
copy span "Hill’s 希爾思處方食品 – 貓用 GI Biome 腸胃健康减壓配方 處方糧 - 8.5lb (重量: 8.5lb)"
drag, startPoint x: 172, startPoint y: 274, endPoint x: 302, endPoint y: 223, distance: 140.1
click at [172, 274] on div "Dashboard Scheduled Orders arrow_back Scheduled Order #985063 Active more_vert …" at bounding box center [598, 173] width 858 height 1228
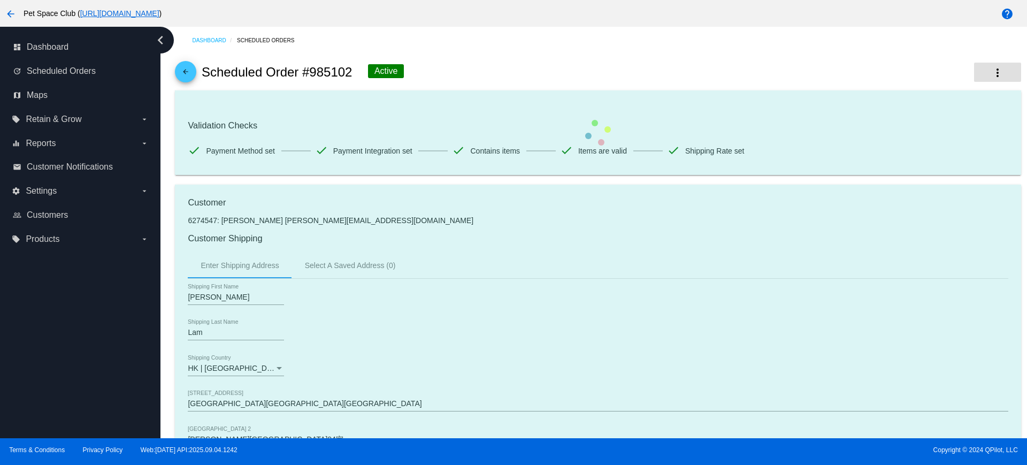
click at [993, 74] on mat-icon "more_vert" at bounding box center [998, 72] width 13 height 13
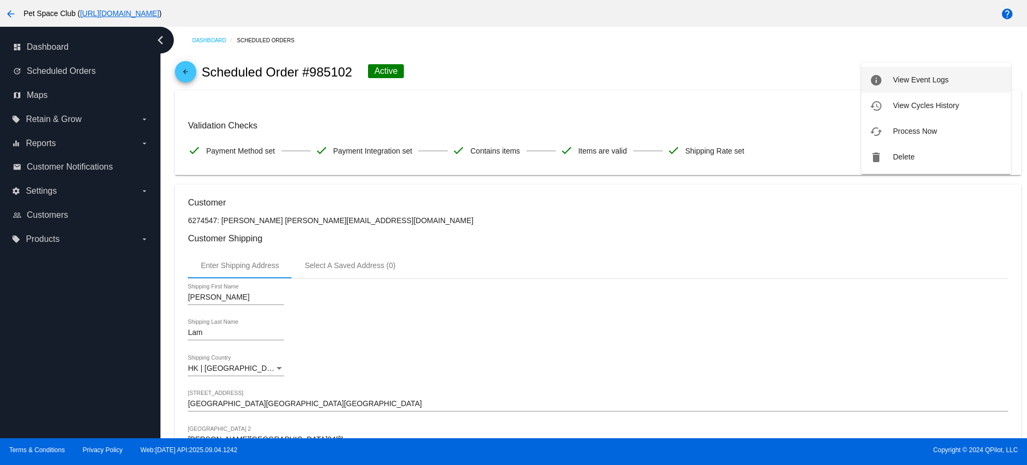
click at [941, 75] on span "View Event Logs" at bounding box center [921, 79] width 56 height 9
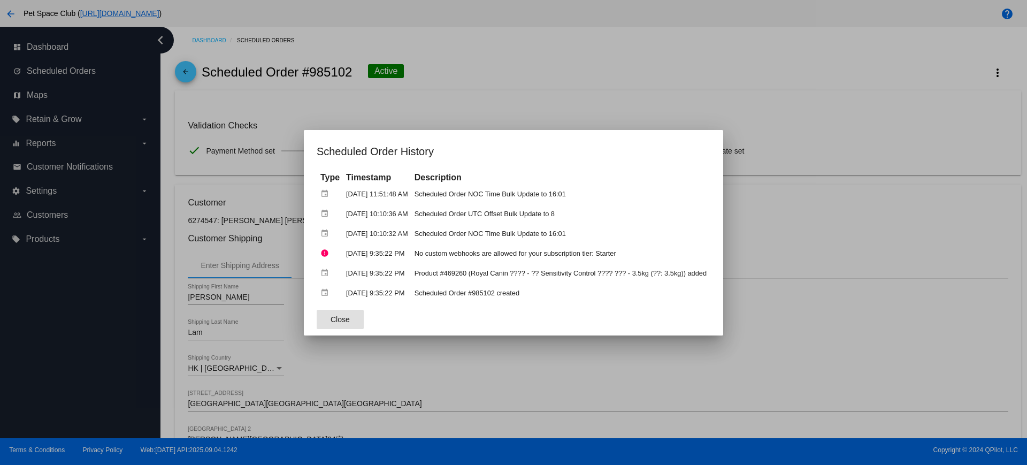
click at [332, 326] on button "Close" at bounding box center [340, 319] width 47 height 19
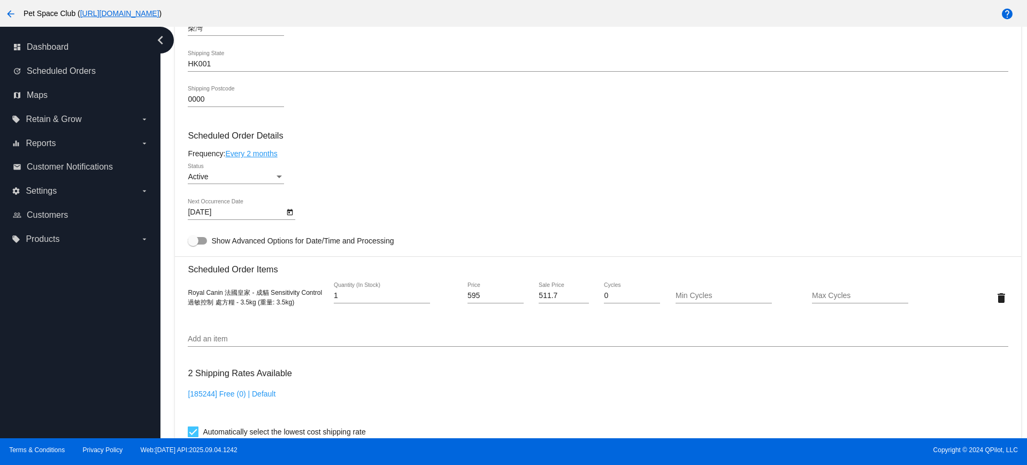
scroll to position [535, 0]
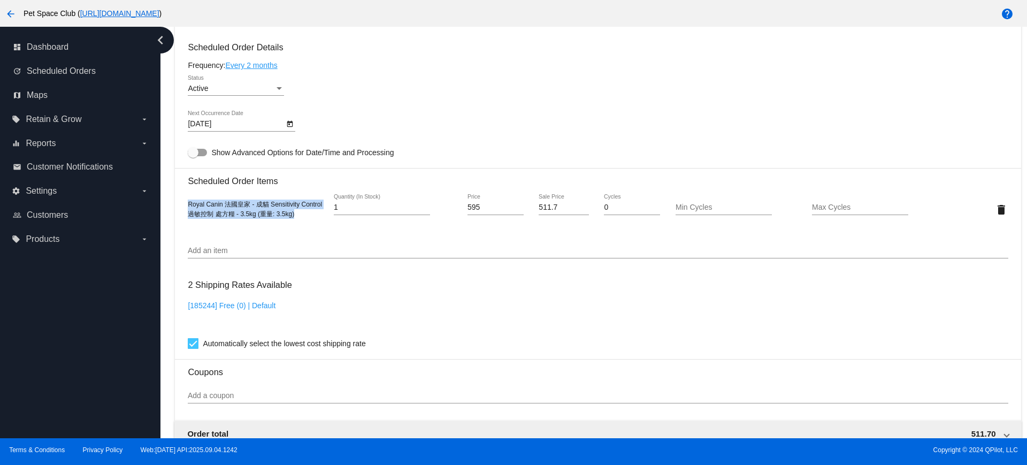
drag, startPoint x: 300, startPoint y: 216, endPoint x: 188, endPoint y: 209, distance: 111.5
click at [188, 209] on div "Royal Canin 法國皇家 - 成貓 Sensitivity Control 過敏控制 處方糧 - 3.5kg (重量: 3.5kg)" at bounding box center [256, 209] width 137 height 19
copy span "Royal Canin 法國皇家 - 成貓 Sensitivity Control 過敏控制 處方糧 - 3.5kg (重量: 3.5kg)"
click at [170, 220] on div "Dashboard Scheduled Orders arrow_back Scheduled Order #985102 Active more_vert …" at bounding box center [598, 106] width 858 height 1228
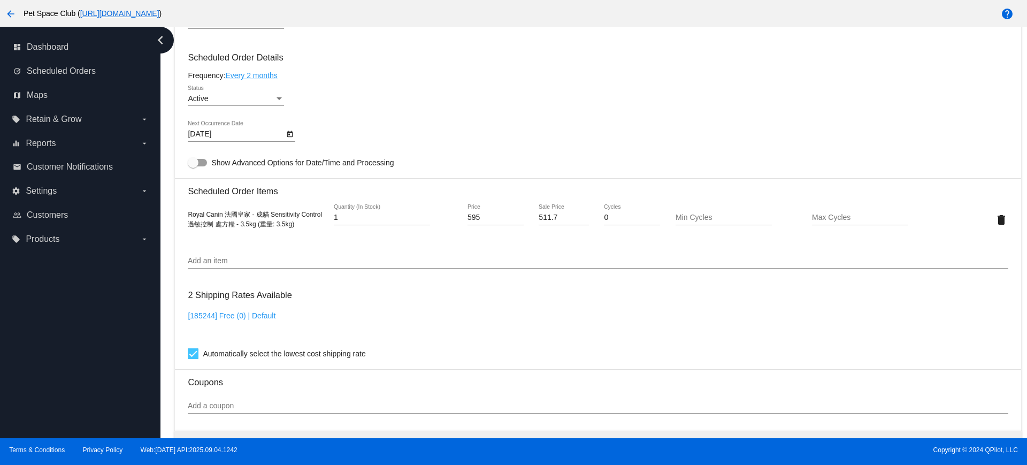
scroll to position [602, 0]
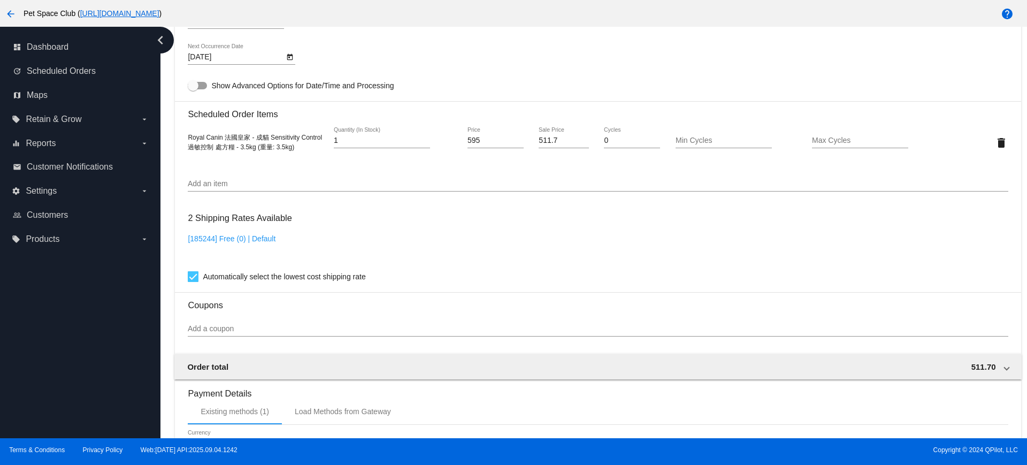
click at [290, 58] on icon "Open calendar" at bounding box center [289, 57] width 7 height 13
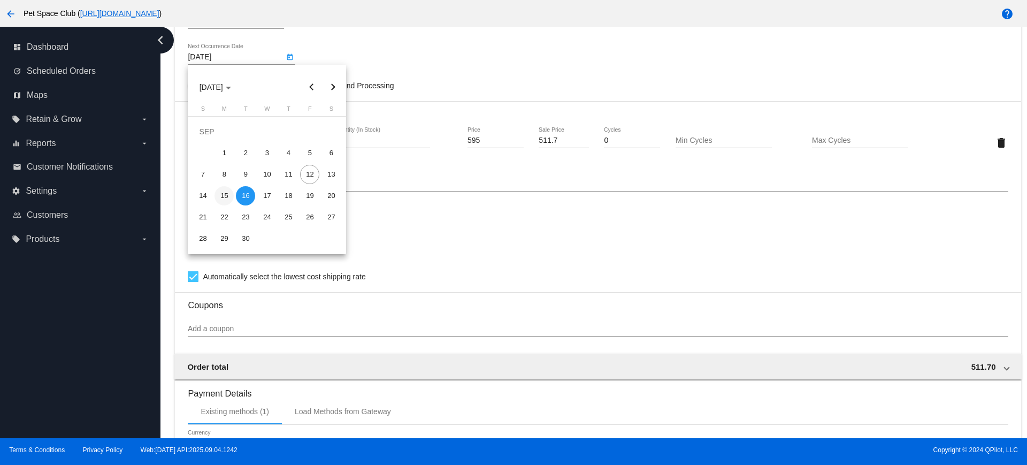
click at [223, 190] on div "15" at bounding box center [224, 195] width 19 height 19
type input "[DATE]"
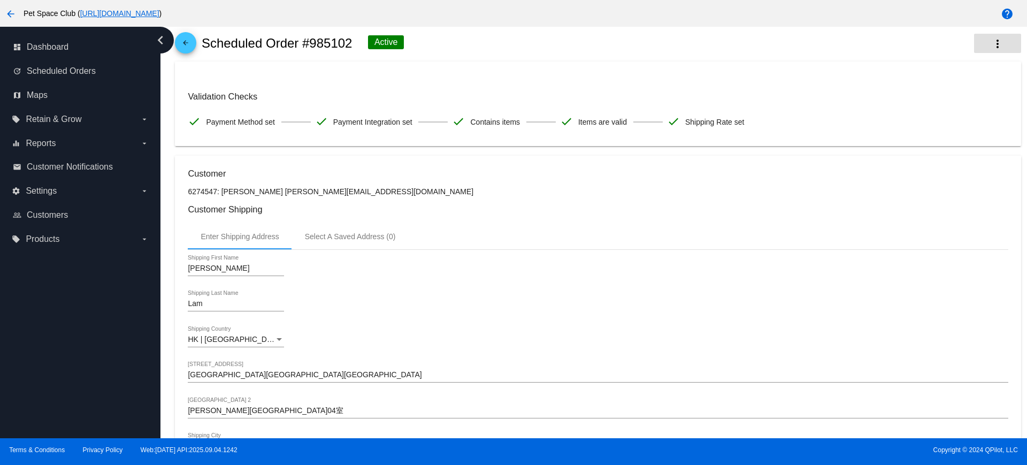
scroll to position [0, 0]
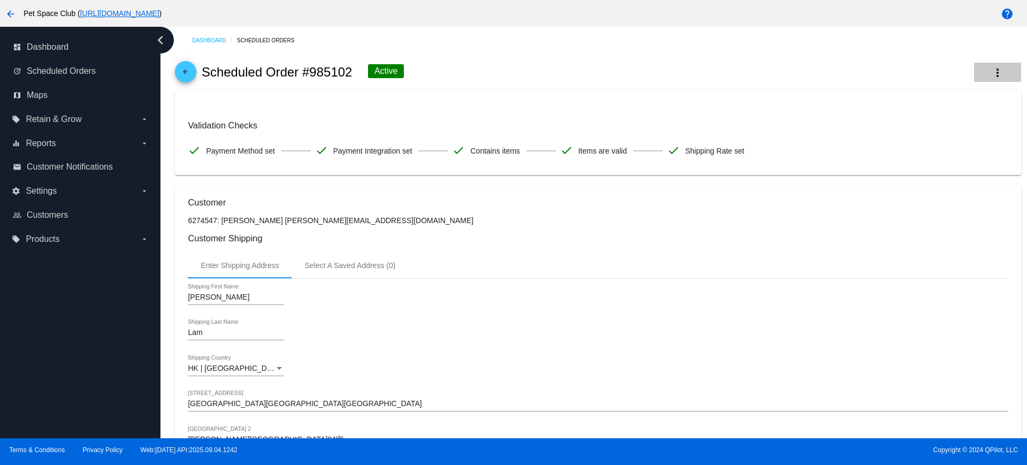
click at [992, 79] on mat-icon "more_vert" at bounding box center [998, 72] width 13 height 13
click at [916, 81] on span "View Event Logs" at bounding box center [921, 79] width 56 height 9
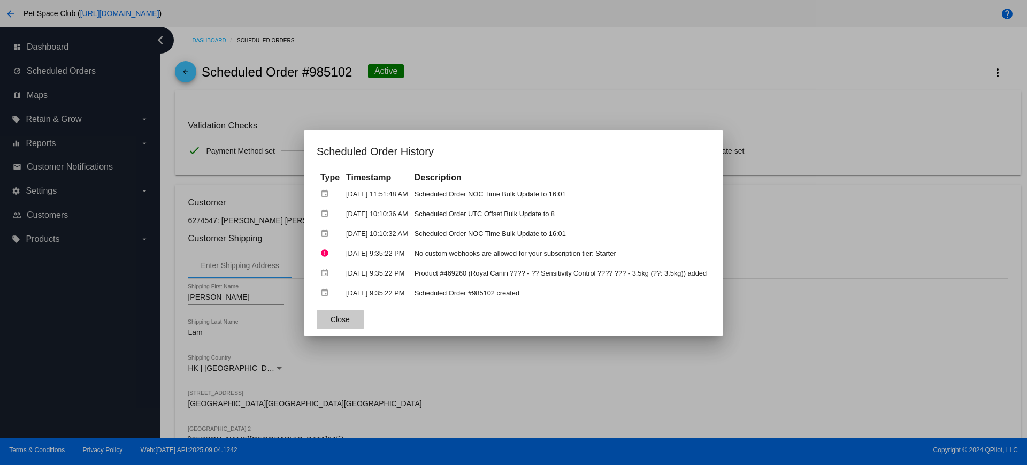
click at [332, 311] on button "Close" at bounding box center [340, 319] width 47 height 19
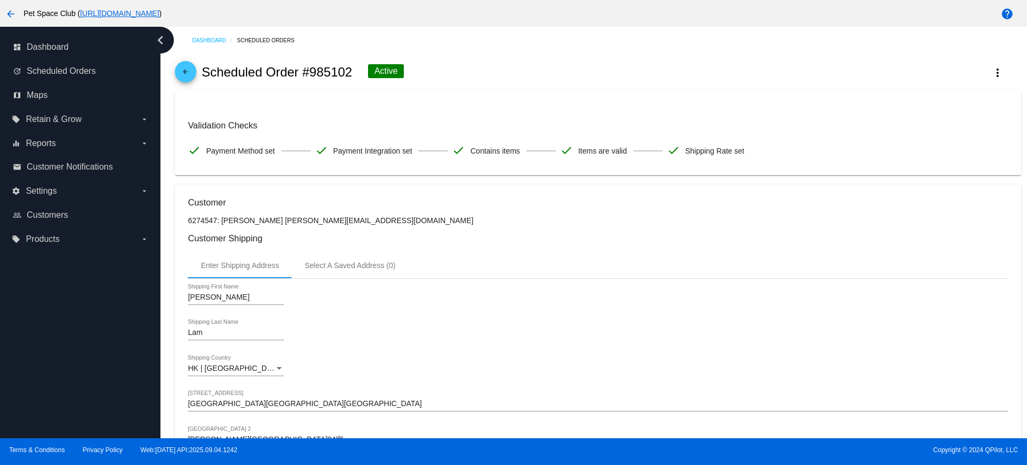
click at [352, 333] on div "Lam Shipping Last Name" at bounding box center [598, 334] width 820 height 31
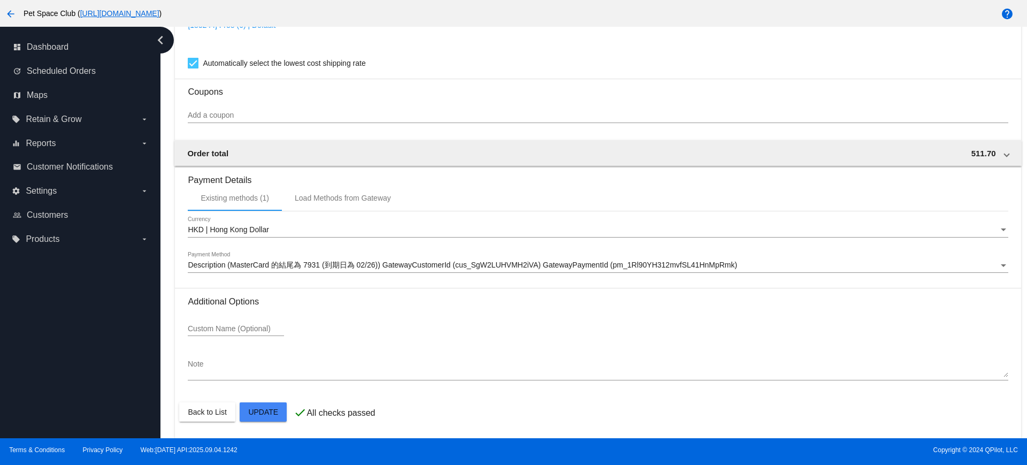
scroll to position [816, 0]
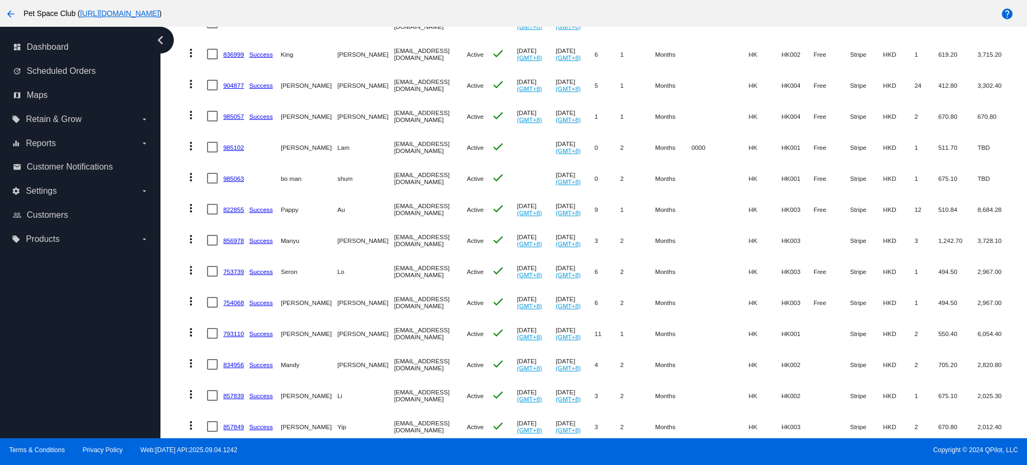
scroll to position [468, 0]
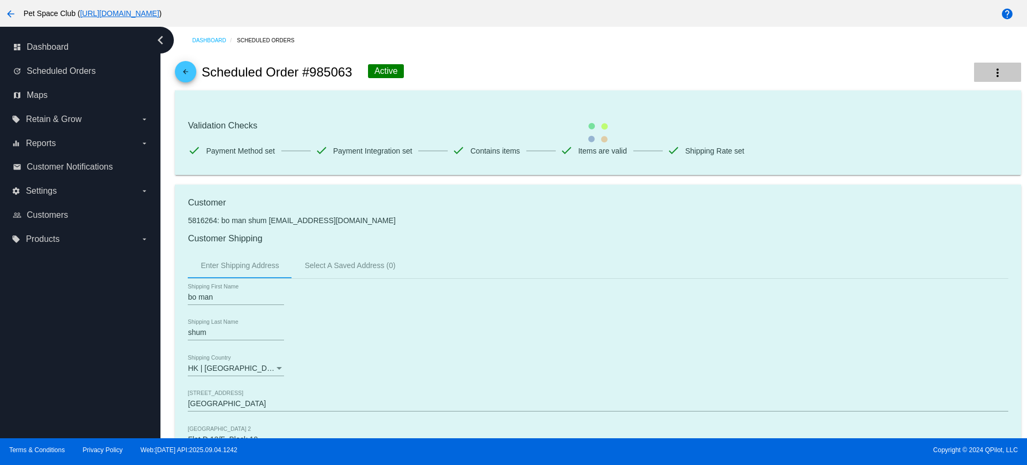
click at [993, 67] on mat-icon "more_vert" at bounding box center [998, 72] width 13 height 13
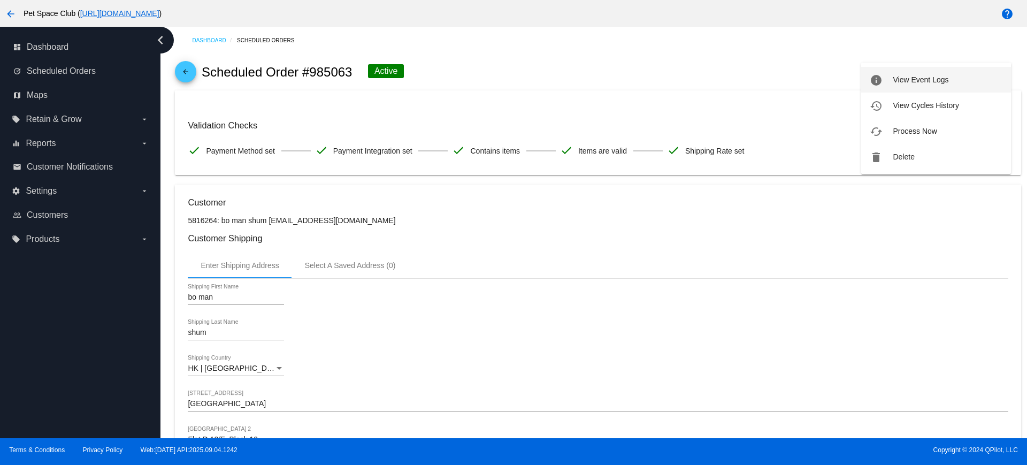
click at [955, 78] on button "info View Event Logs" at bounding box center [937, 80] width 150 height 26
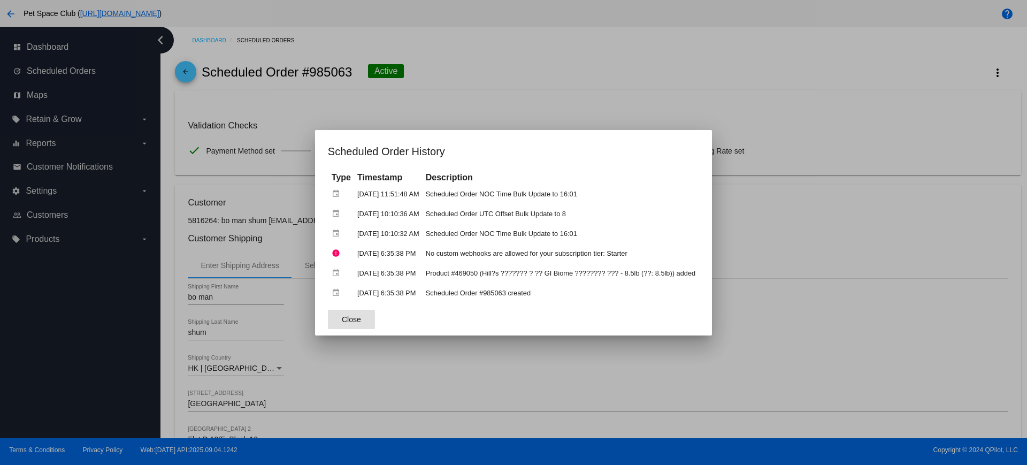
click at [350, 311] on button "Close" at bounding box center [351, 319] width 47 height 19
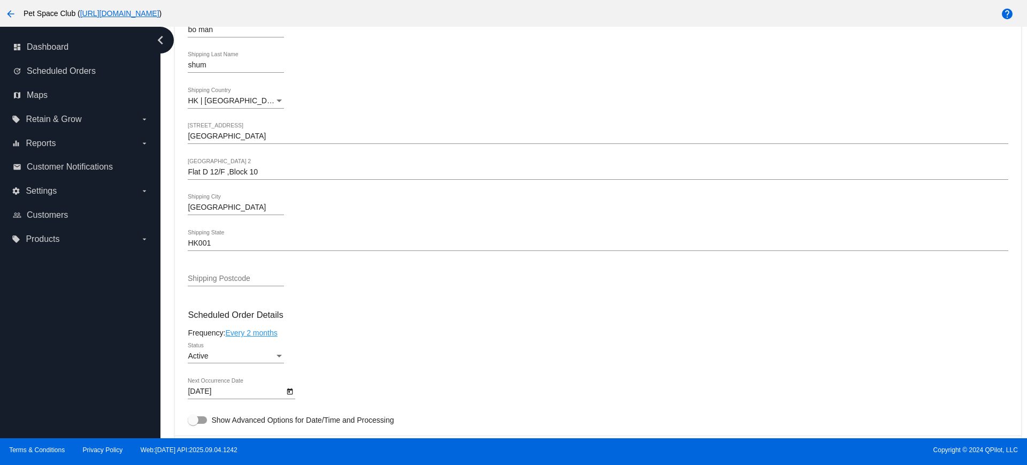
scroll to position [468, 0]
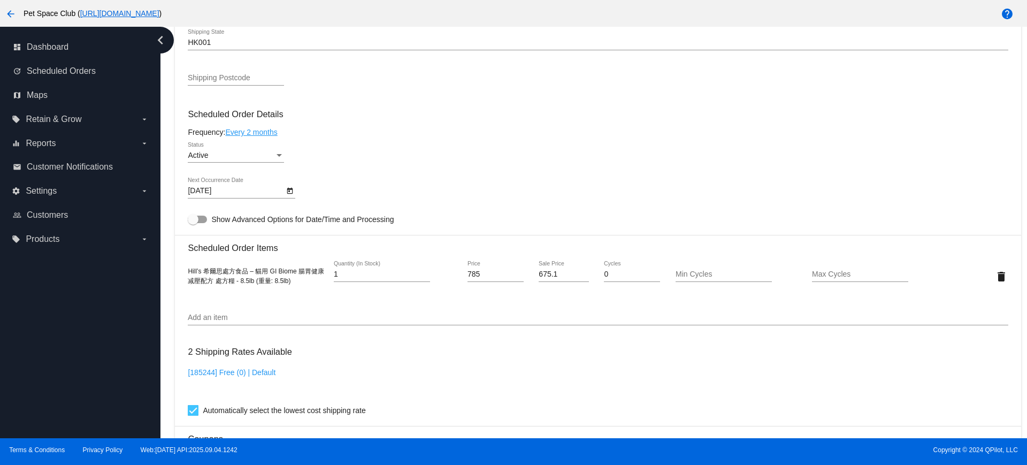
click at [289, 192] on icon "Open calendar" at bounding box center [290, 191] width 6 height 6
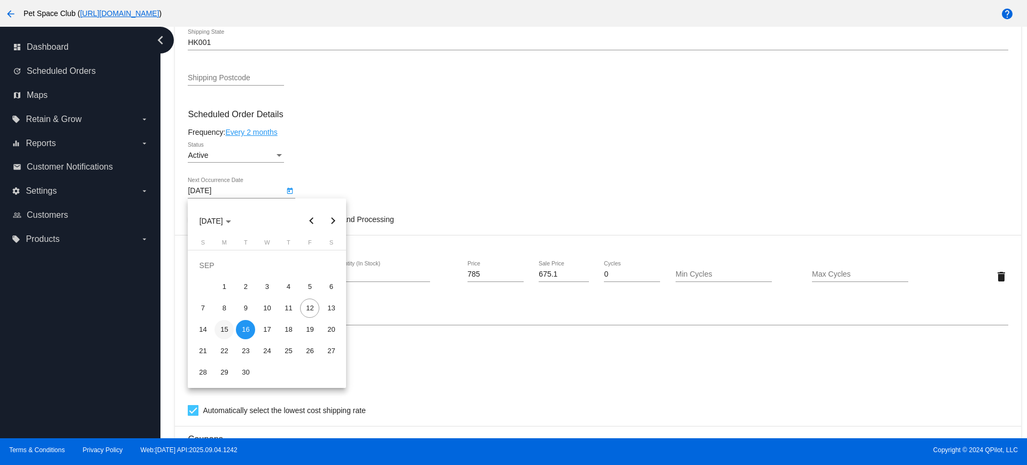
click at [222, 335] on div "15" at bounding box center [224, 329] width 19 height 19
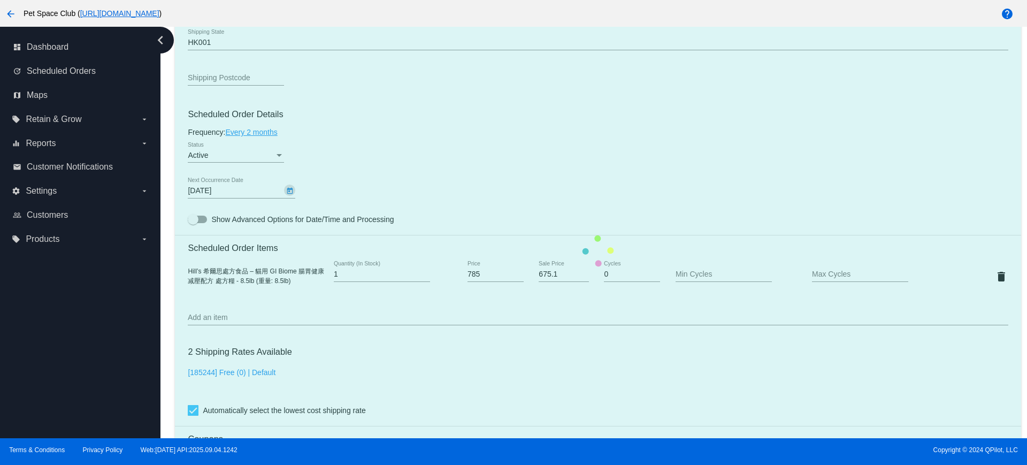
type input "9/15/2025"
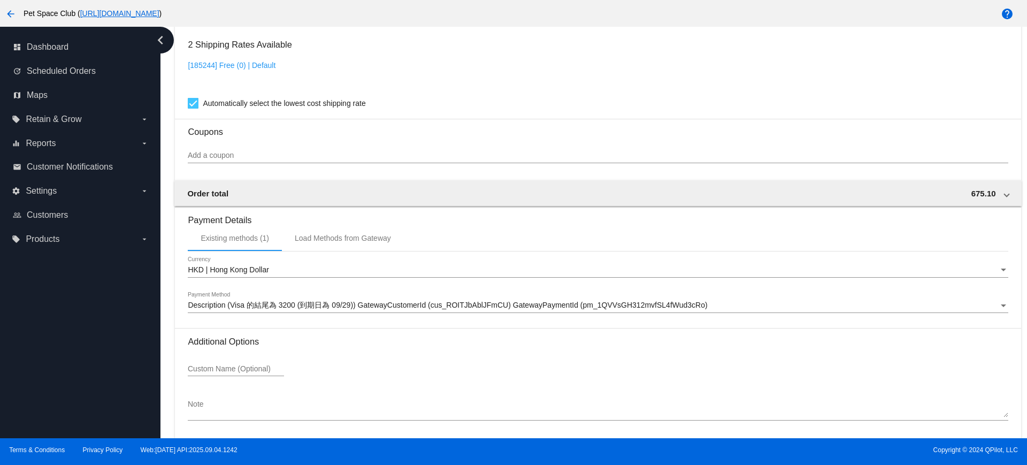
scroll to position [816, 0]
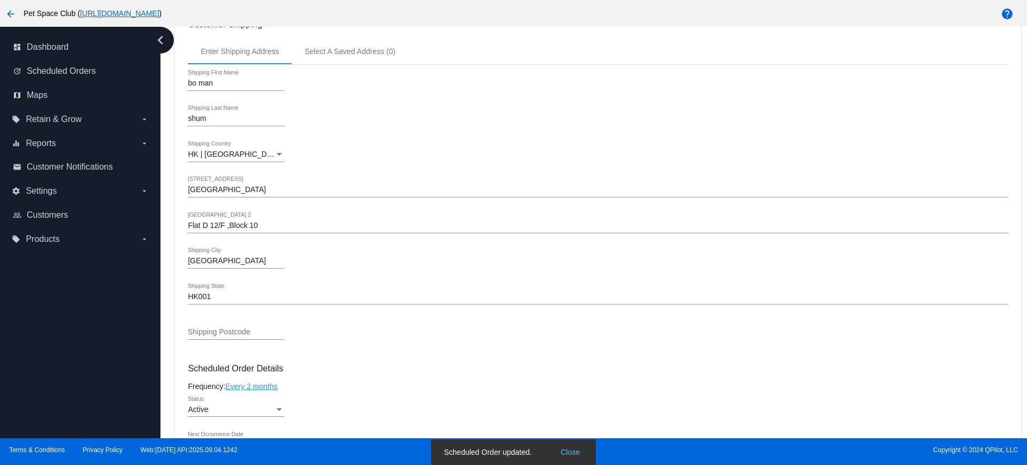
scroll to position [13, 0]
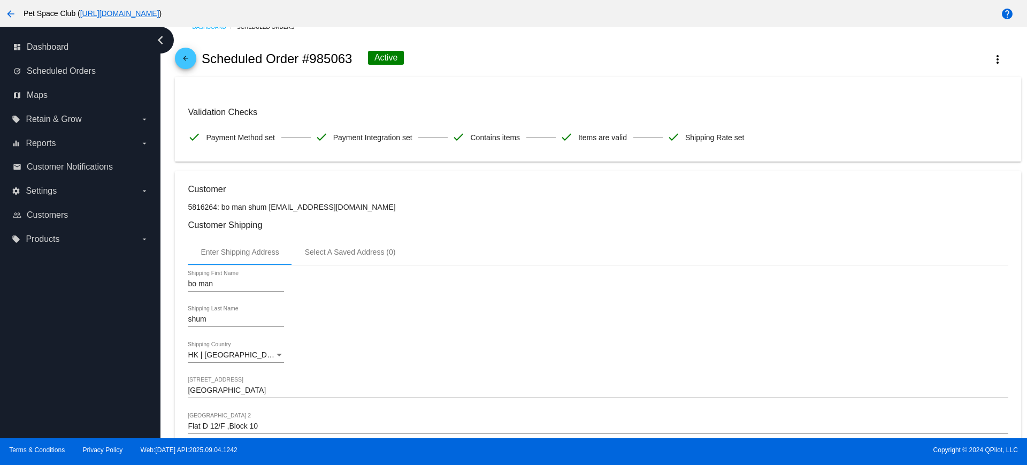
drag, startPoint x: 167, startPoint y: 229, endPoint x: 231, endPoint y: 276, distance: 78.4
click at [167, 229] on div "Dashboard Scheduled Orders arrow_back Scheduled Order #985063 Active more_vert …" at bounding box center [594, 232] width 867 height 411
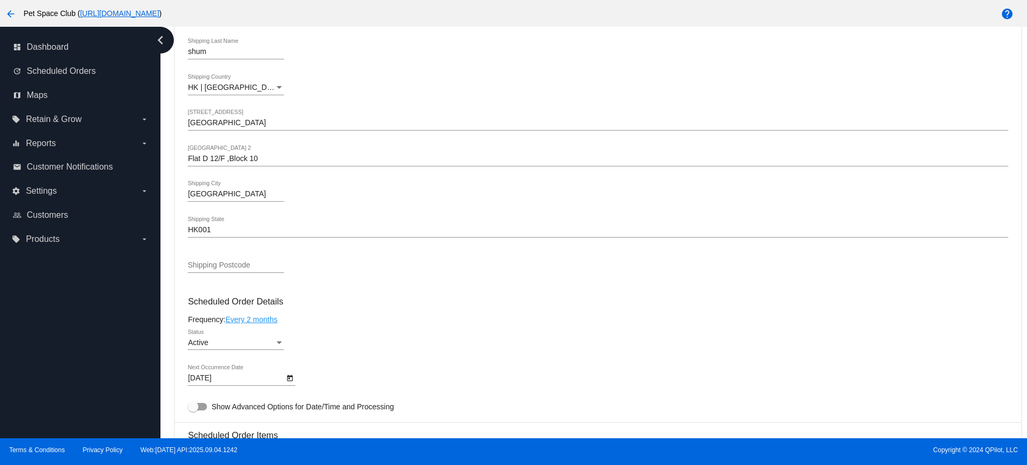
scroll to position [482, 0]
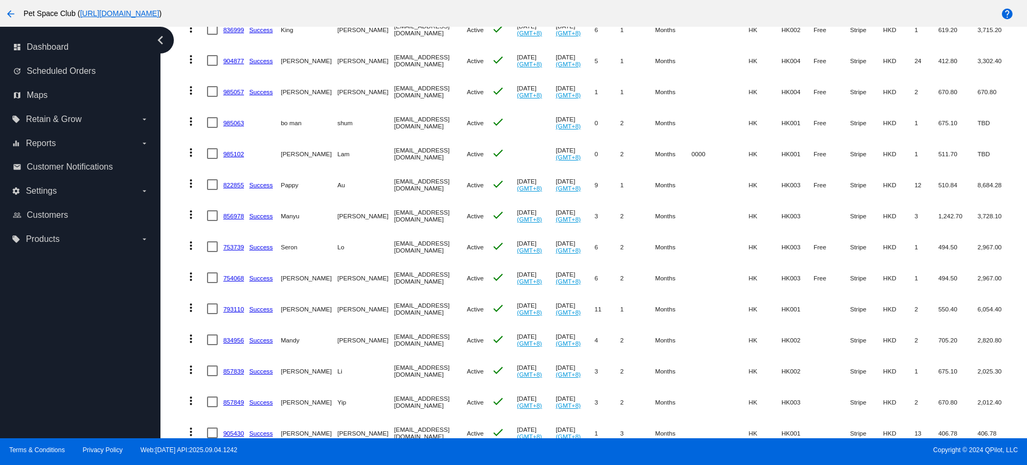
scroll to position [535, 0]
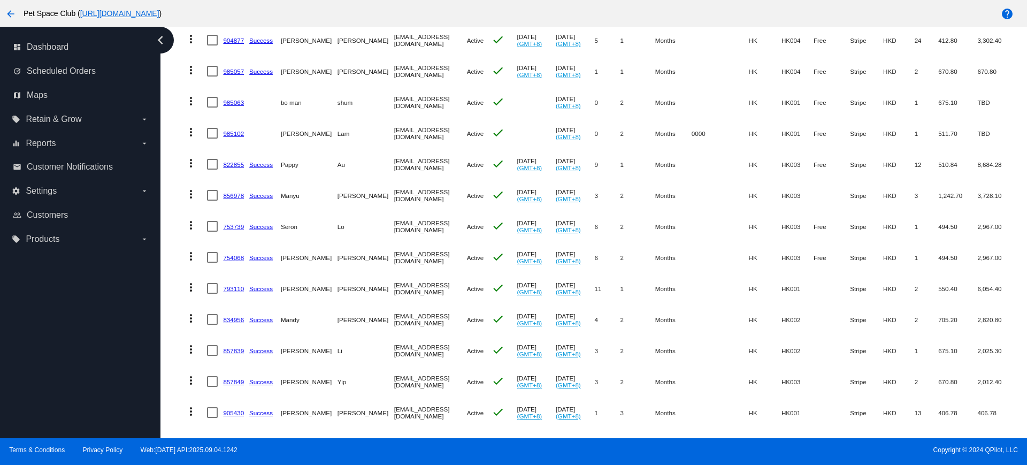
click at [172, 223] on div "Dashboard Scheduled Orders Scheduled Orders add Status: Active (291) Paused (13…" at bounding box center [598, 53] width 858 height 1122
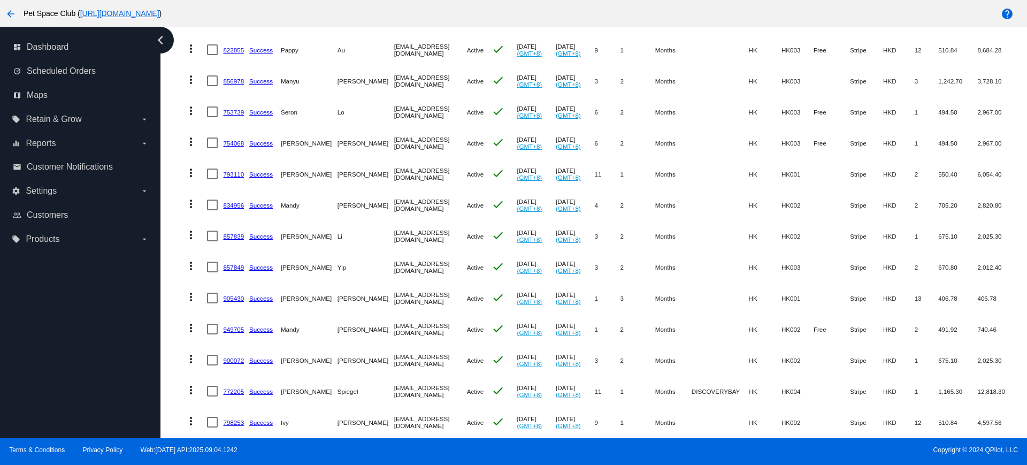
scroll to position [651, 0]
drag, startPoint x: 246, startPoint y: 80, endPoint x: 224, endPoint y: 81, distance: 21.4
click at [224, 81] on mat-cell "856978" at bounding box center [236, 79] width 26 height 31
copy link "856978"
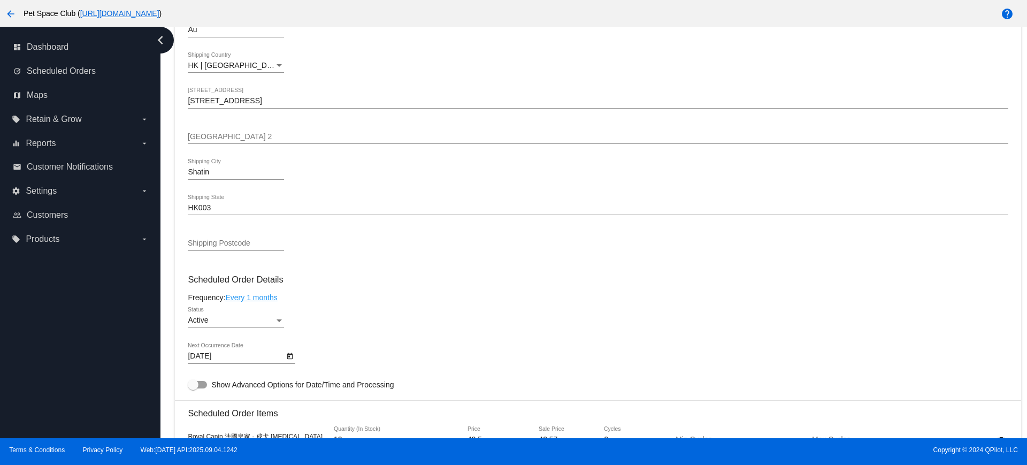
scroll to position [468, 0]
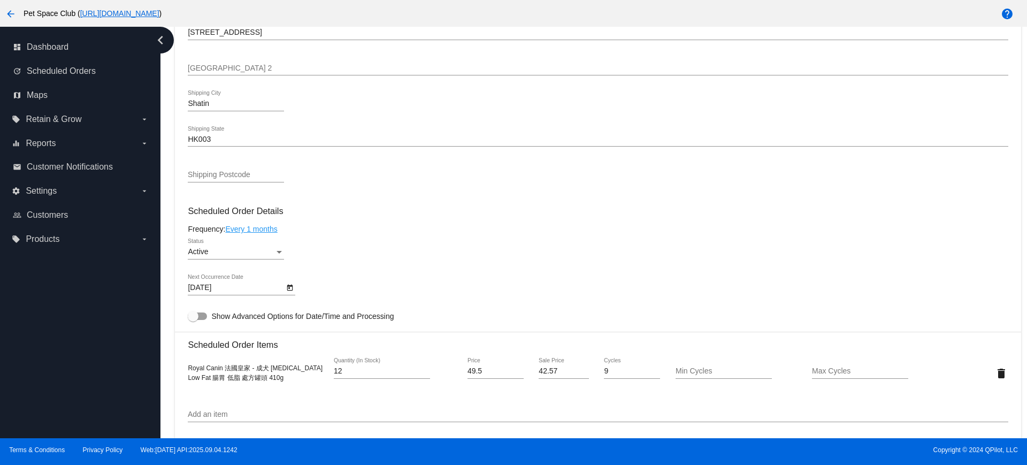
drag, startPoint x: 297, startPoint y: 383, endPoint x: 186, endPoint y: 363, distance: 113.0
click at [186, 363] on mat-card "Customer 5736543: Pappy Au [EMAIL_ADDRESS][DOMAIN_NAME] Customer Shipping Enter…" at bounding box center [598, 348] width 846 height 1070
copy span "Royal Canin 法國皇家 - 成犬 [MEDICAL_DATA] Low Fat 腸胃 低脂 處方罐頭 410g"
click at [286, 286] on icon "Open calendar" at bounding box center [289, 287] width 7 height 13
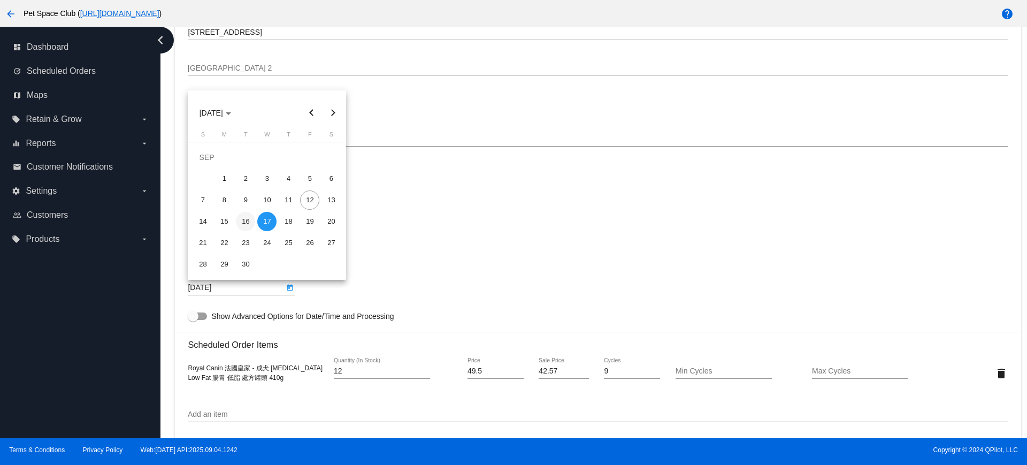
click at [246, 219] on div "16" at bounding box center [245, 221] width 19 height 19
type input "[DATE]"
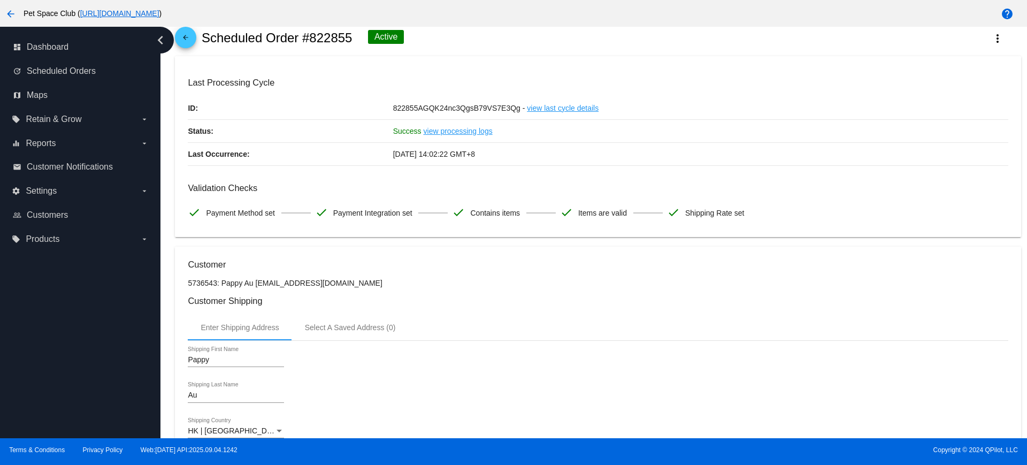
scroll to position [0, 0]
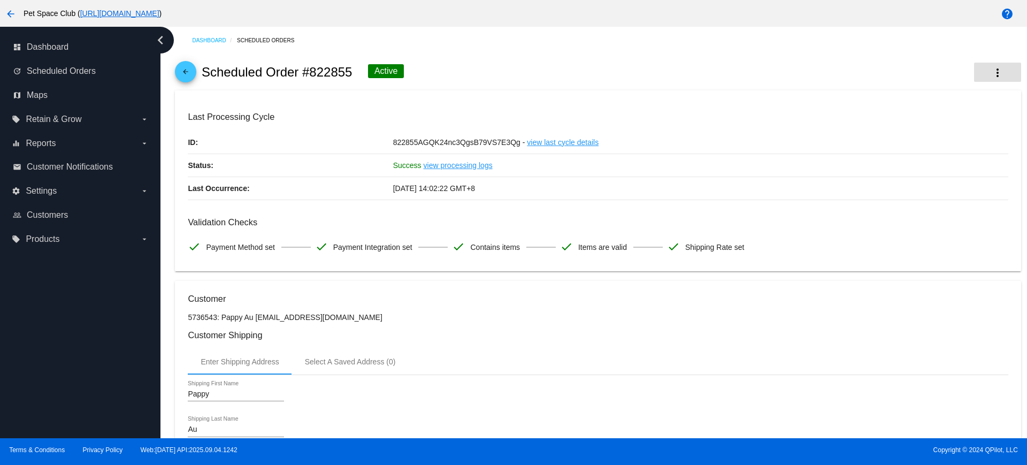
click at [997, 70] on button "more_vert" at bounding box center [997, 72] width 47 height 19
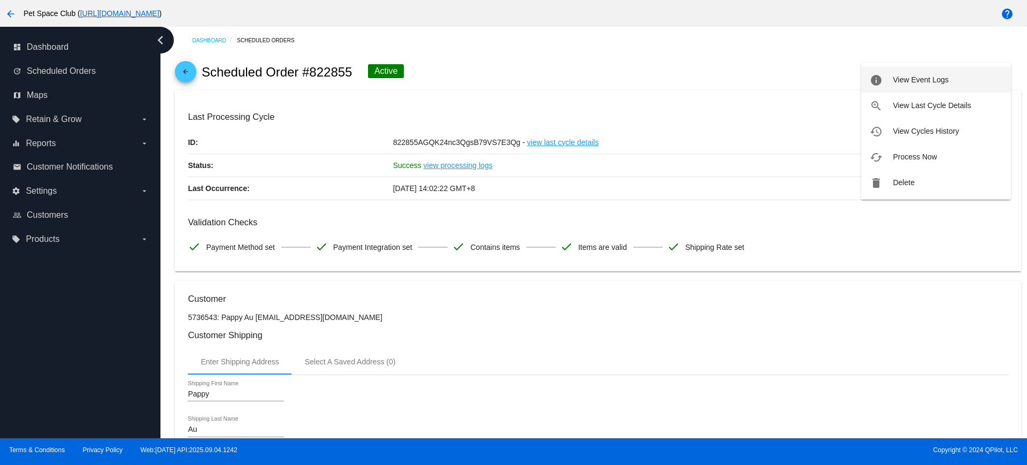
click at [909, 81] on span "View Event Logs" at bounding box center [921, 79] width 56 height 9
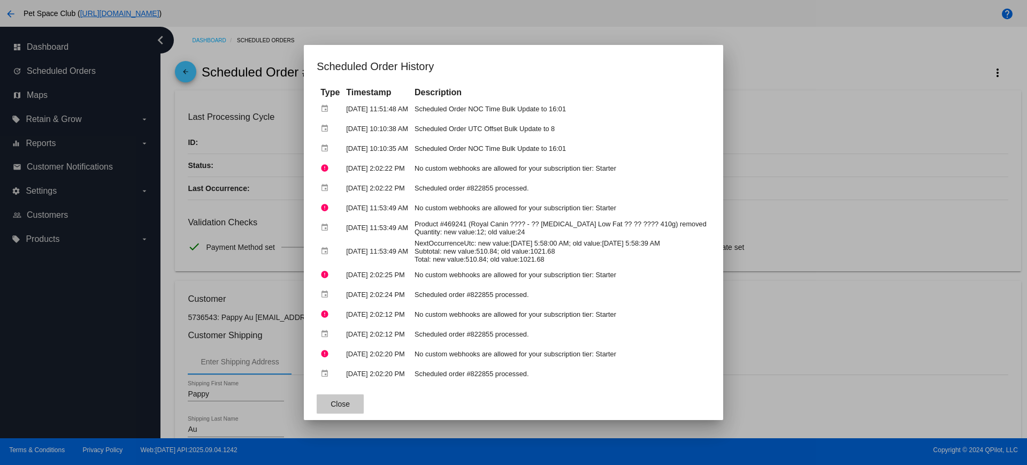
click at [331, 405] on span "Close" at bounding box center [340, 404] width 19 height 9
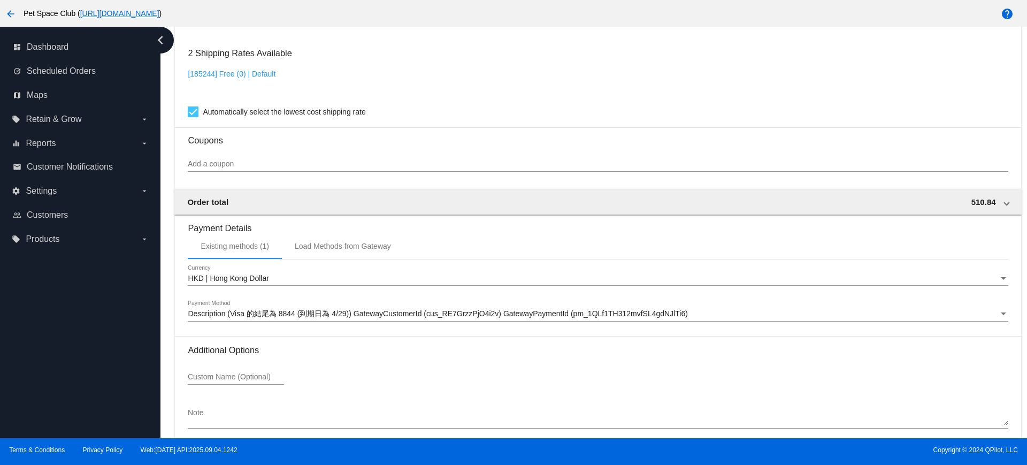
scroll to position [913, 0]
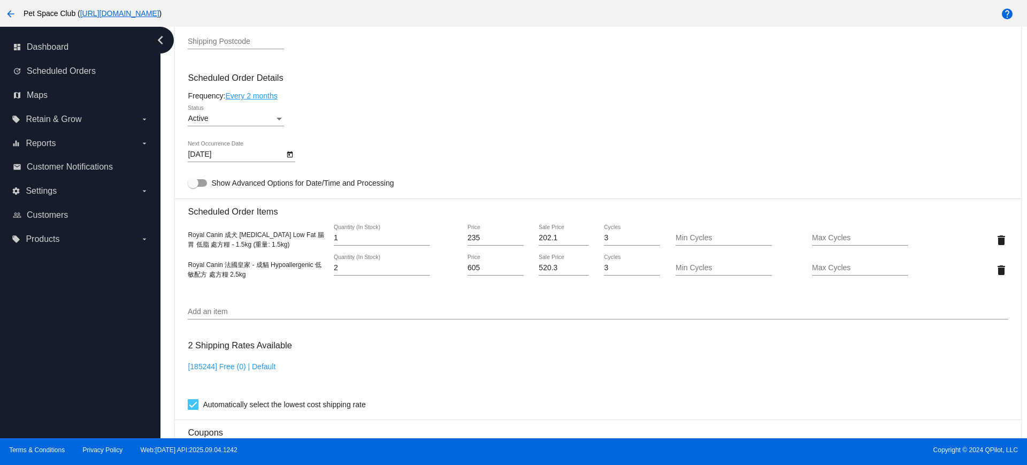
scroll to position [602, 0]
drag, startPoint x: 277, startPoint y: 246, endPoint x: 172, endPoint y: 227, distance: 107.1
click at [172, 227] on div "Dashboard Scheduled Orders arrow_back Scheduled Order #856978 Active more_vert …" at bounding box center [598, 102] width 858 height 1354
copy span "Royal Canin 成犬 [MEDICAL_DATA] Low Fat 腸胃 低脂 處方糧 - 1.5kg (重量: 1.5kg)"
drag, startPoint x: 259, startPoint y: 276, endPoint x: 187, endPoint y: 260, distance: 74.1
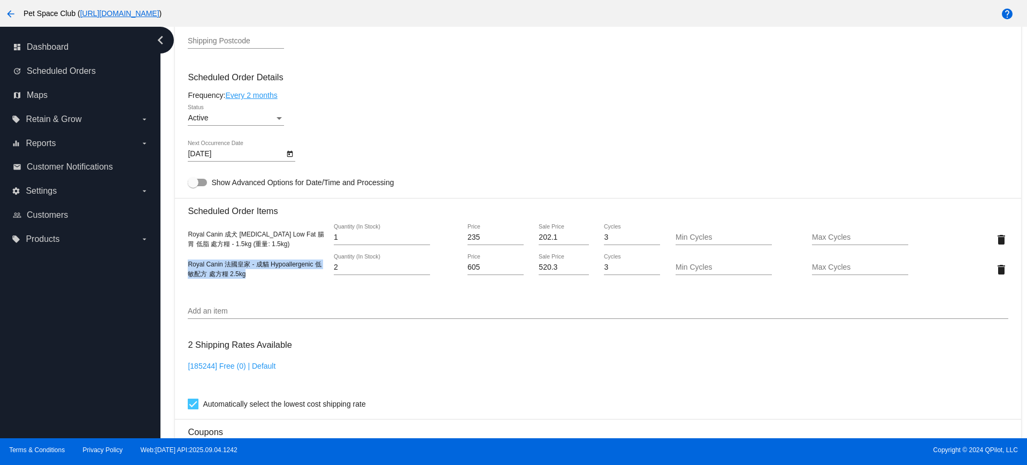
click at [187, 260] on mat-card "Customer 5054095: [PERSON_NAME] [EMAIL_ADDRESS][DOMAIN_NAME] Customer Shipping …" at bounding box center [598, 229] width 846 height 1100
copy span "Royal Canin 法國皇家 - 成貓 Hypoallergenic 低敏配方 處方糧 2.5kg"
drag, startPoint x: 165, startPoint y: 259, endPoint x: 188, endPoint y: 242, distance: 28.7
click at [165, 259] on div "Dashboard Scheduled Orders arrow_back Scheduled Order #856978 Active more_vert …" at bounding box center [594, 232] width 867 height 411
click at [289, 157] on icon "Open calendar" at bounding box center [289, 154] width 7 height 13
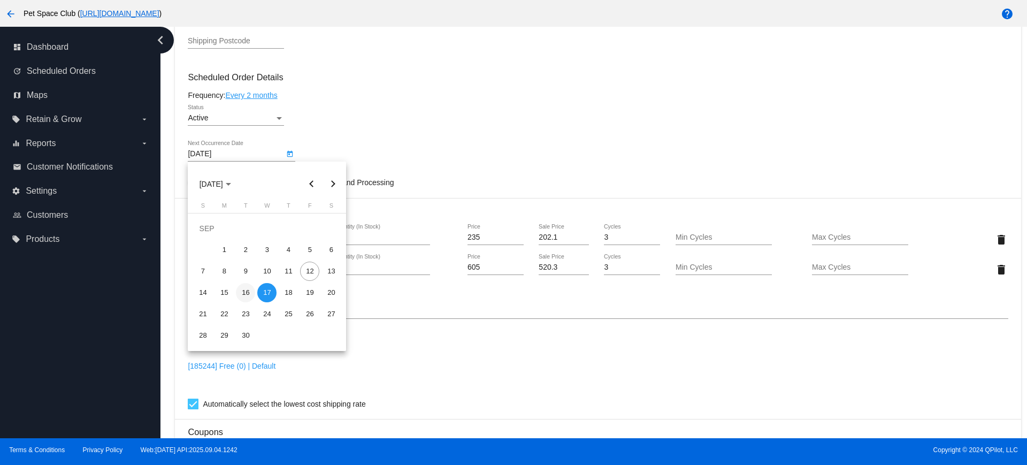
click at [250, 293] on div "16" at bounding box center [245, 292] width 19 height 19
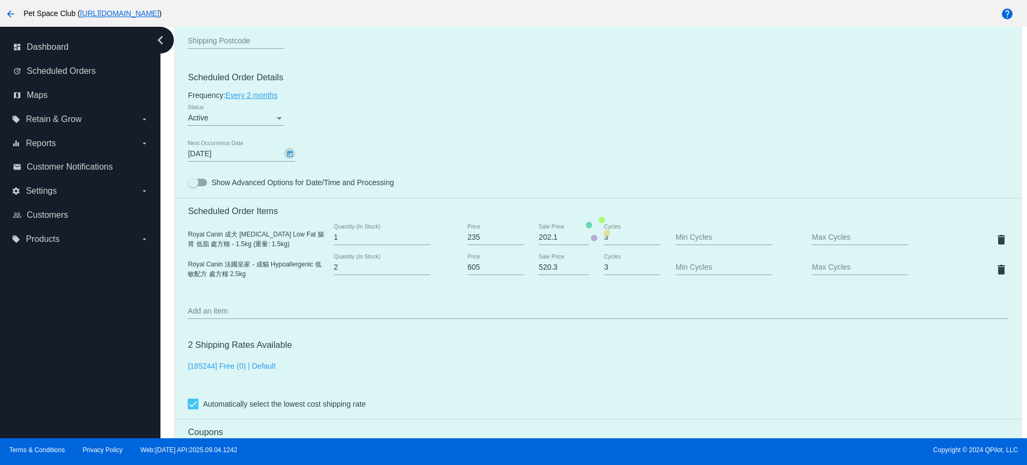
type input "[DATE]"
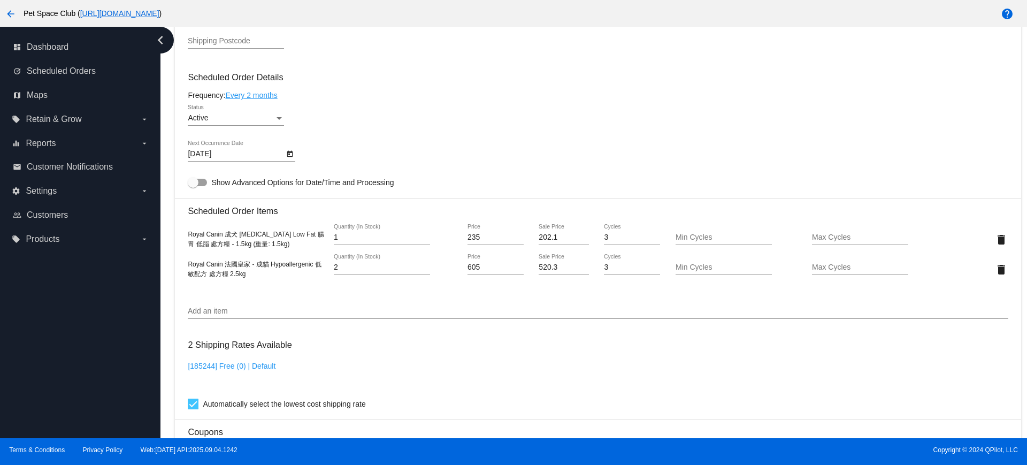
click at [514, 139] on mat-card-content "Customer 5054095: [PERSON_NAME] [EMAIL_ADDRESS][DOMAIN_NAME] Customer Shipping …" at bounding box center [598, 211] width 820 height 1038
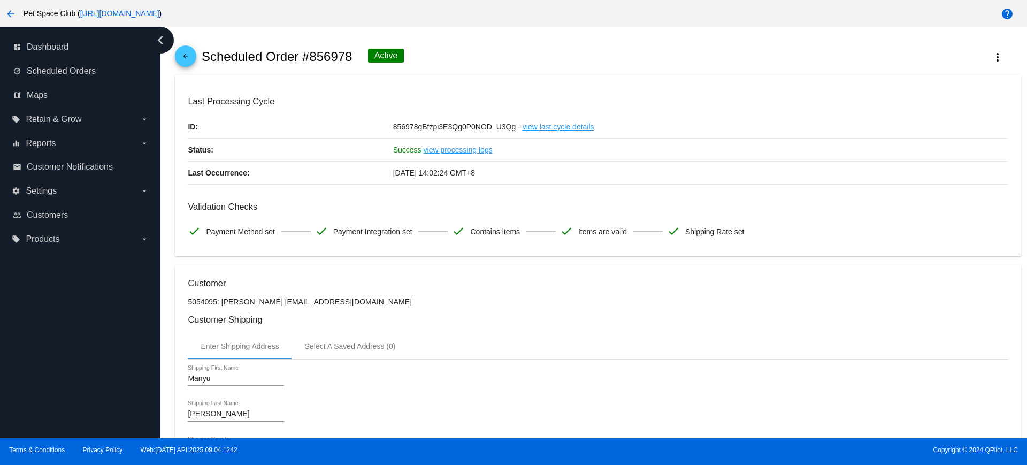
scroll to position [0, 0]
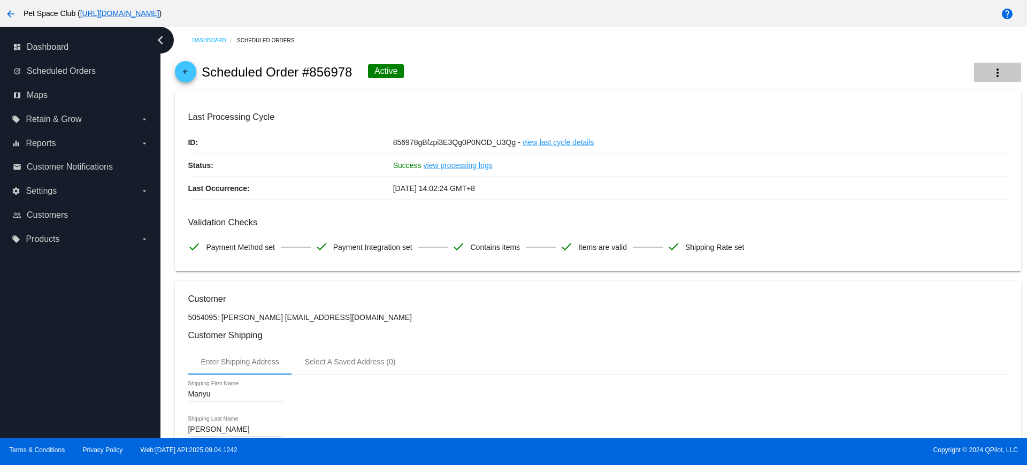
click at [992, 74] on mat-icon "more_vert" at bounding box center [998, 72] width 13 height 13
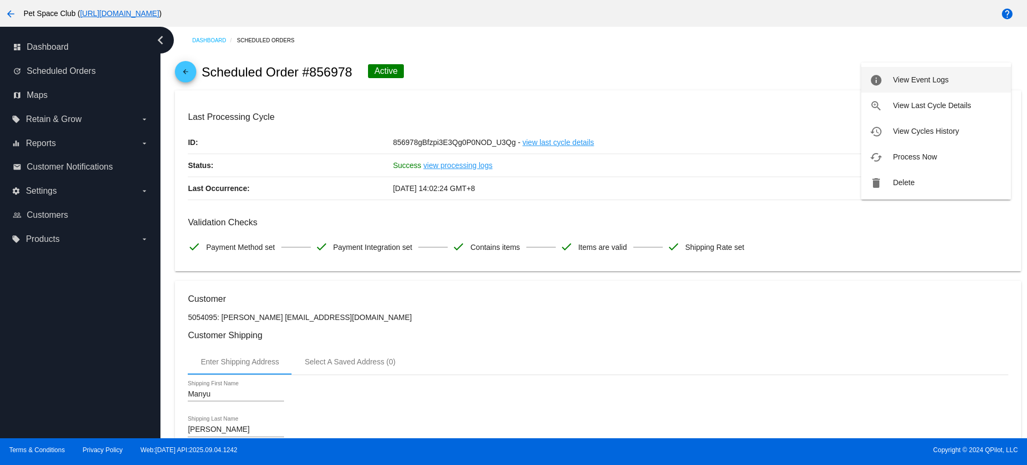
click at [916, 86] on button "info View Event Logs" at bounding box center [937, 80] width 150 height 26
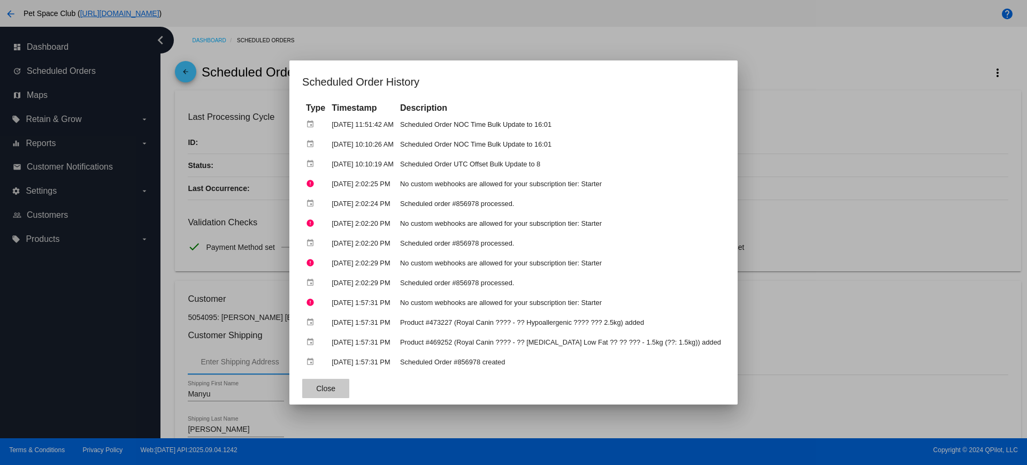
click at [322, 384] on span "Close" at bounding box center [325, 388] width 19 height 9
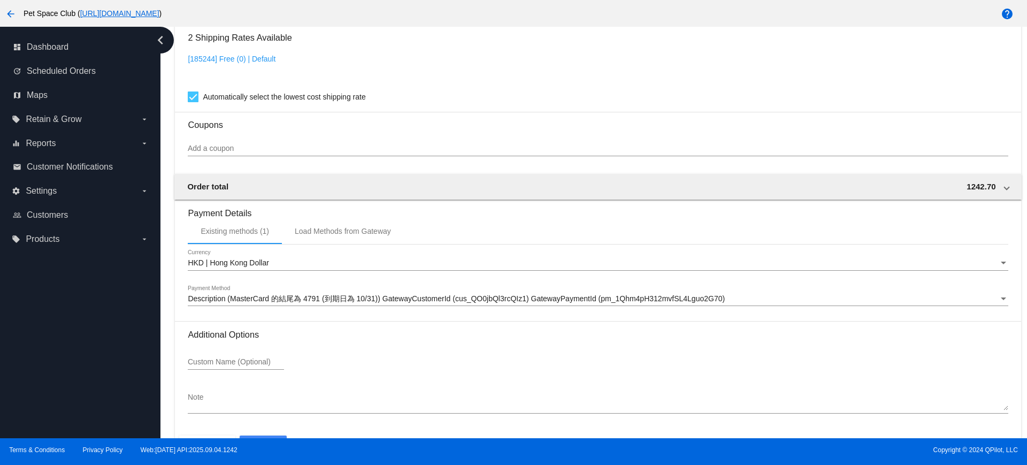
scroll to position [943, 0]
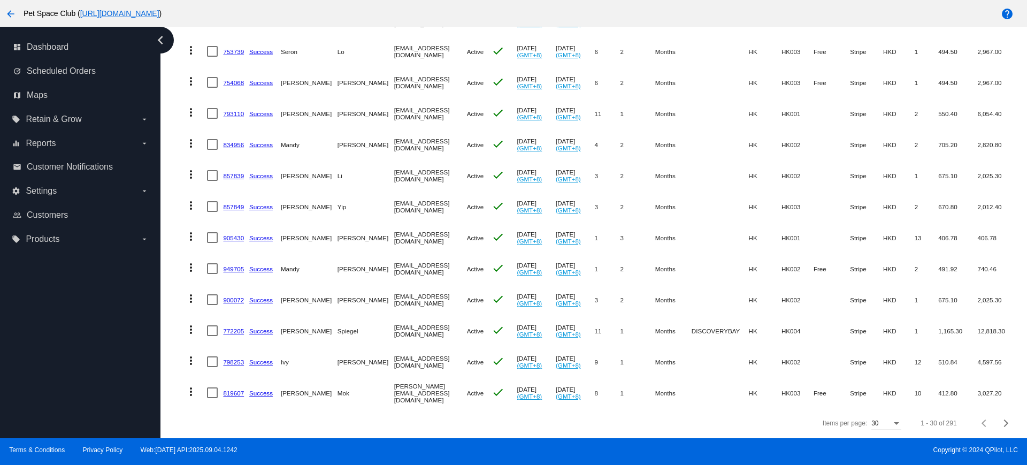
scroll to position [720, 0]
drag, startPoint x: 177, startPoint y: 120, endPoint x: 219, endPoint y: 130, distance: 42.8
drag, startPoint x: 232, startPoint y: 42, endPoint x: 164, endPoint y: 59, distance: 70.6
click at [161, 59] on div "Dashboard Scheduled Orders Scheduled Orders add Status: Active (291) Paused (13…" at bounding box center [594, 232] width 867 height 411
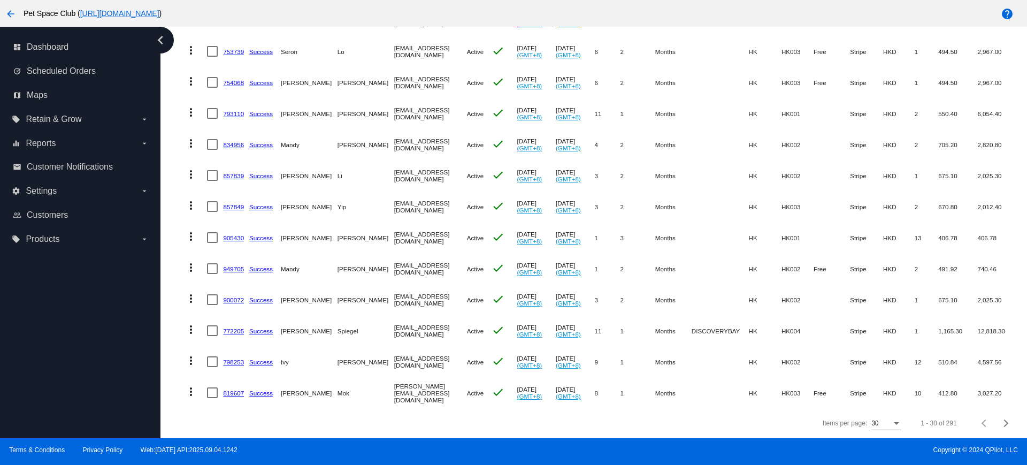
drag, startPoint x: 246, startPoint y: 39, endPoint x: 223, endPoint y: 41, distance: 23.1
click at [223, 41] on mat-cell "753739" at bounding box center [236, 51] width 26 height 31
copy link "753739"
drag, startPoint x: 245, startPoint y: 74, endPoint x: 223, endPoint y: 74, distance: 21.9
click at [223, 74] on mat-cell "754068" at bounding box center [236, 82] width 26 height 31
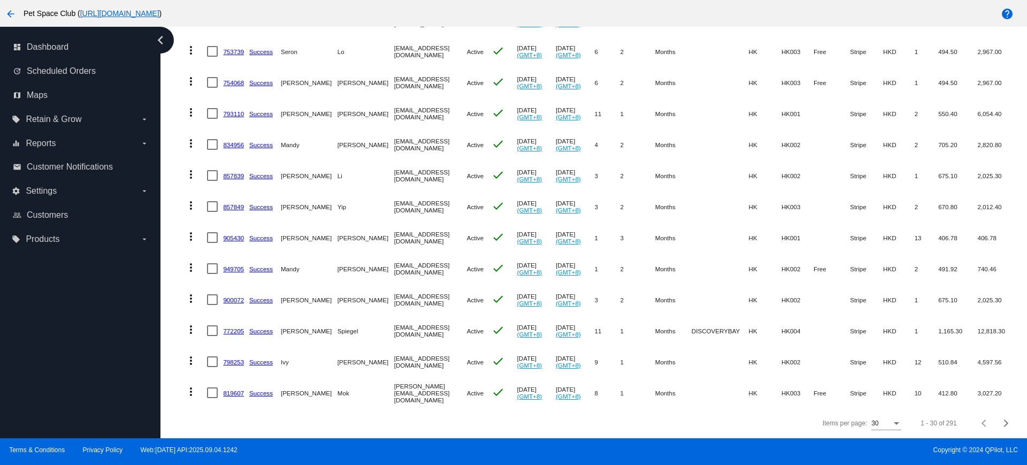
copy link "754068"
drag, startPoint x: 236, startPoint y: 102, endPoint x: 162, endPoint y: 119, distance: 75.8
click at [162, 119] on div "Dashboard Scheduled Orders Scheduled Orders add Status: Active (291) Paused (13…" at bounding box center [594, 232] width 867 height 411
drag, startPoint x: 246, startPoint y: 104, endPoint x: 224, endPoint y: 103, distance: 21.4
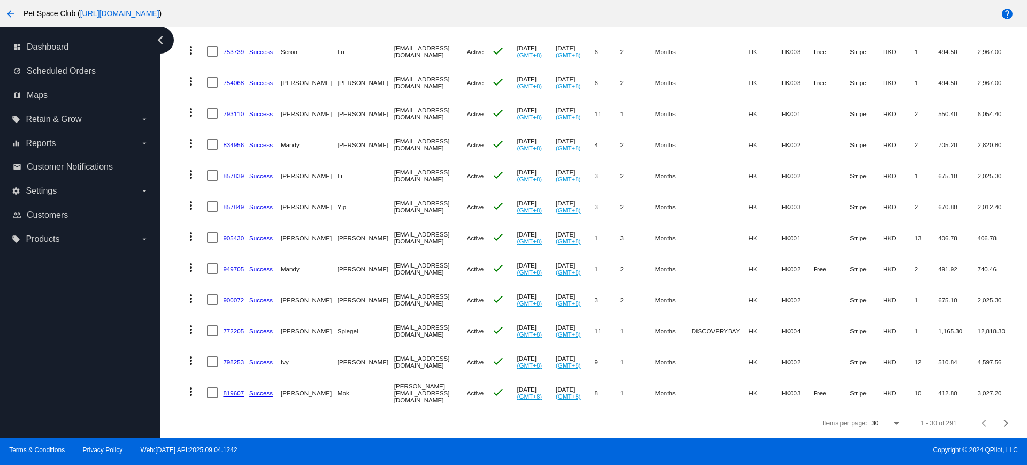
click at [224, 103] on mat-cell "793110" at bounding box center [236, 113] width 26 height 31
copy link "793110"
drag, startPoint x: 233, startPoint y: 133, endPoint x: 178, endPoint y: 134, distance: 54.6
click at [169, 134] on div "Dashboard Scheduled Orders Scheduled Orders add Status: Active (291) Paused (13…" at bounding box center [594, 232] width 867 height 411
drag, startPoint x: 246, startPoint y: 137, endPoint x: 222, endPoint y: 134, distance: 24.2
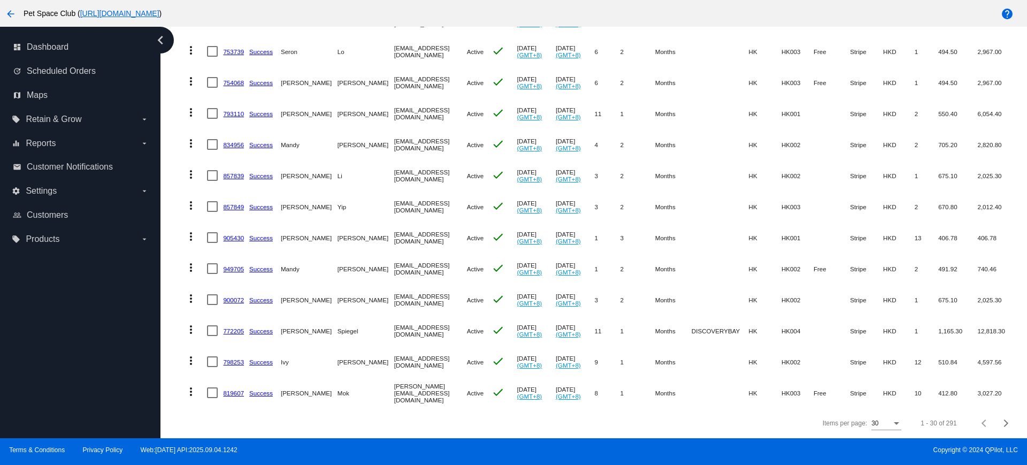
click at [222, 134] on mat-row "more_vert 834956 Success Mandy Wong mandywym@yahoo.com.hk Active check Jul 17 2…" at bounding box center [597, 144] width 835 height 31
copy mat-row "834956"
drag, startPoint x: 246, startPoint y: 167, endPoint x: 224, endPoint y: 167, distance: 21.4
click at [224, 167] on mat-cell "857839" at bounding box center [236, 175] width 26 height 31
copy link "857839"
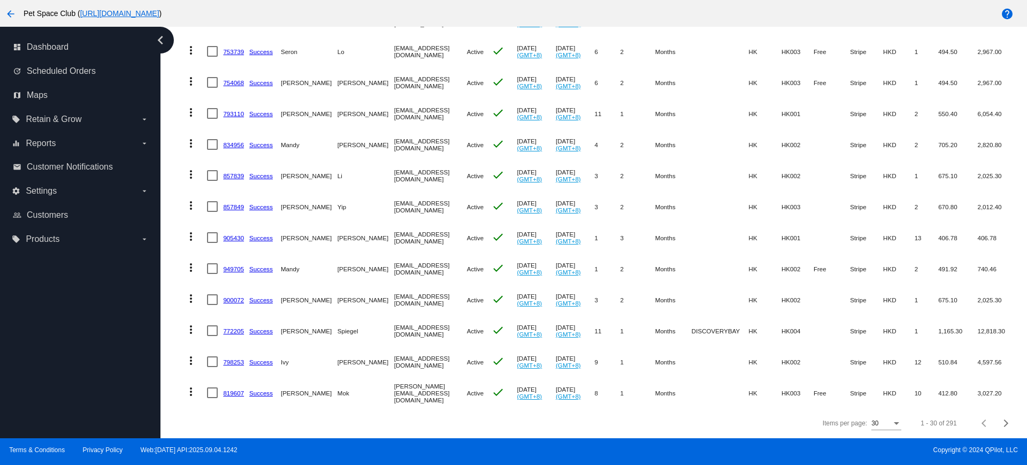
drag, startPoint x: 247, startPoint y: 195, endPoint x: 223, endPoint y: 196, distance: 23.6
click at [223, 196] on mat-cell "857849" at bounding box center [236, 206] width 26 height 31
copy link "857849"
drag, startPoint x: 245, startPoint y: 230, endPoint x: 223, endPoint y: 230, distance: 21.9
click at [223, 230] on mat-row "more_vert 905430 Success Vicent Fung et96311@yahoo.com.hk Active check Jun 17 2…" at bounding box center [597, 237] width 835 height 31
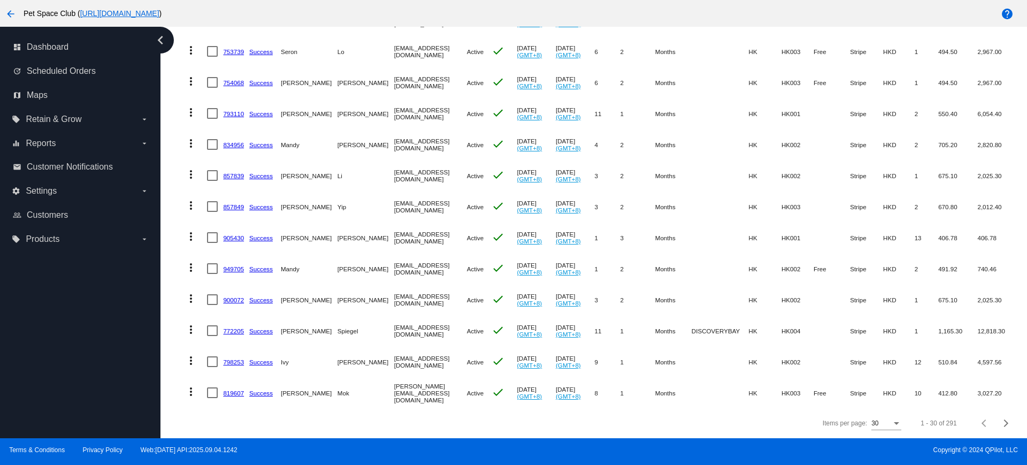
copy mat-row "905430"
drag, startPoint x: 245, startPoint y: 258, endPoint x: 223, endPoint y: 258, distance: 21.9
click at [223, 258] on mat-row "more_vert 949705 Success Mandy Wong mandywym@yahoo.com.hk Active check Jul 16 2…" at bounding box center [597, 268] width 835 height 31
copy mat-row "949705"
drag, startPoint x: 237, startPoint y: 287, endPoint x: 163, endPoint y: 293, distance: 74.6
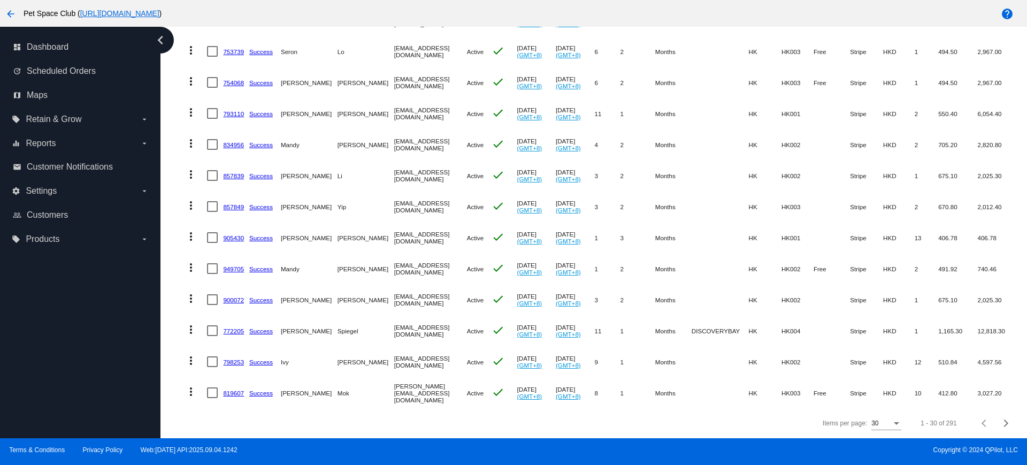
click at [166, 292] on div "Dashboard Scheduled Orders Scheduled Orders add Status: Active (291) Paused (13…" at bounding box center [594, 232] width 867 height 411
drag, startPoint x: 245, startPoint y: 288, endPoint x: 222, endPoint y: 289, distance: 22.5
click at [222, 289] on mat-row "more_vert 900072 Success Cherie Lee cherie905@msn.com Active check Jul 18 2025 …" at bounding box center [597, 299] width 835 height 31
copy mat-row "900072"
drag, startPoint x: 235, startPoint y: 286, endPoint x: 229, endPoint y: 289, distance: 7.2
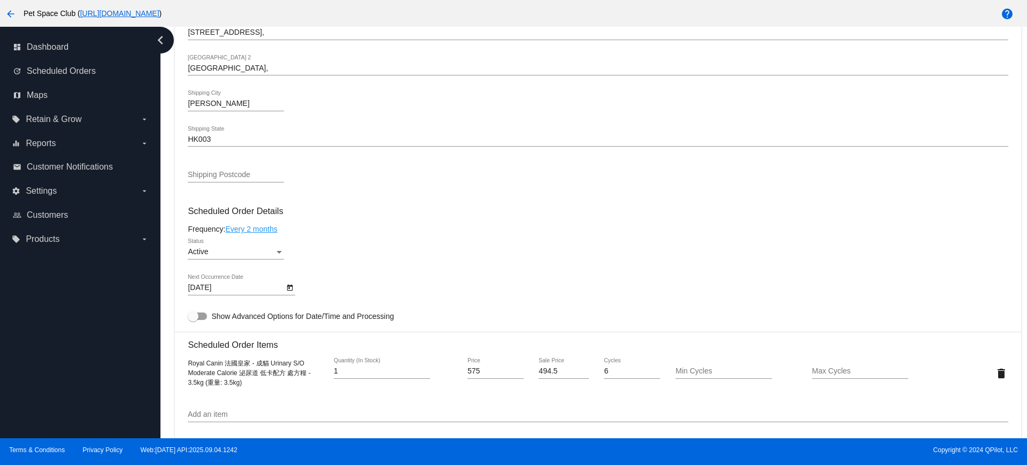
scroll to position [535, 0]
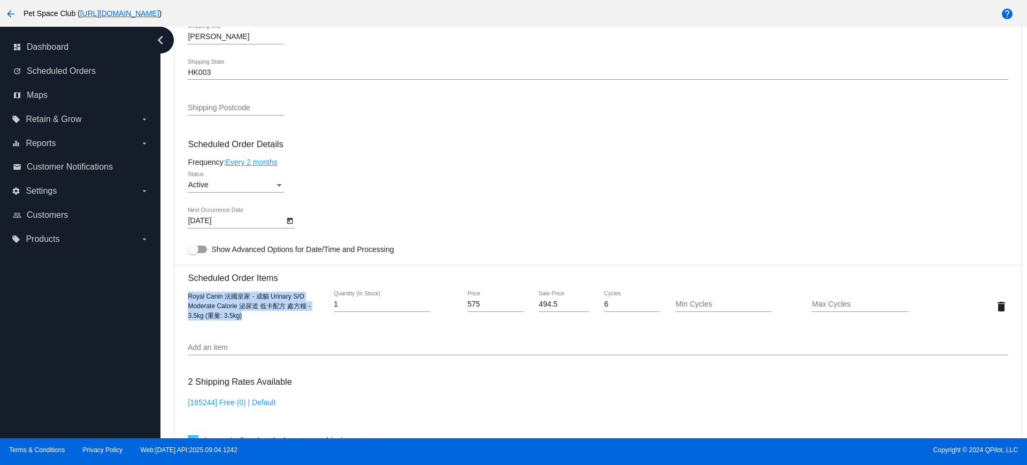
drag, startPoint x: 250, startPoint y: 318, endPoint x: 178, endPoint y: 286, distance: 78.3
click at [178, 286] on mat-card "Customer 4435723: Seron Lo seronlo@yahoo.com Customer Shipping Enter Shipping A…" at bounding box center [598, 281] width 846 height 1070
copy span "Royal Canin 法國皇家 - 成貓 Urinary S/O Moderate Calorie 泌尿道 低卡配方 處方糧 - 3.5kg (重量: 3.…"
click at [171, 226] on div "Dashboard Scheduled Orders arrow_back Scheduled Order #753739 Active more_vert …" at bounding box center [598, 154] width 858 height 1324
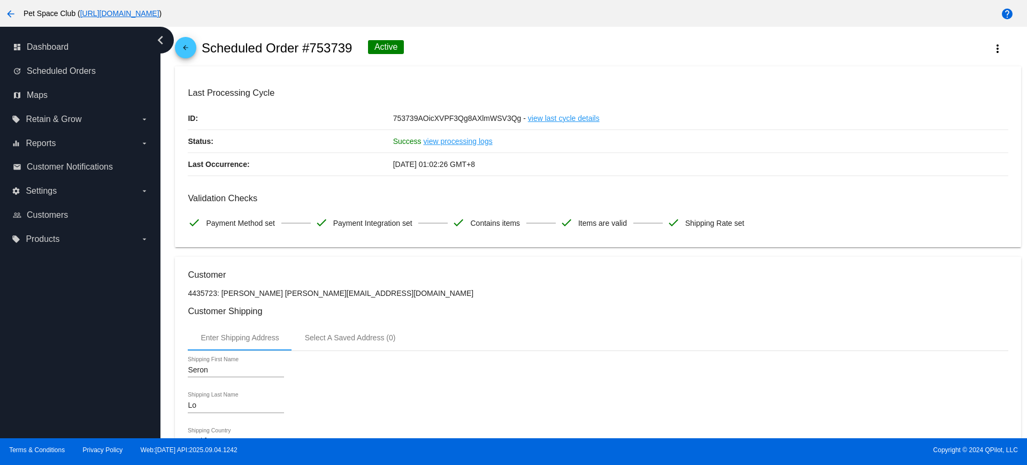
scroll to position [0, 0]
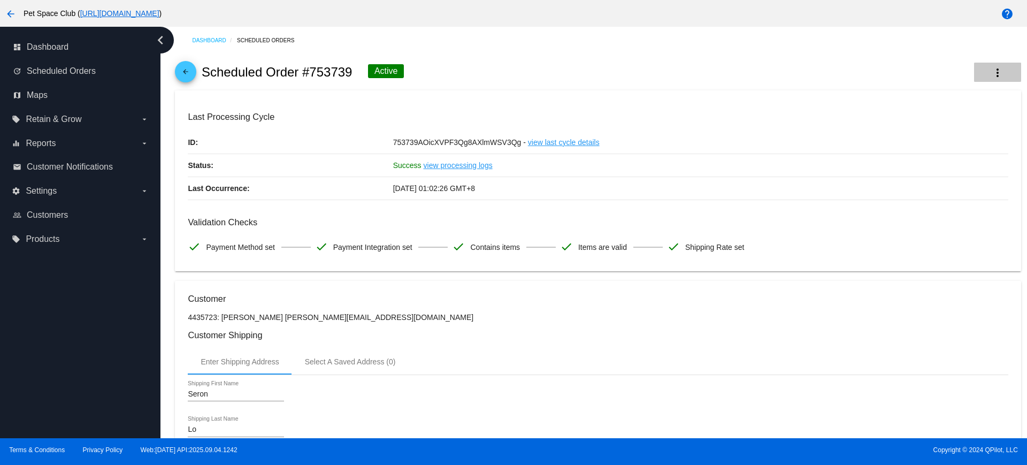
click at [995, 78] on button "more_vert" at bounding box center [997, 72] width 47 height 19
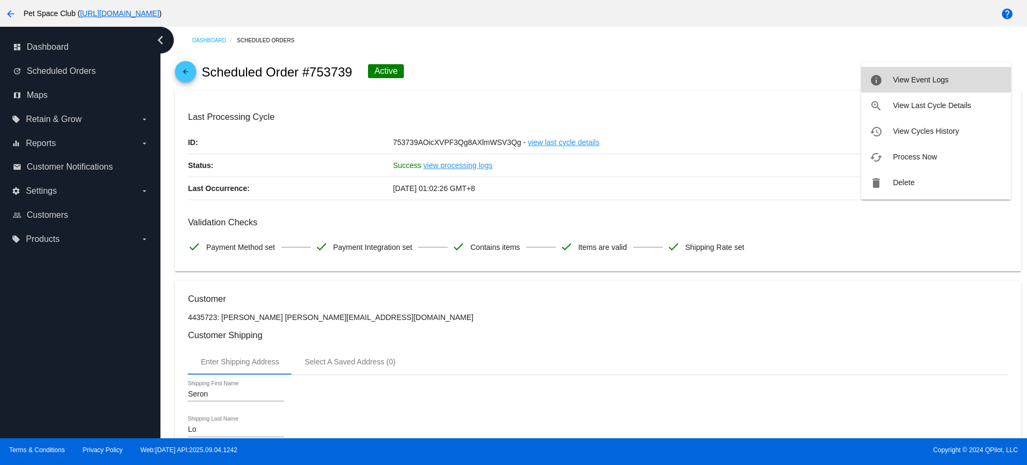
click at [921, 82] on span "View Event Logs" at bounding box center [921, 79] width 56 height 9
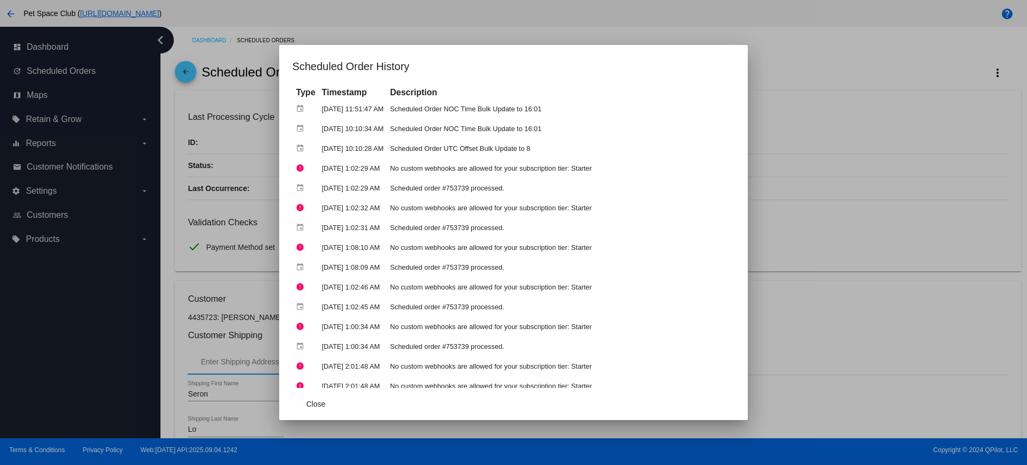
click at [825, 172] on div at bounding box center [513, 232] width 1027 height 465
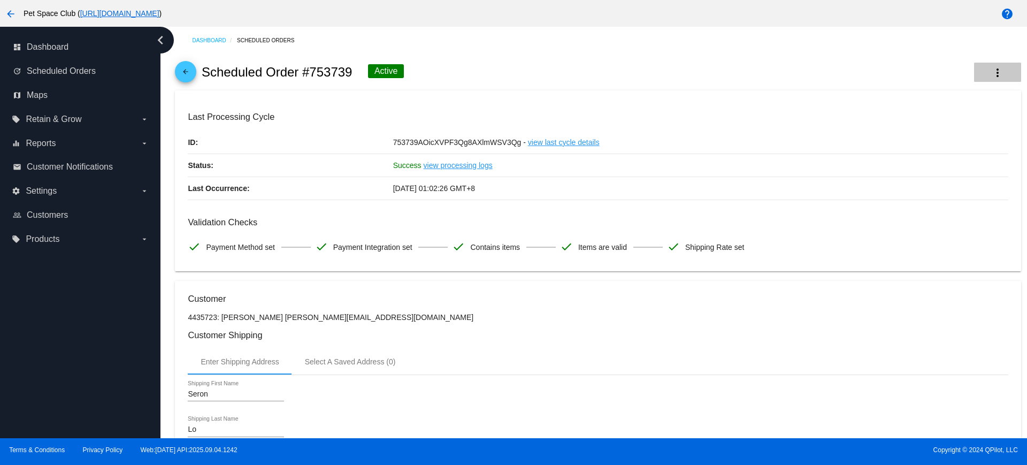
click at [992, 75] on mat-icon "more_vert" at bounding box center [998, 72] width 13 height 13
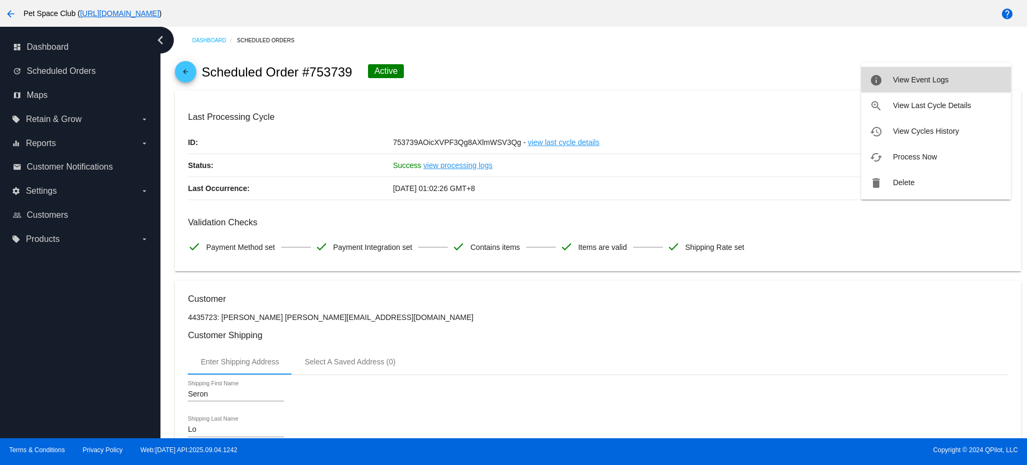
click at [932, 78] on span "View Event Logs" at bounding box center [921, 79] width 56 height 9
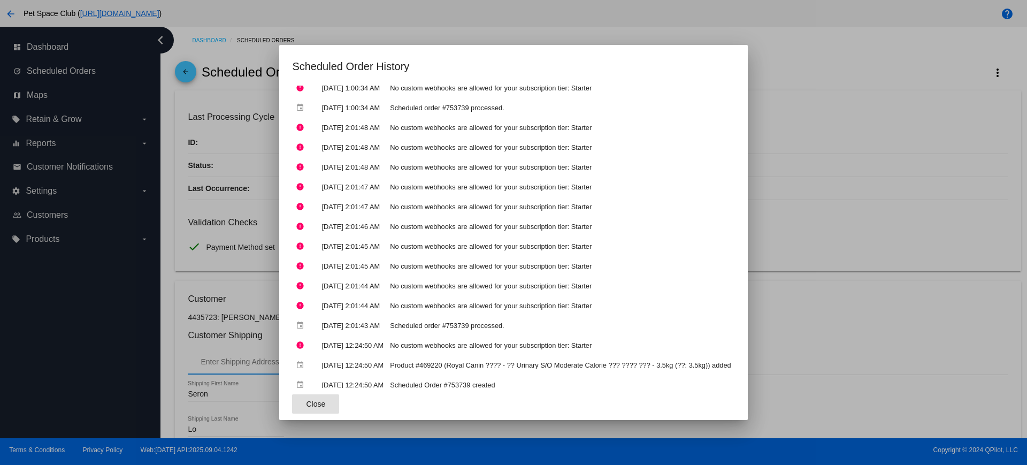
scroll to position [246, 0]
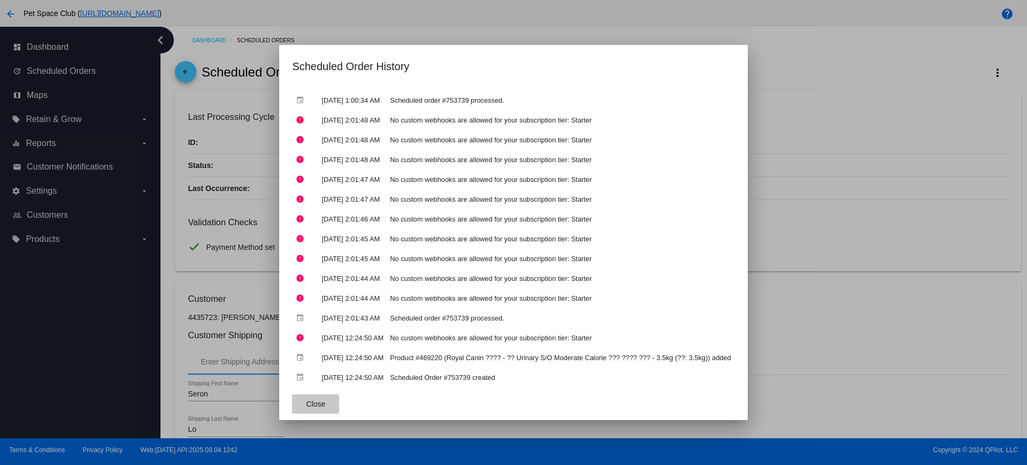
click at [307, 410] on button "Close" at bounding box center [315, 403] width 47 height 19
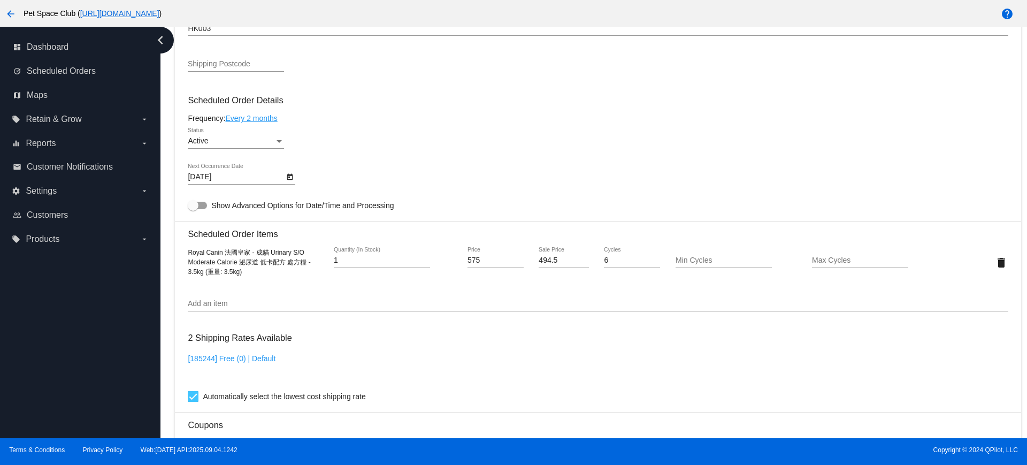
scroll to position [602, 0]
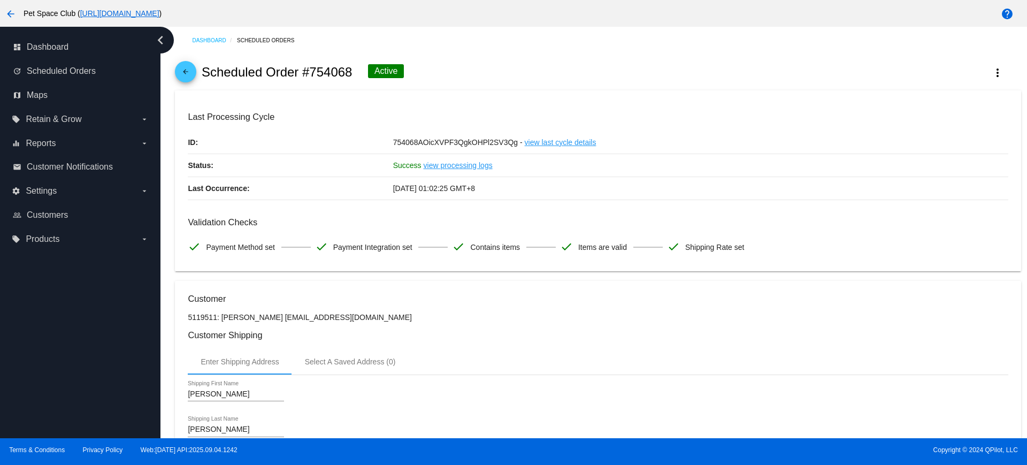
click at [997, 70] on button "more_vert" at bounding box center [997, 72] width 47 height 19
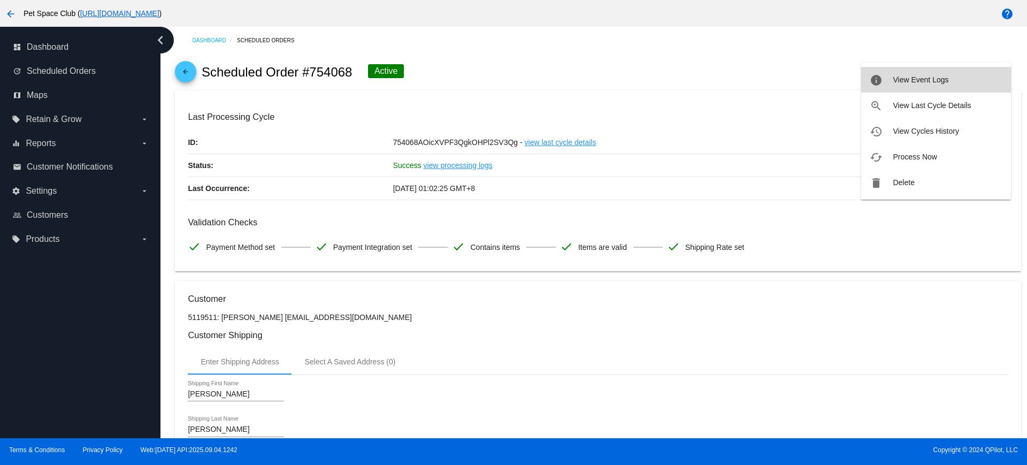
click at [919, 79] on span "View Event Logs" at bounding box center [921, 79] width 56 height 9
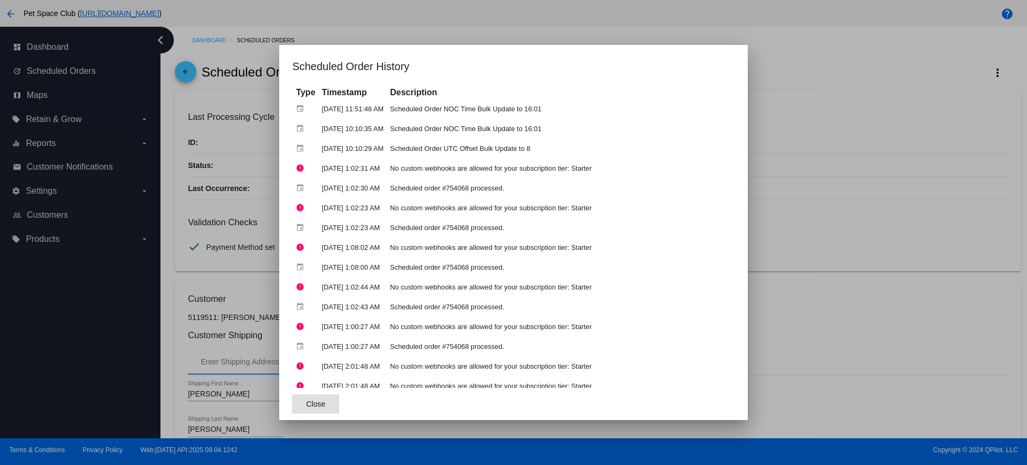
click at [169, 215] on div at bounding box center [513, 232] width 1027 height 465
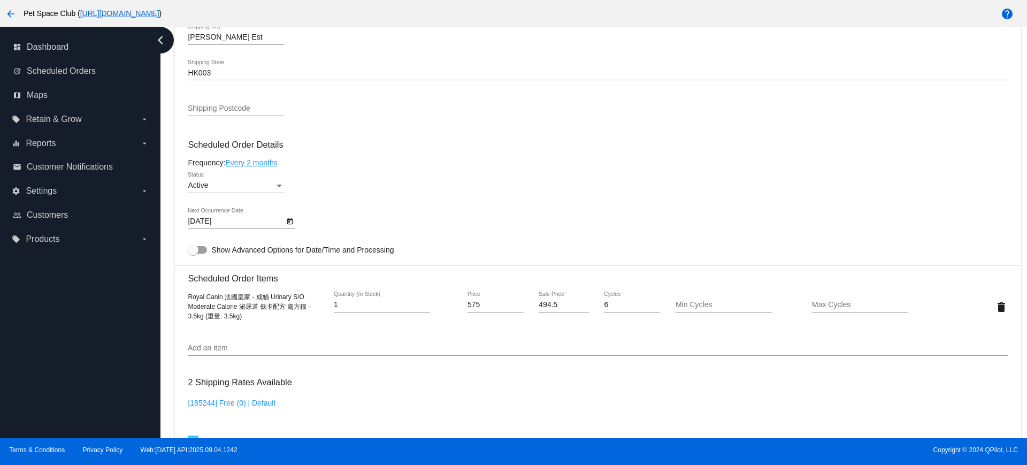
scroll to position [535, 0]
drag, startPoint x: 251, startPoint y: 317, endPoint x: 187, endPoint y: 293, distance: 68.6
click at [187, 293] on mat-card "Customer 5119511: [PERSON_NAME] [EMAIL_ADDRESS][DOMAIN_NAME] Customer Shipping …" at bounding box center [598, 281] width 846 height 1070
copy span "Royal Canin 法國皇家 - 成貓 Urinary S/O Moderate Calorie 泌尿道 低卡配方 處方糧 - 3.5kg (重量: 3.…"
click at [168, 215] on div "Dashboard Scheduled Orders arrow_back Scheduled Order #754068 Active more_vert …" at bounding box center [594, 232] width 867 height 411
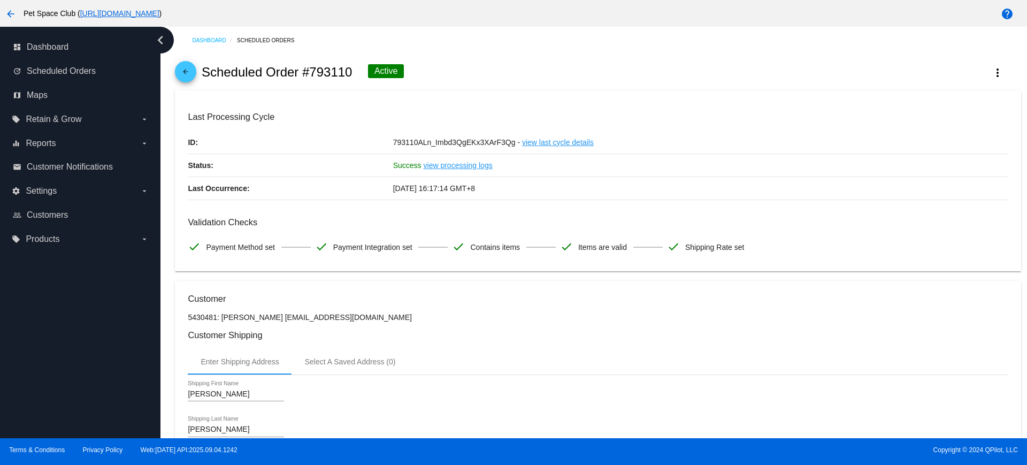
drag, startPoint x: 166, startPoint y: 293, endPoint x: 176, endPoint y: 293, distance: 9.6
click at [166, 293] on div "Dashboard Scheduled Orders arrow_back Scheduled Order #793110 Active more_vert …" at bounding box center [594, 232] width 867 height 411
click at [982, 79] on button "more_vert" at bounding box center [997, 72] width 47 height 19
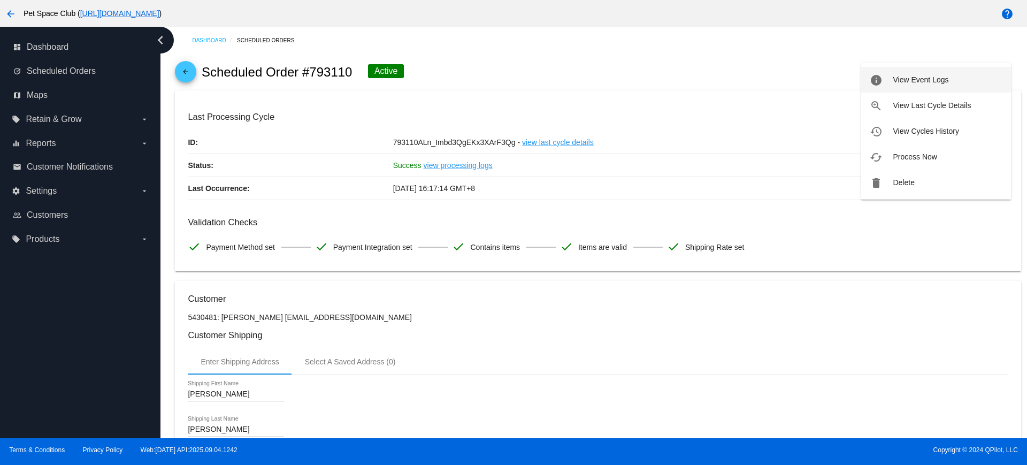
click at [933, 81] on span "View Event Logs" at bounding box center [921, 79] width 56 height 9
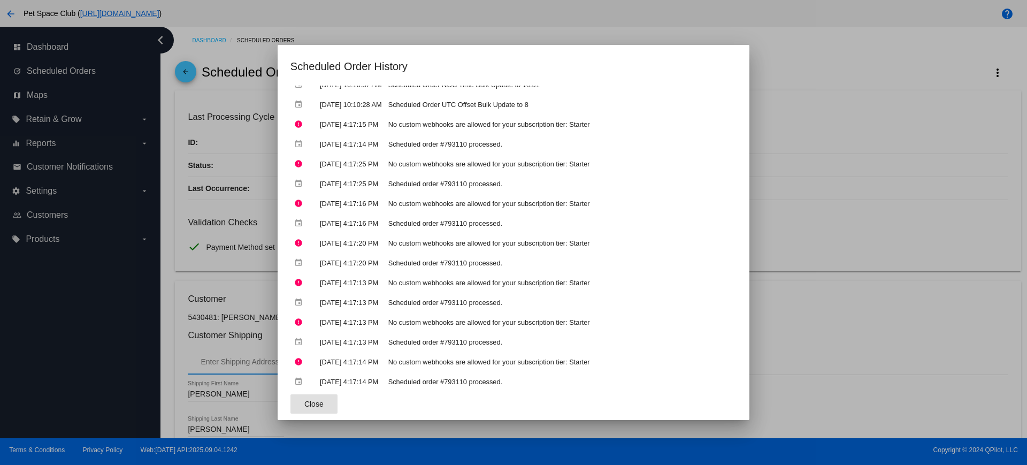
scroll to position [67, 0]
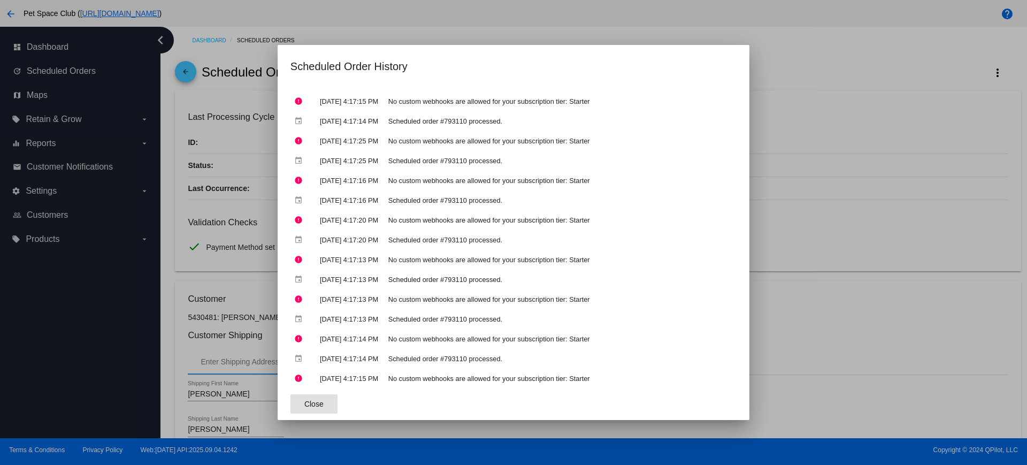
click at [304, 405] on span "Close" at bounding box center [313, 404] width 19 height 9
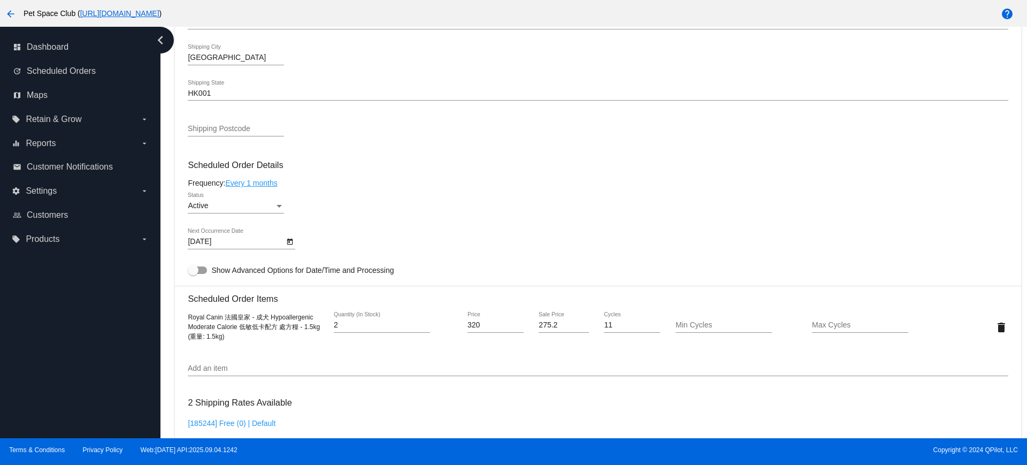
scroll to position [535, 0]
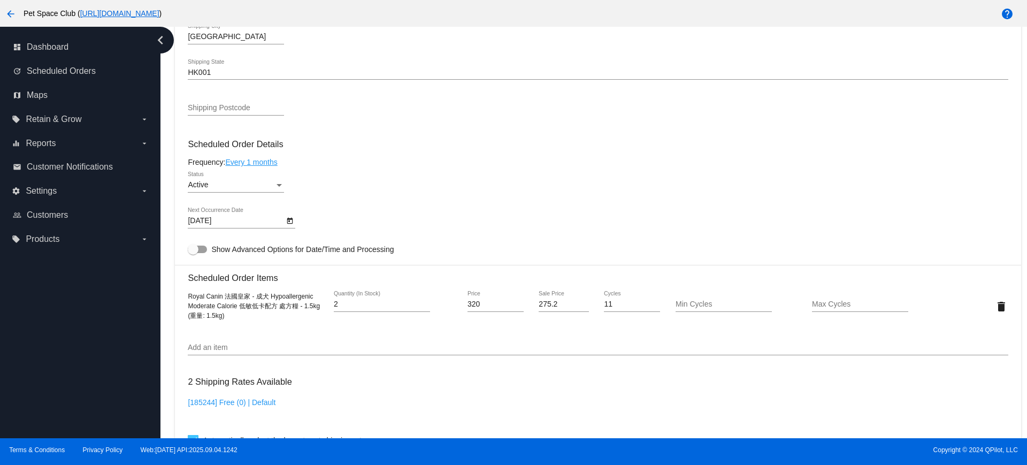
click at [288, 222] on icon "Open calendar" at bounding box center [289, 221] width 7 height 13
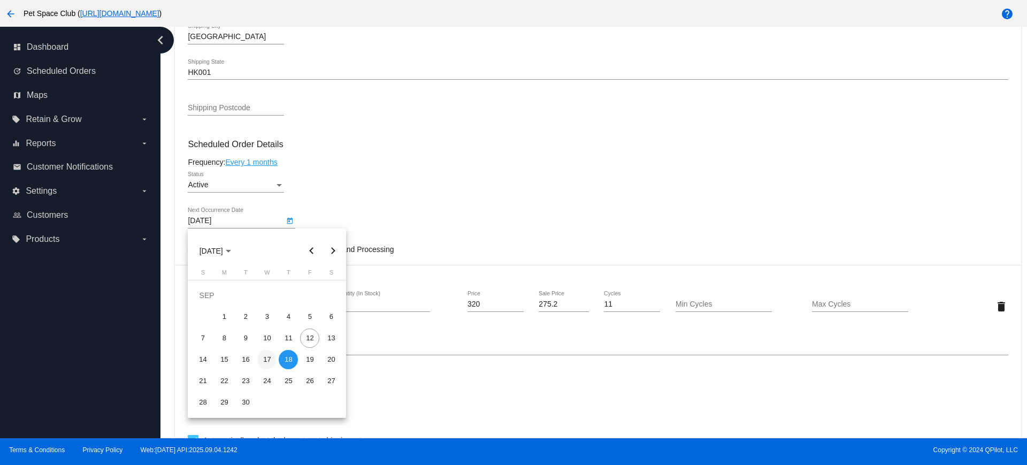
click at [268, 361] on div "17" at bounding box center [266, 359] width 19 height 19
type input "[DATE]"
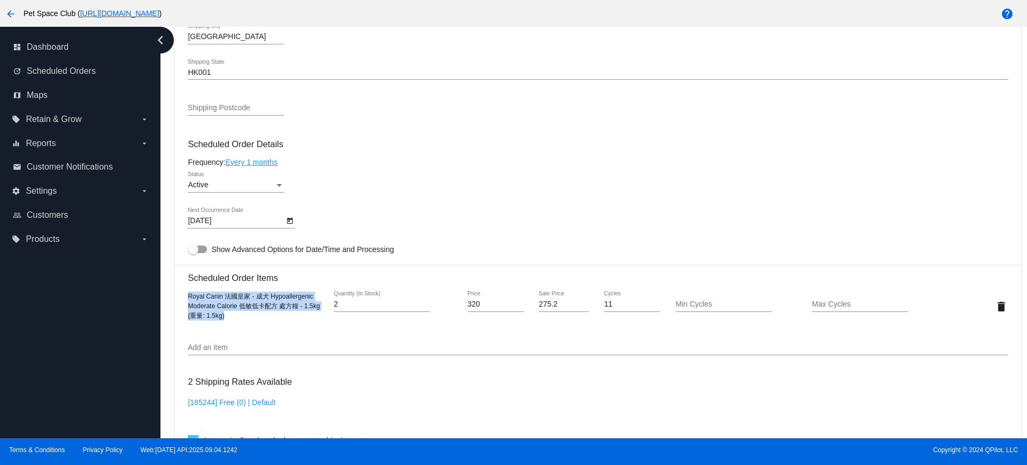
drag, startPoint x: 198, startPoint y: 303, endPoint x: 184, endPoint y: 294, distance: 16.6
click at [184, 294] on mat-card "Customer 5430481: Elaine Liu liuelaine2003@yahoo.com.hk Customer Shipping Enter…" at bounding box center [598, 281] width 846 height 1070
copy span "Royal Canin 法國皇家 - 成犬 Hypoallergenic Moderate Calorie 低敏低卡配方 處方糧 - 1.5kg (重量: 1…"
click at [171, 347] on div "Dashboard Scheduled Orders arrow_back Scheduled Order #793110 Active more_vert …" at bounding box center [598, 154] width 858 height 1324
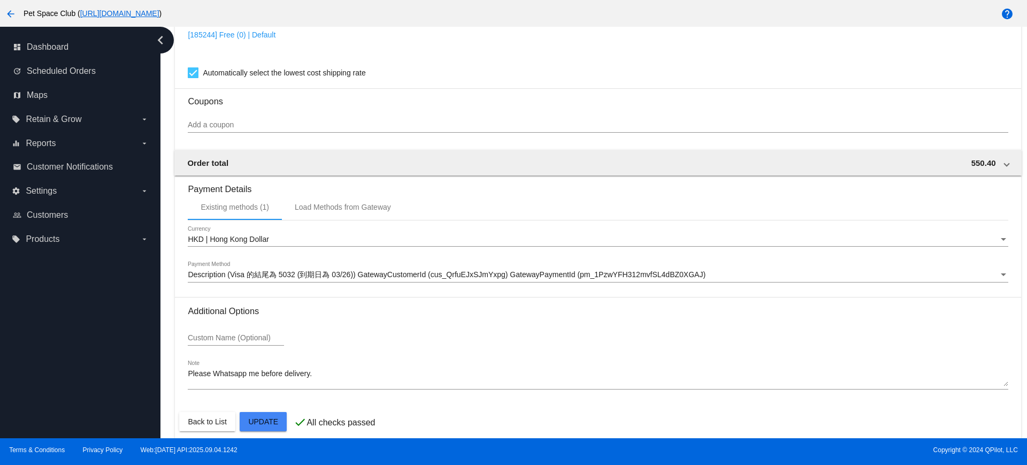
scroll to position [913, 0]
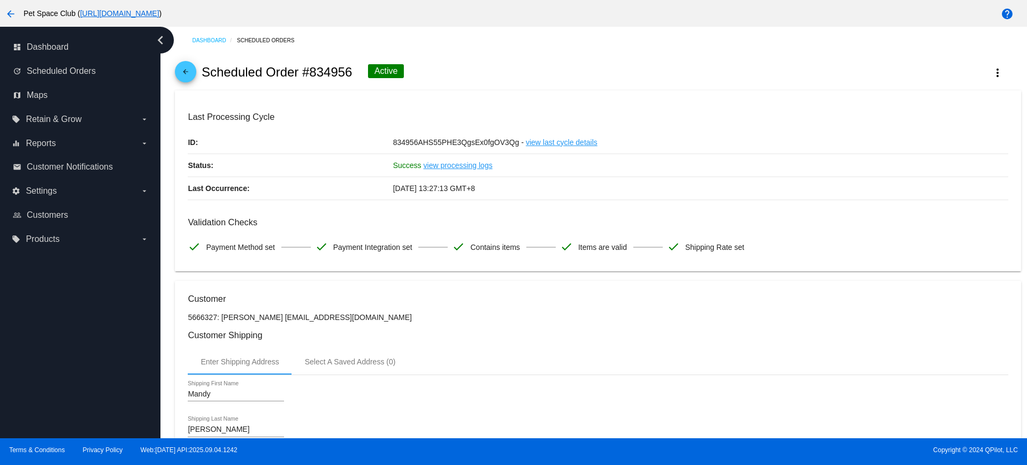
drag, startPoint x: 164, startPoint y: 212, endPoint x: 278, endPoint y: 202, distance: 115.0
click at [164, 212] on div "Dashboard Scheduled Orders arrow_back Scheduled Order #834956 Active more_vert …" at bounding box center [594, 232] width 867 height 411
click at [993, 74] on mat-icon "more_vert" at bounding box center [998, 72] width 13 height 13
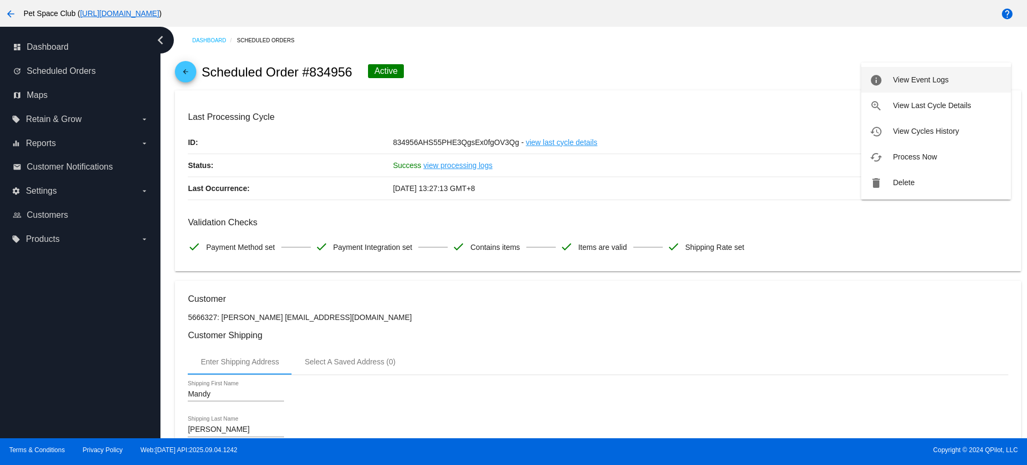
click at [944, 82] on span "View Event Logs" at bounding box center [921, 79] width 56 height 9
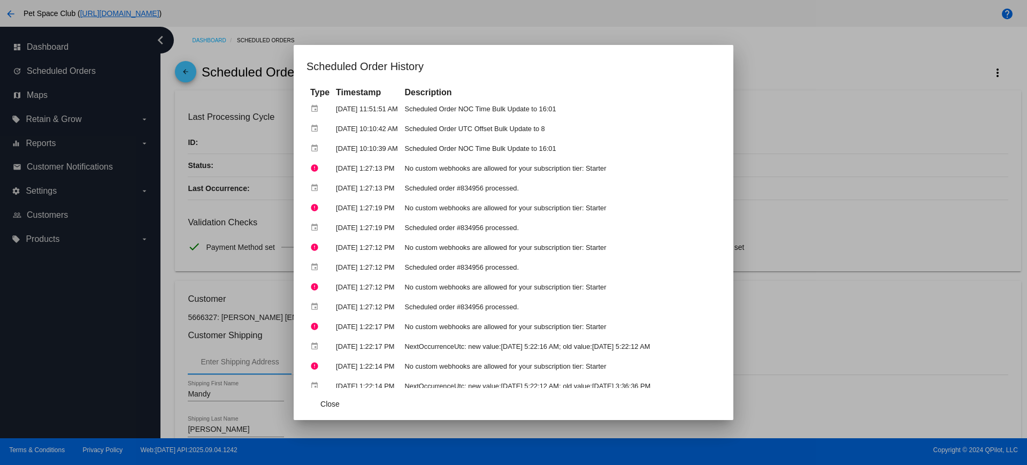
click at [169, 181] on div at bounding box center [513, 232] width 1027 height 465
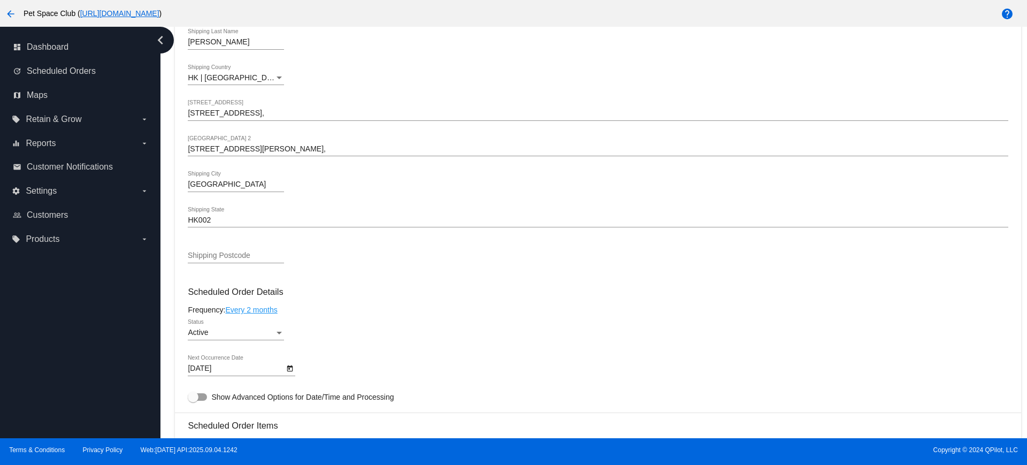
scroll to position [468, 0]
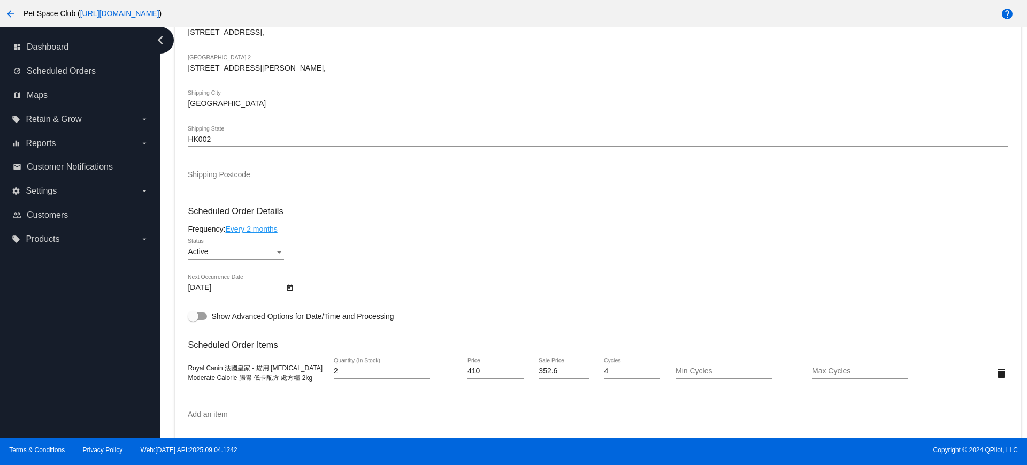
click at [289, 288] on icon "Open calendar" at bounding box center [290, 288] width 6 height 6
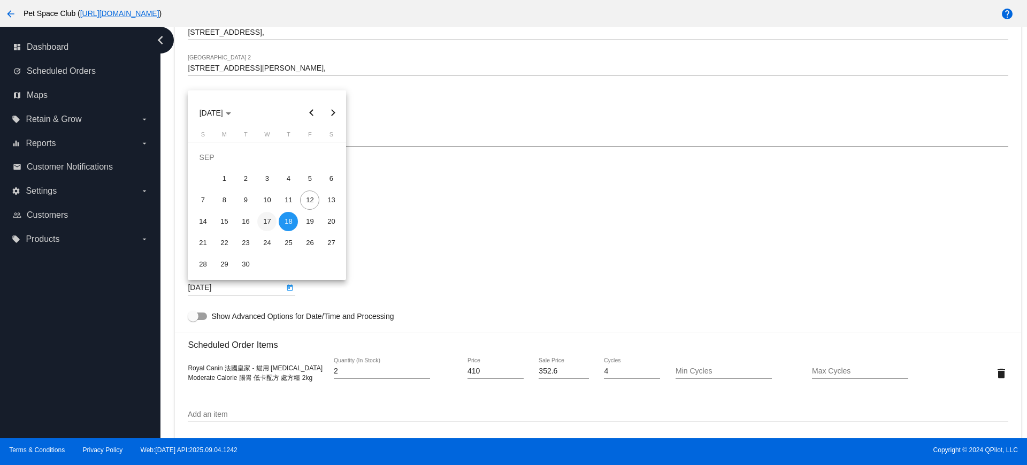
click at [268, 223] on div "17" at bounding box center [266, 221] width 19 height 19
type input "[DATE]"
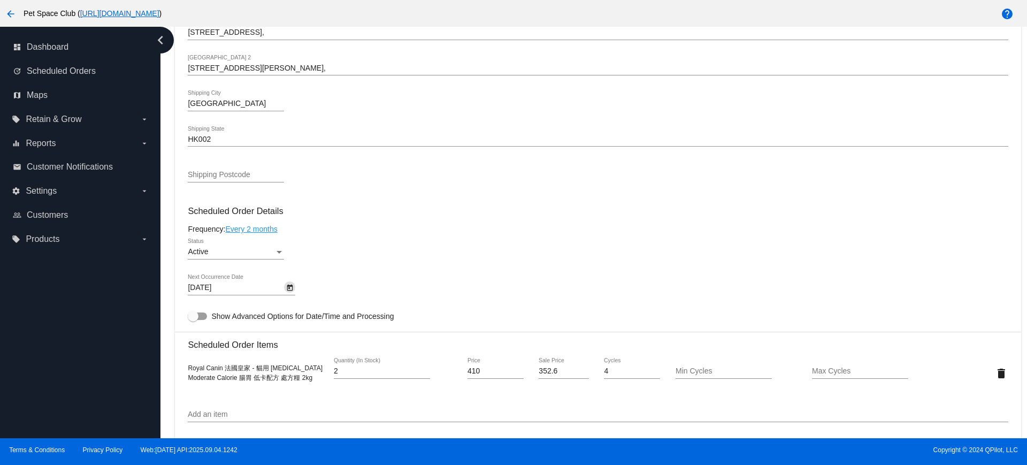
scroll to position [535, 0]
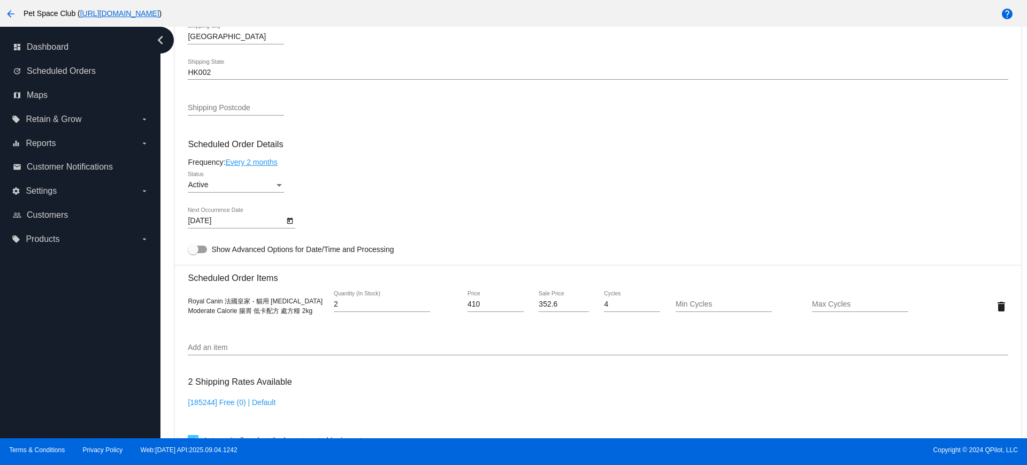
drag, startPoint x: 311, startPoint y: 312, endPoint x: 180, endPoint y: 302, distance: 131.0
click at [180, 302] on mat-card "Customer 5666327: Mandy Wong mandywym@yahoo.com.hk Customer Shipping Enter Ship…" at bounding box center [598, 281] width 846 height 1070
copy span "Royal Canin 法國皇家 - 貓用 Gastrointestinal Moderate Calorie 腸胃 低卡配方 處方糧 2kg"
click at [171, 331] on div "Dashboard Scheduled Orders arrow_back Scheduled Order #834956 Active more_vert …" at bounding box center [598, 154] width 858 height 1324
click at [170, 235] on div "Dashboard Scheduled Orders arrow_back Scheduled Order #834956 Active more_vert …" at bounding box center [598, 154] width 858 height 1324
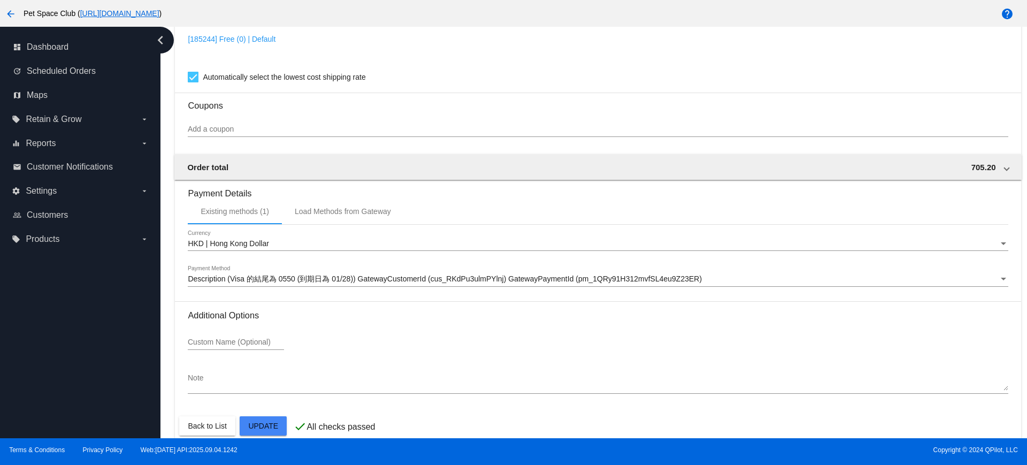
scroll to position [913, 0]
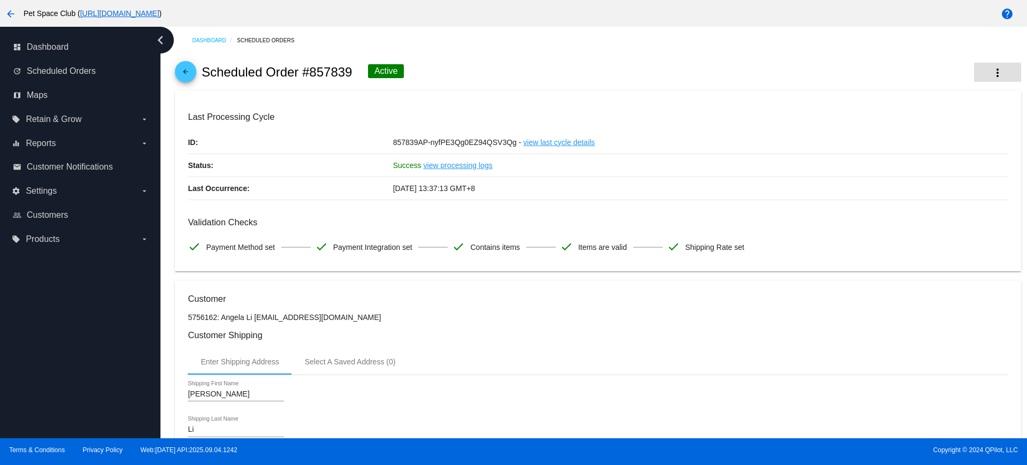
click at [992, 74] on mat-icon "more_vert" at bounding box center [998, 72] width 13 height 13
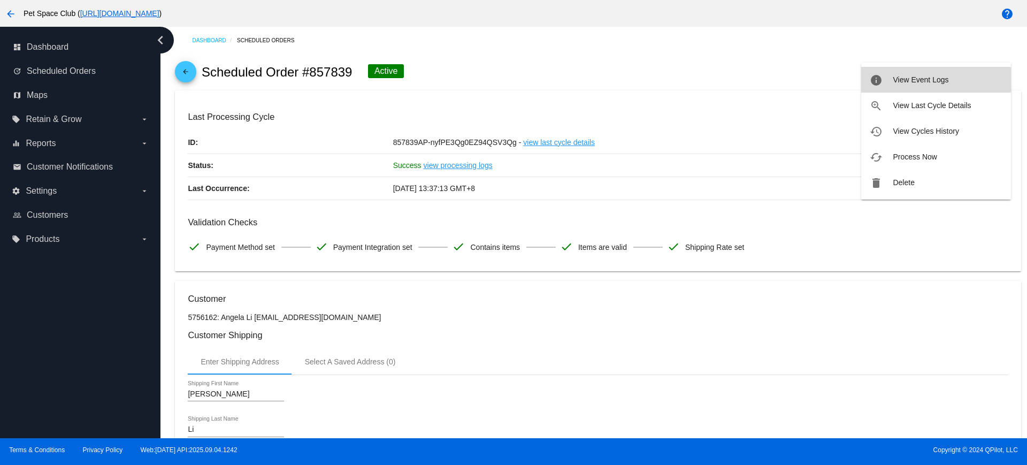
click at [894, 80] on span "View Event Logs" at bounding box center [921, 79] width 56 height 9
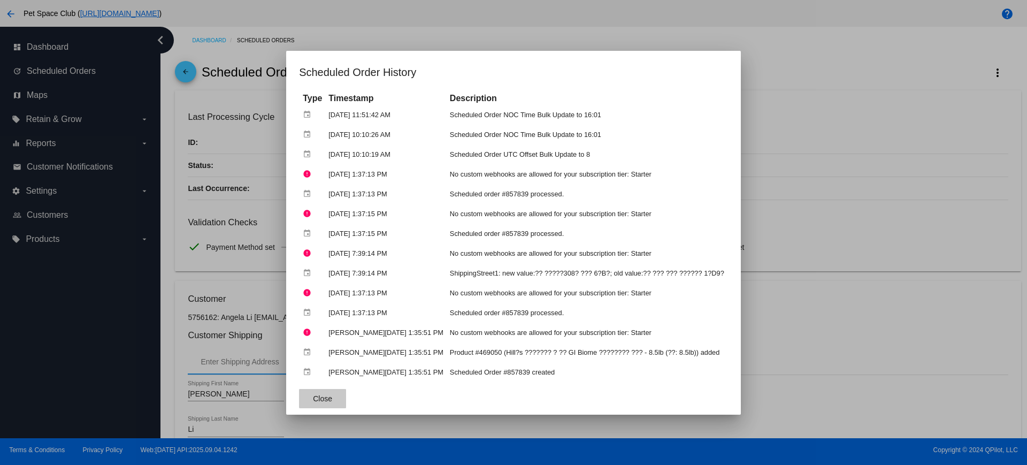
click at [332, 399] on span "Close" at bounding box center [322, 398] width 19 height 9
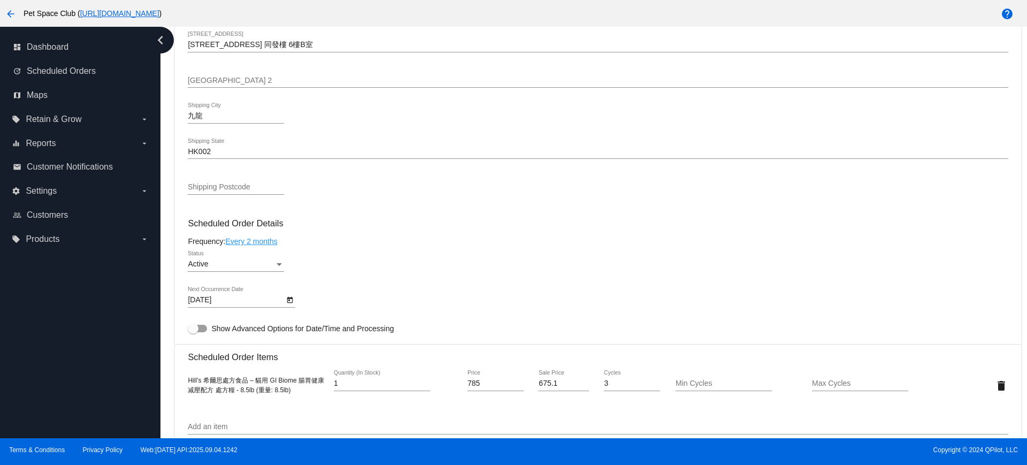
scroll to position [535, 0]
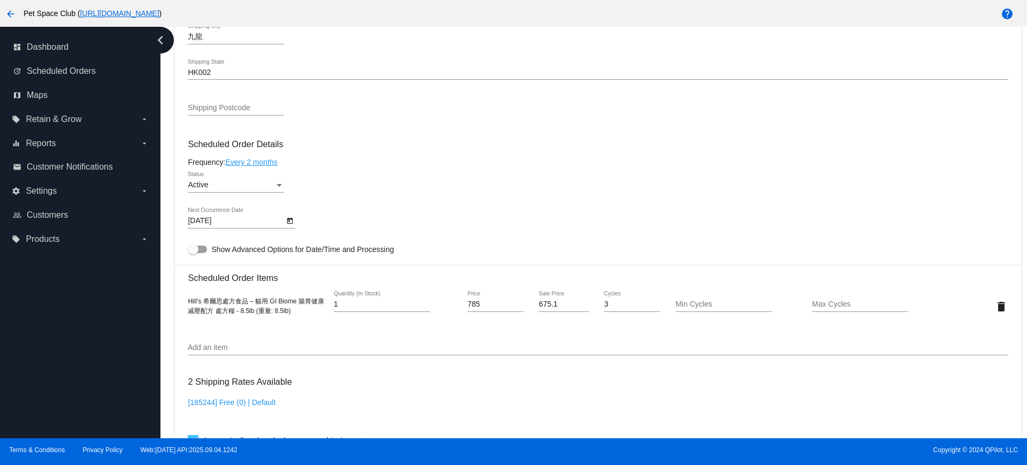
click at [288, 223] on icon "Open calendar" at bounding box center [290, 221] width 6 height 6
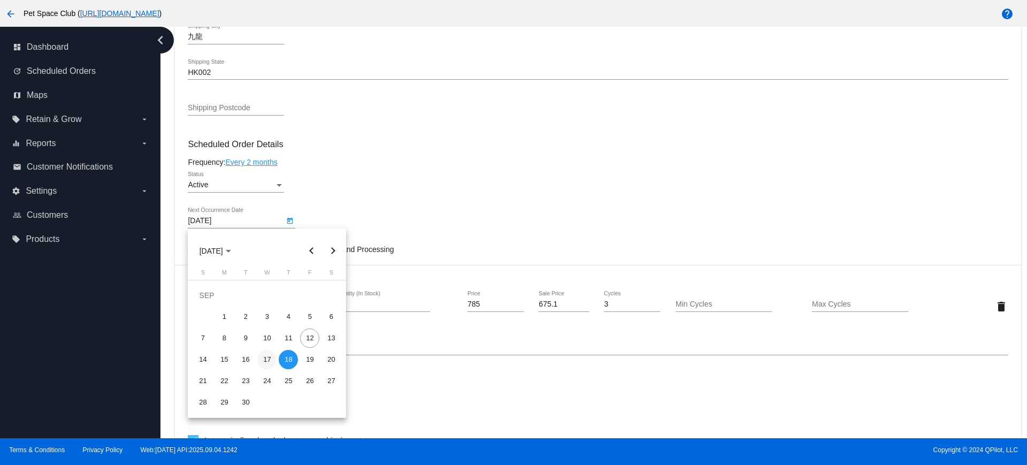
click at [270, 354] on div "17" at bounding box center [266, 359] width 19 height 19
type input "[DATE]"
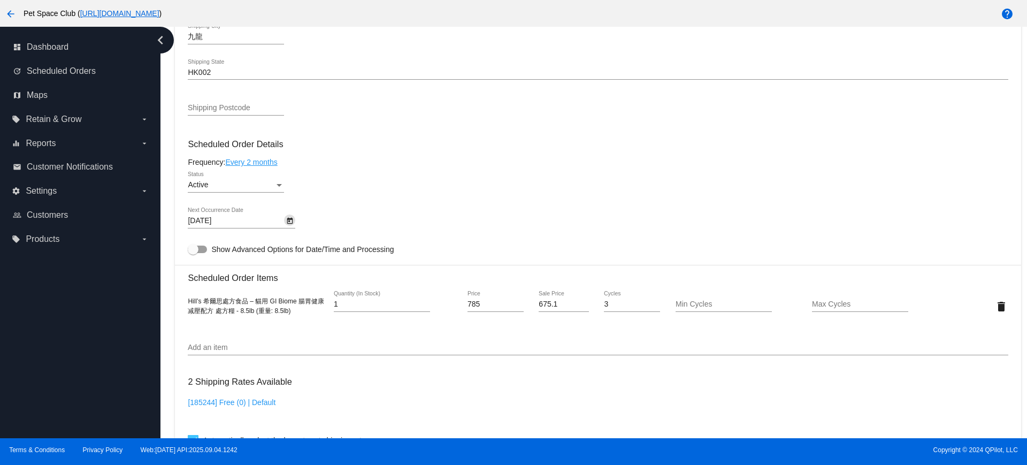
click at [420, 181] on div "Active Status" at bounding box center [598, 187] width 820 height 31
drag, startPoint x: 300, startPoint y: 312, endPoint x: 182, endPoint y: 302, distance: 117.6
click at [182, 302] on mat-card "Customer 5756162: Angela Li [EMAIL_ADDRESS][DOMAIN_NAME] Customer Shipping Ente…" at bounding box center [598, 281] width 846 height 1070
copy span "Hill’s 希爾思處方食品 – 貓用 GI Biome 腸胃健康减壓配方 處方糧 - 8.5lb (重量: 8.5lb)"
click at [165, 293] on div "Dashboard Scheduled Orders arrow_back Scheduled Order #857839 Active more_vert …" at bounding box center [594, 232] width 867 height 411
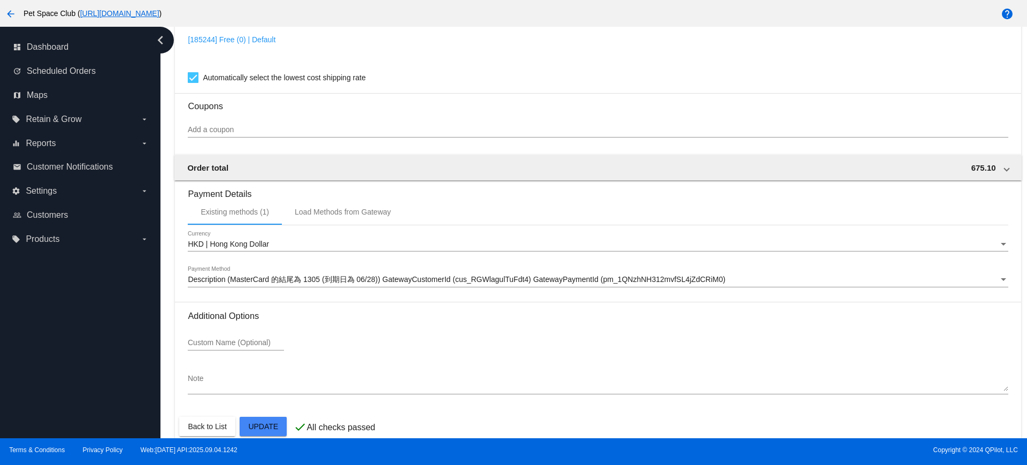
scroll to position [913, 0]
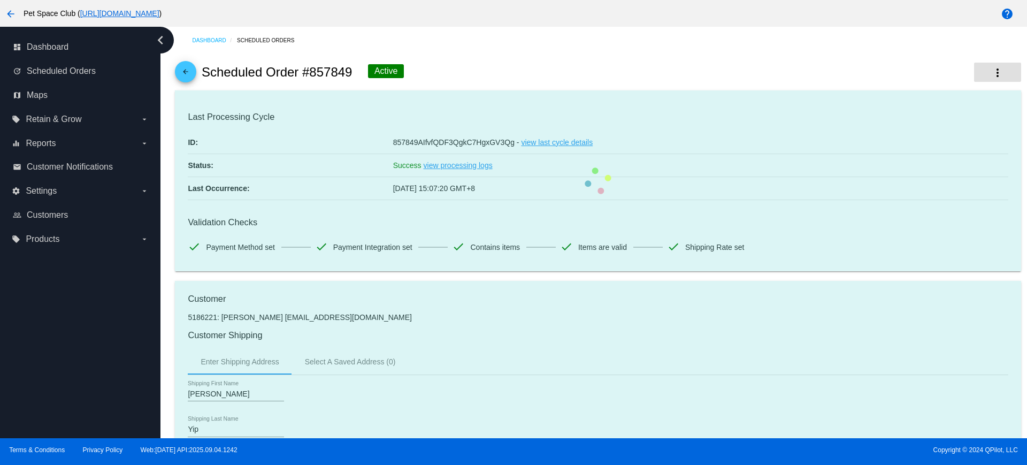
click at [995, 72] on button "more_vert" at bounding box center [997, 72] width 47 height 19
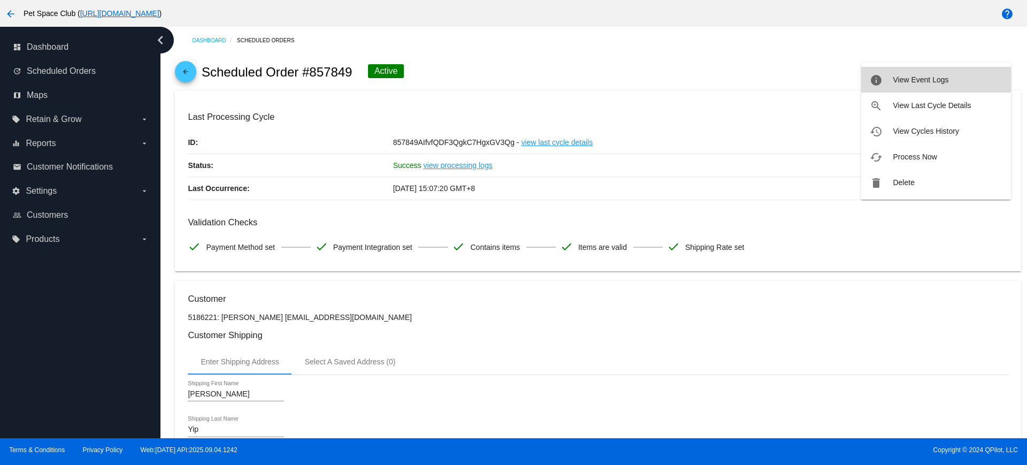
click at [931, 79] on span "View Event Logs" at bounding box center [921, 79] width 56 height 9
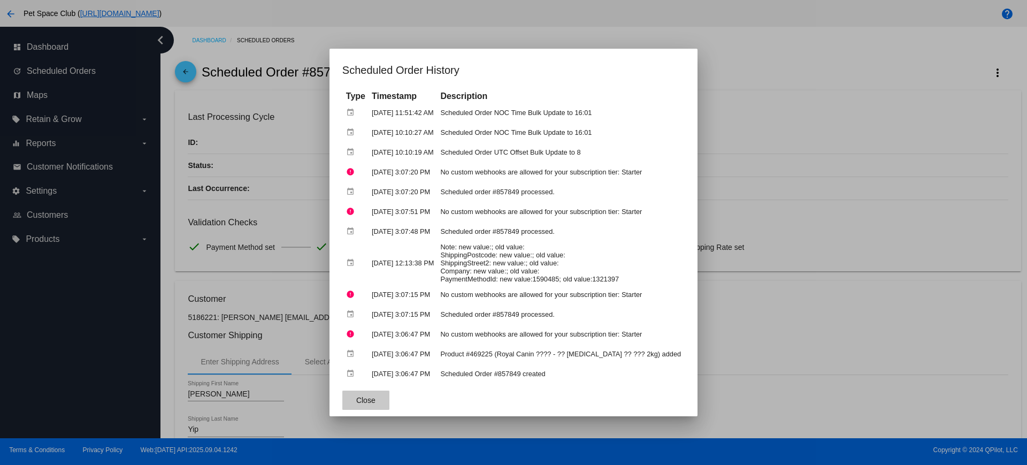
click at [357, 399] on span "Close" at bounding box center [365, 400] width 19 height 9
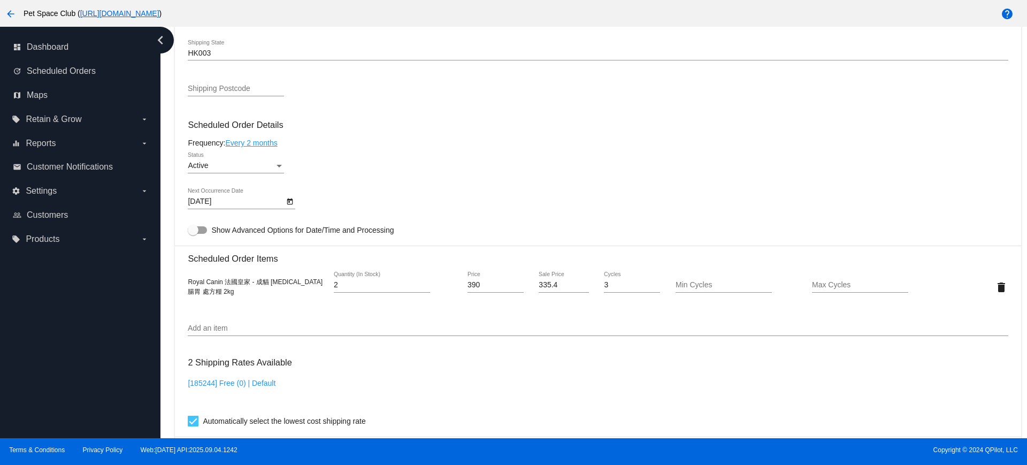
scroll to position [535, 0]
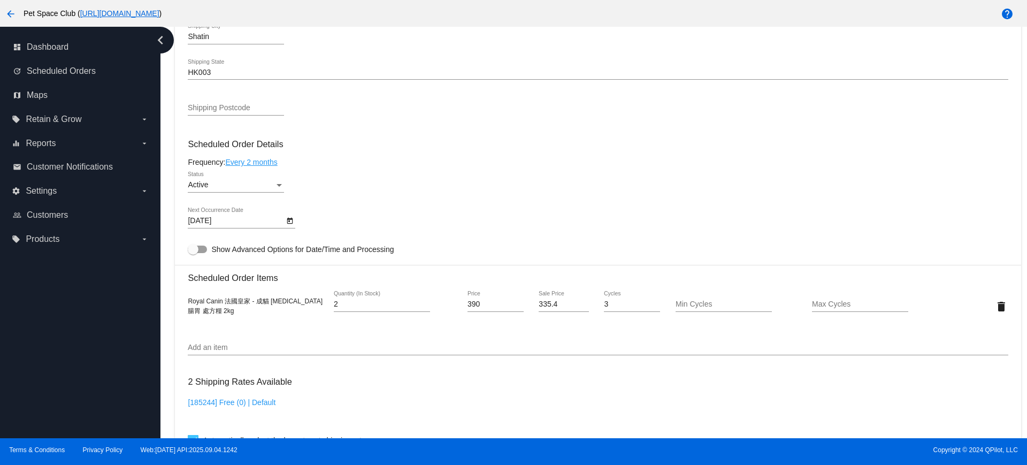
drag, startPoint x: 265, startPoint y: 312, endPoint x: 184, endPoint y: 299, distance: 82.5
click at [184, 299] on mat-card "Customer 5186221: Jenny Yip symimosa@gmail.com Customer Shipping Enter Shipping…" at bounding box center [598, 281] width 846 height 1070
copy span "Royal Canin 法國皇家 - 成貓 Gastrointestinal 腸胃 處方糧 2kg"
click at [289, 218] on icon "Open calendar" at bounding box center [290, 221] width 6 height 6
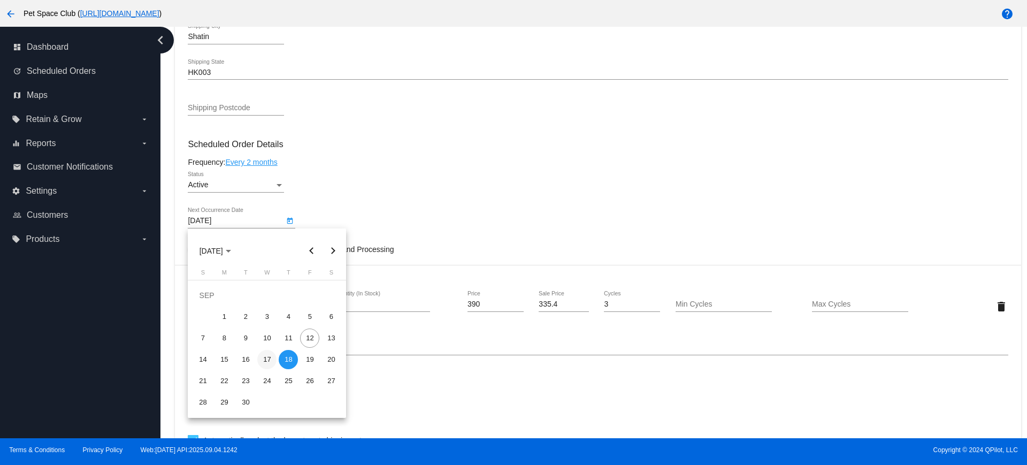
click at [265, 357] on div "17" at bounding box center [266, 359] width 19 height 19
type input "[DATE]"
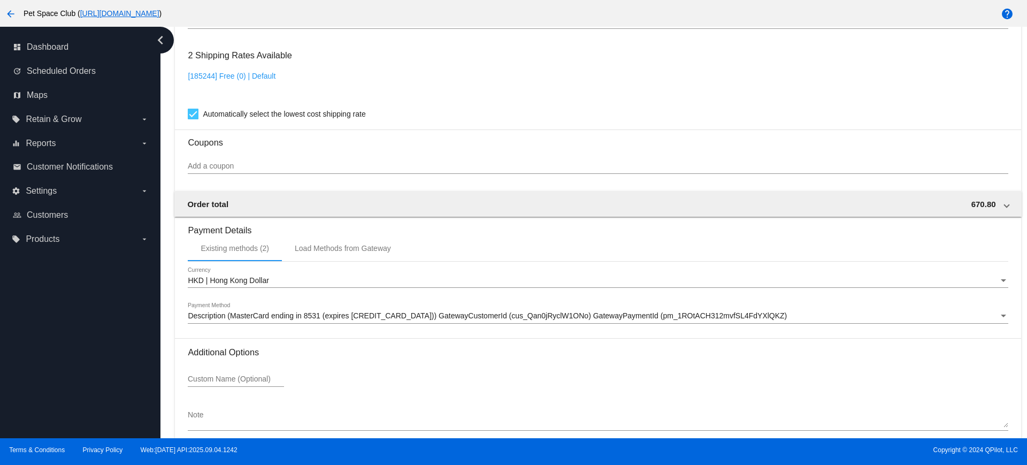
scroll to position [913, 0]
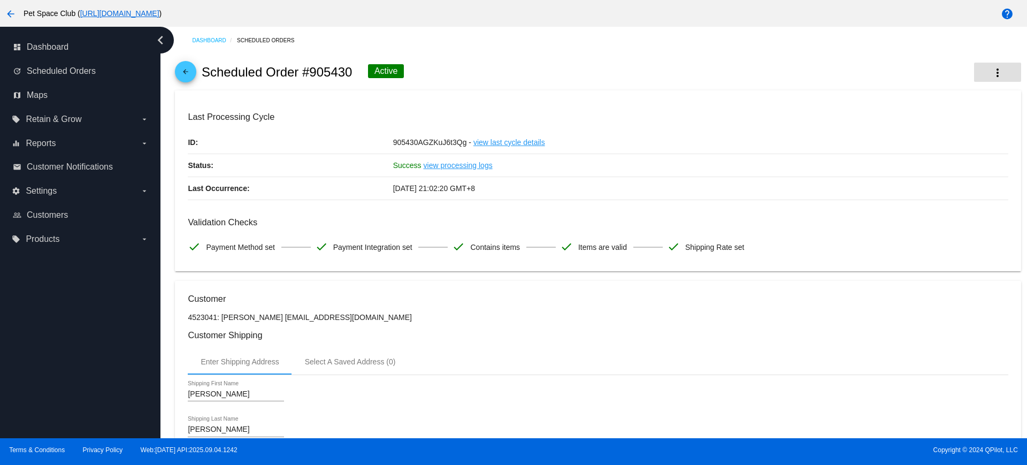
click at [992, 73] on mat-icon "more_vert" at bounding box center [998, 72] width 13 height 13
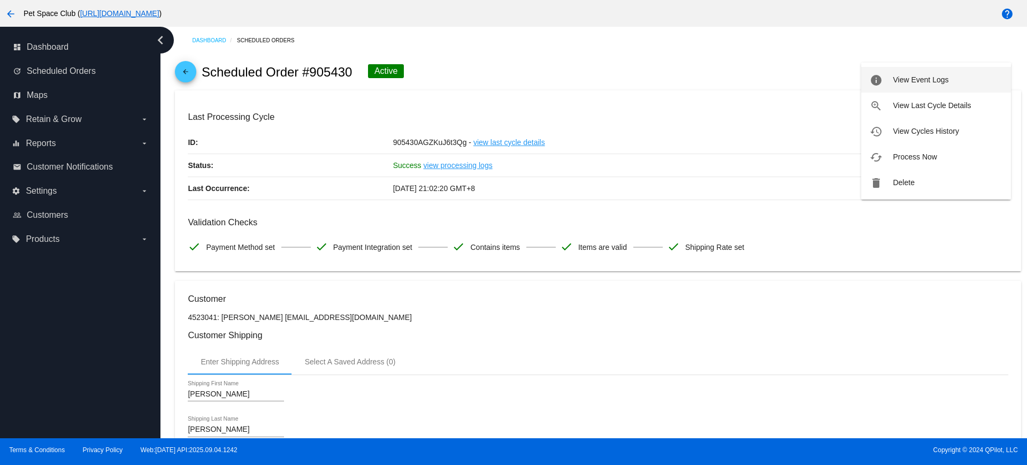
click at [947, 80] on span "View Event Logs" at bounding box center [921, 79] width 56 height 9
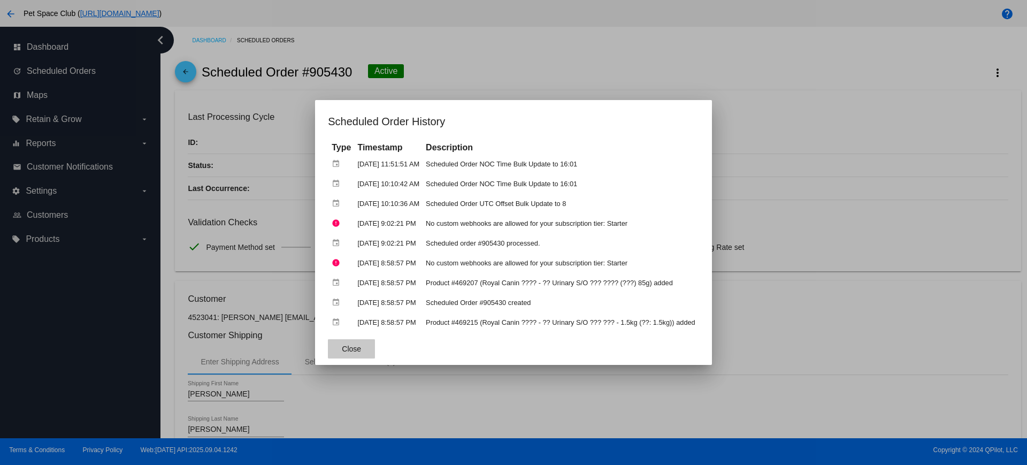
click at [347, 348] on span "Close" at bounding box center [351, 349] width 19 height 9
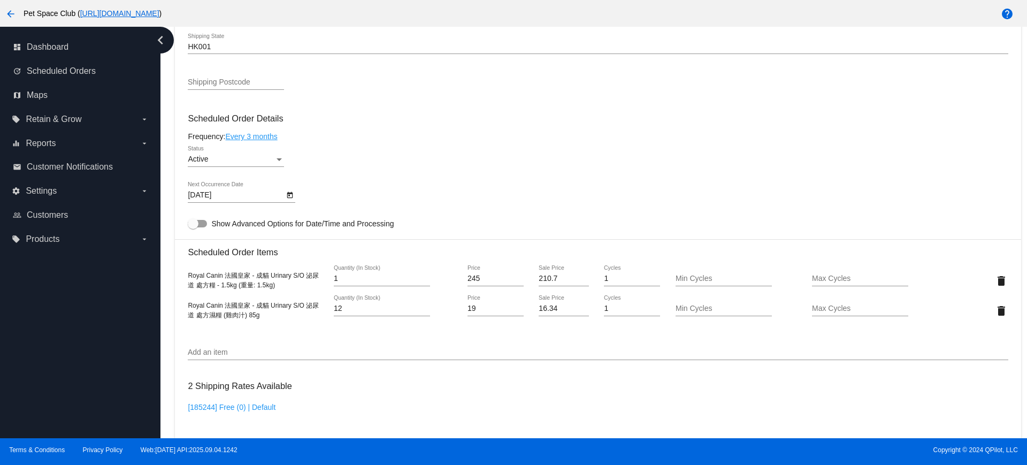
scroll to position [602, 0]
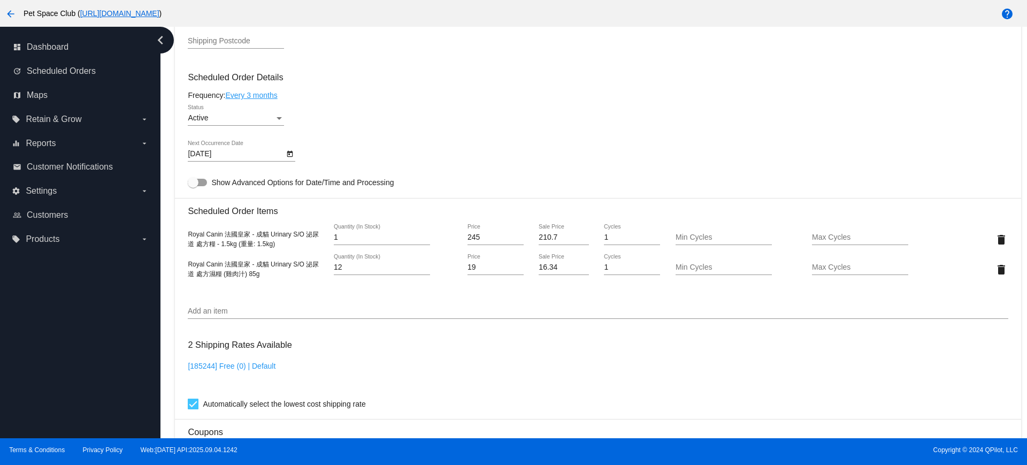
click at [291, 153] on icon "Open calendar" at bounding box center [289, 154] width 7 height 13
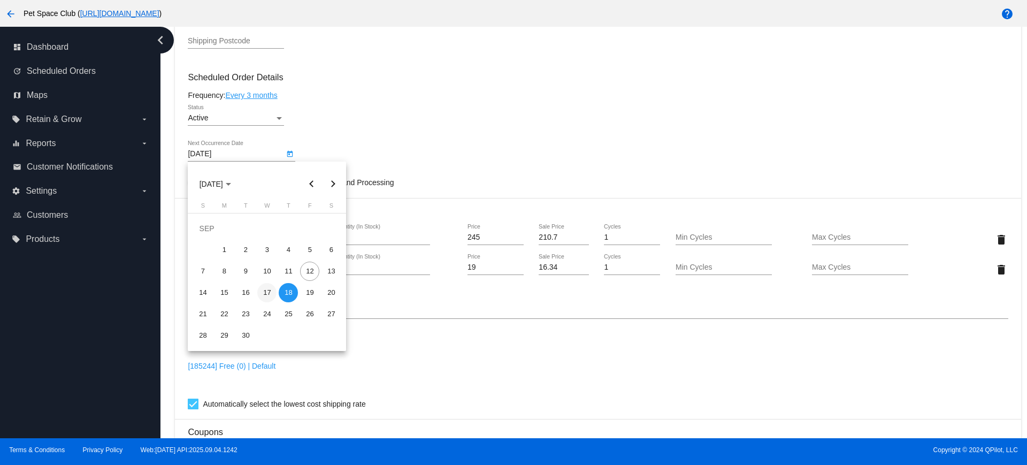
click at [268, 293] on div "17" at bounding box center [266, 292] width 19 height 19
type input "[DATE]"
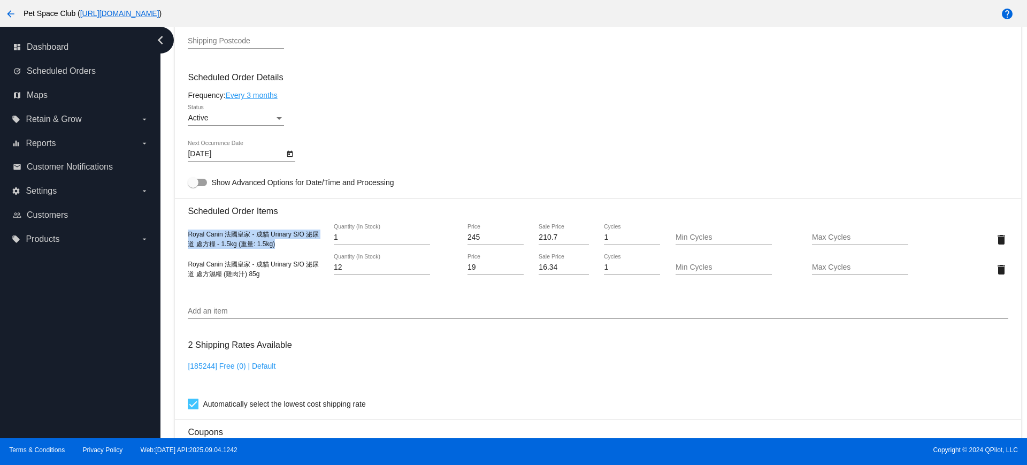
drag, startPoint x: 278, startPoint y: 243, endPoint x: 187, endPoint y: 235, distance: 90.8
click at [187, 235] on mat-card "Customer 4523041: [PERSON_NAME] [EMAIL_ADDRESS][DOMAIN_NAME] Customer Shipping …" at bounding box center [598, 229] width 846 height 1100
copy span "Royal Canin 法國皇家 - 成貓 Urinary S/O 泌尿道 處方糧 - 1.5kg (重量: 1.5kg)"
drag, startPoint x: 271, startPoint y: 278, endPoint x: 187, endPoint y: 265, distance: 84.5
click at [187, 265] on mat-card "Customer 4523041: [PERSON_NAME] [EMAIL_ADDRESS][DOMAIN_NAME] Customer Shipping …" at bounding box center [598, 229] width 846 height 1100
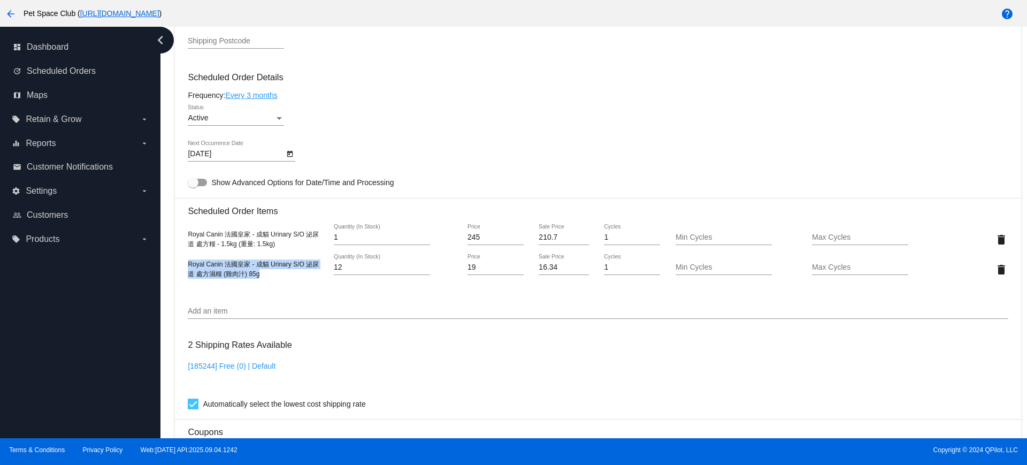
copy span "Royal Canin 法國皇家 - 成貓 Urinary S/O 泌尿道 處方濕糧 (雞肉汁) 85g"
click at [172, 116] on div "Dashboard Scheduled Orders arrow_back Scheduled Order #905430 Active more_vert …" at bounding box center [598, 102] width 858 height 1354
click at [291, 154] on icon "Open calendar" at bounding box center [289, 154] width 7 height 13
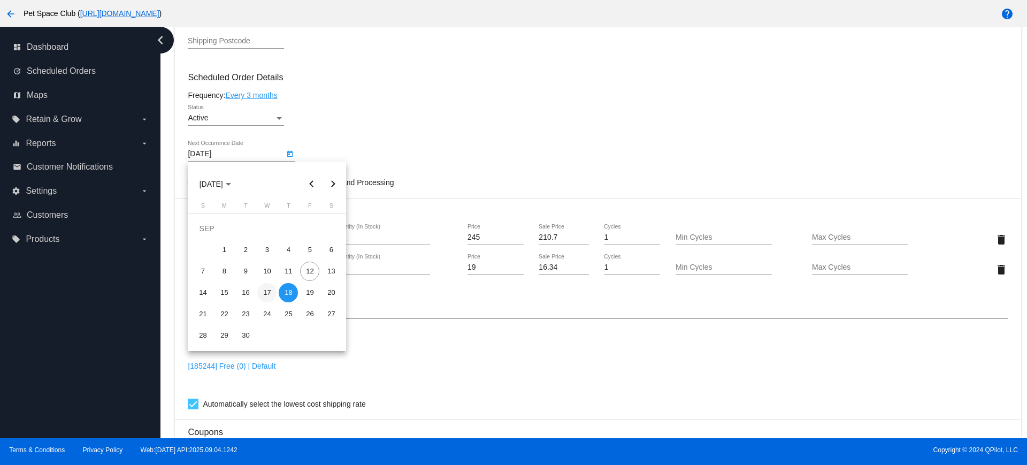
click at [270, 293] on div "17" at bounding box center [266, 292] width 19 height 19
type input "[DATE]"
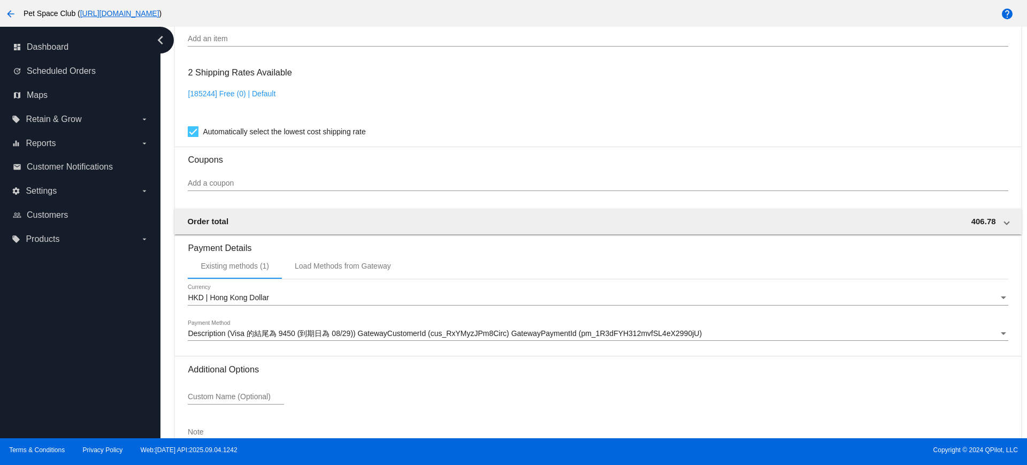
scroll to position [943, 0]
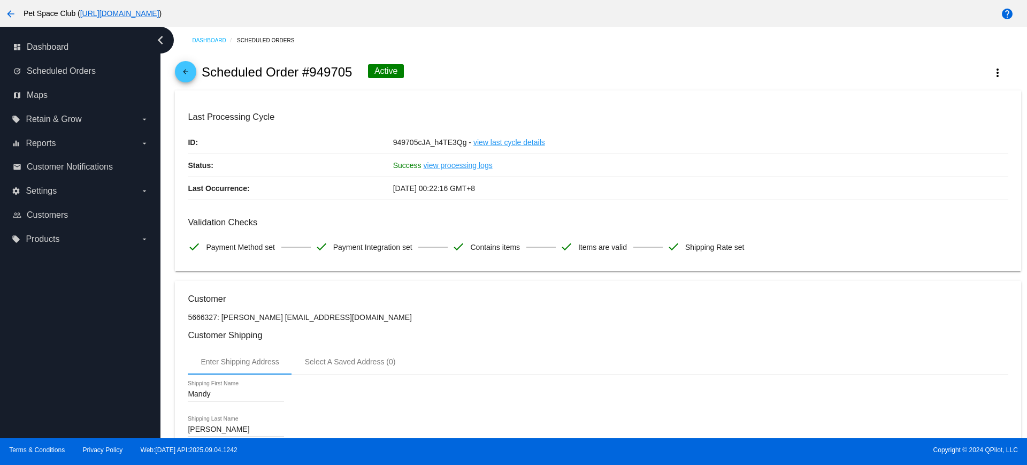
drag, startPoint x: 164, startPoint y: 293, endPoint x: 199, endPoint y: 296, distance: 34.9
click at [164, 293] on div "Dashboard Scheduled Orders arrow_back Scheduled Order #949705 Active more_vert …" at bounding box center [594, 232] width 867 height 411
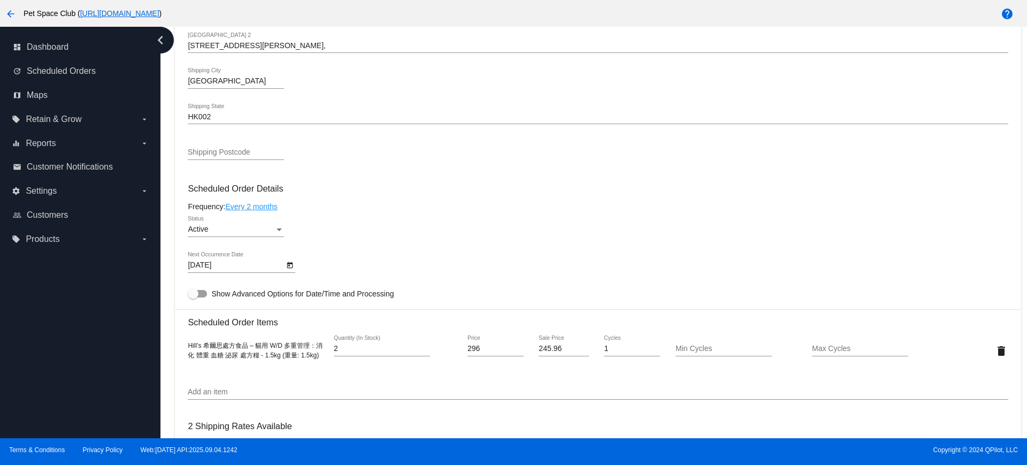
scroll to position [535, 0]
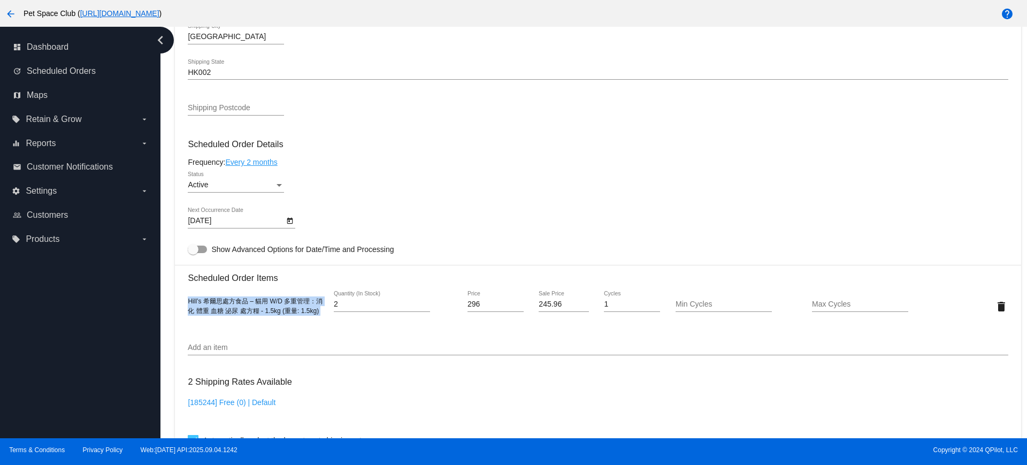
drag, startPoint x: 325, startPoint y: 316, endPoint x: 183, endPoint y: 305, distance: 142.2
click at [183, 305] on mat-card "Customer 5666327: Mandy Wong mandywym@yahoo.com.hk Customer Shipping Enter Ship…" at bounding box center [598, 281] width 846 height 1070
copy div "Hill’s 希爾思處方食品 – 貓用 W/D 多重管理：消化 體重 血糖 泌尿 處方糧 - 1.5kg (重量: 1.5kg)"
click at [324, 200] on div "Active Status" at bounding box center [598, 187] width 820 height 31
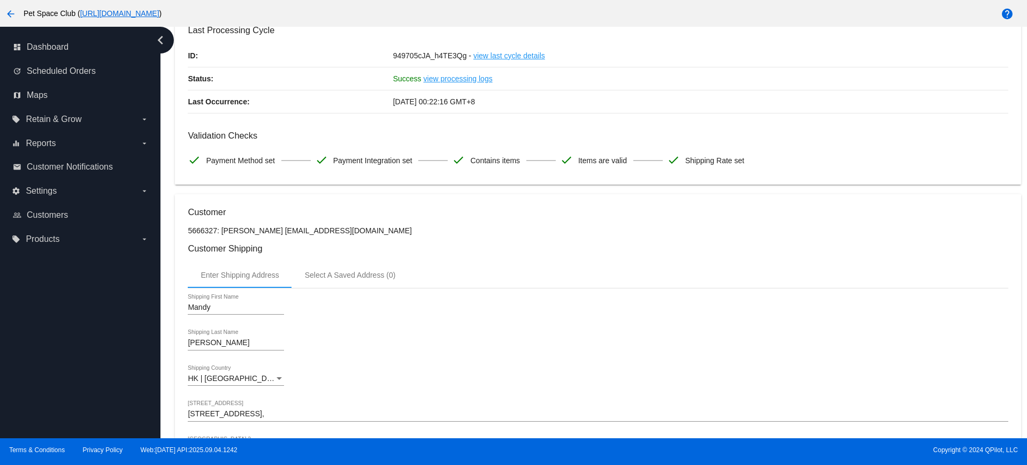
scroll to position [0, 0]
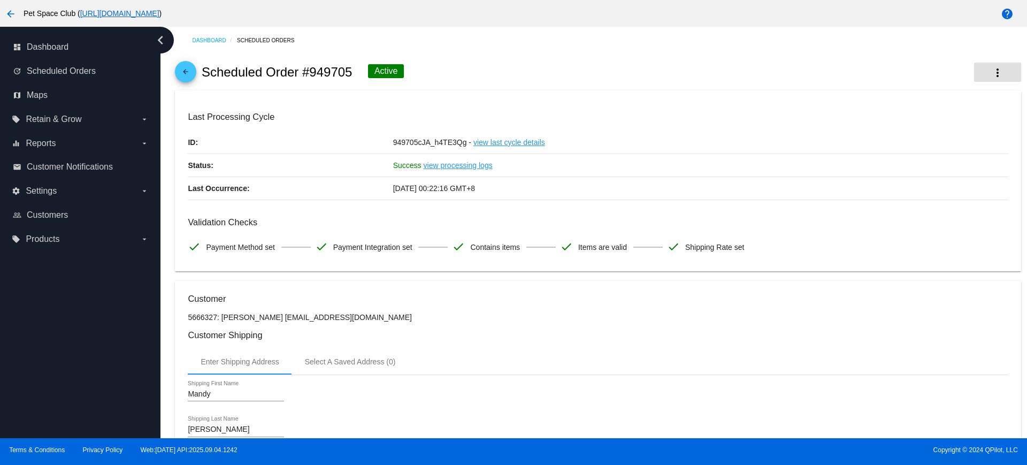
click at [992, 71] on mat-icon "more_vert" at bounding box center [998, 72] width 13 height 13
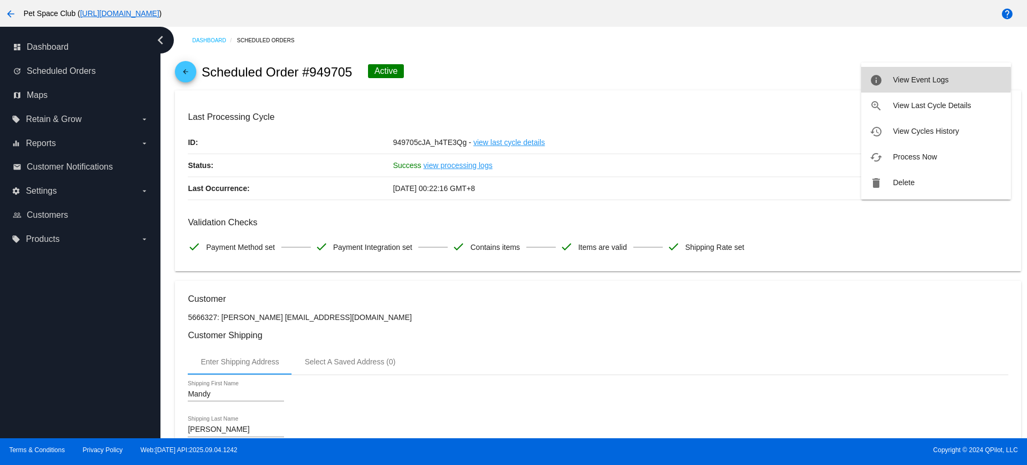
click at [922, 79] on span "View Event Logs" at bounding box center [921, 79] width 56 height 9
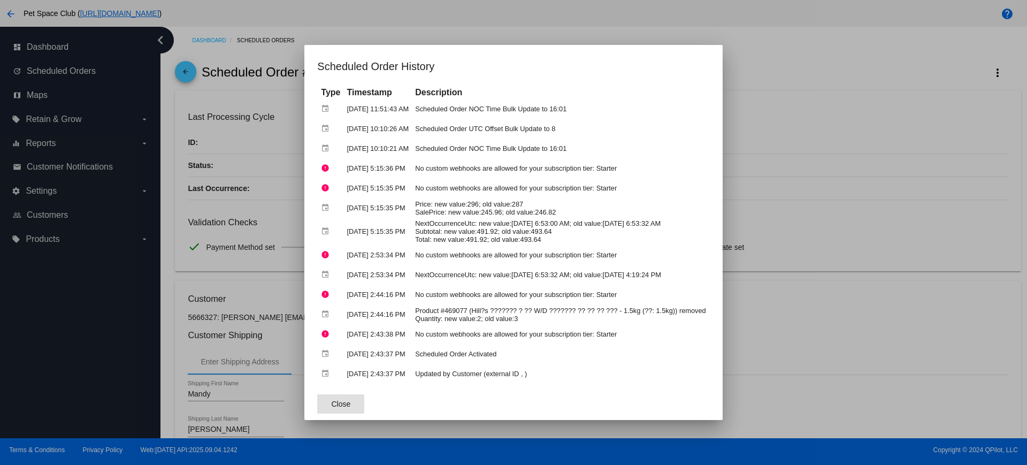
click at [799, 203] on div at bounding box center [513, 232] width 1027 height 465
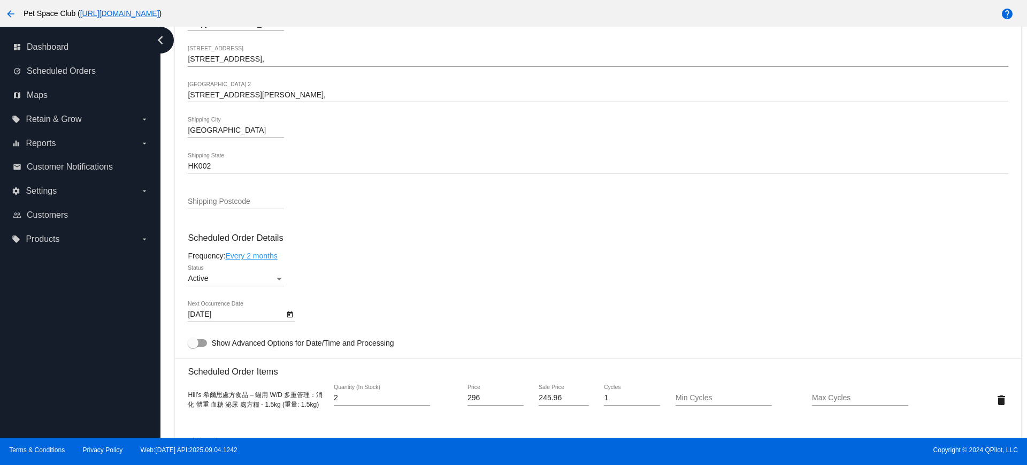
scroll to position [535, 0]
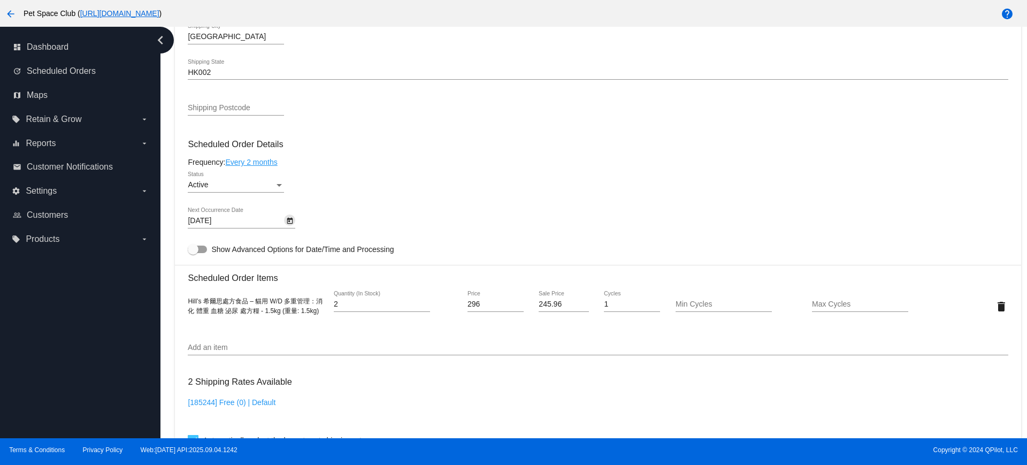
click at [290, 223] on icon "Open calendar" at bounding box center [289, 221] width 7 height 13
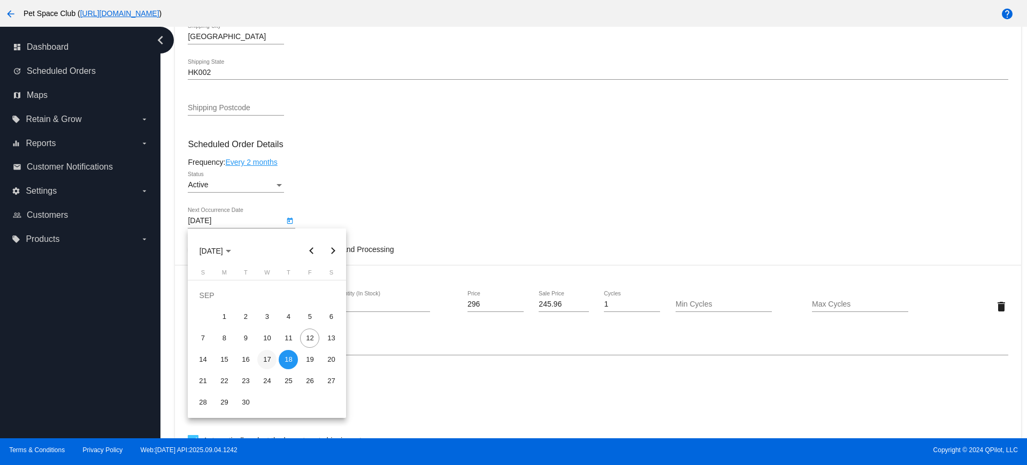
click at [263, 362] on div "17" at bounding box center [266, 359] width 19 height 19
type input "9/17/2025"
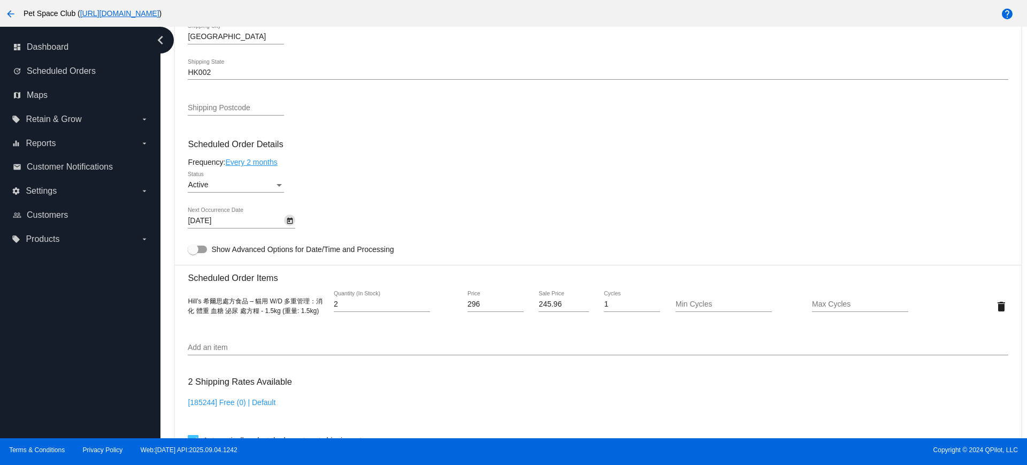
click at [441, 208] on div "9/17/2025 Next Occurrence Date" at bounding box center [598, 223] width 820 height 31
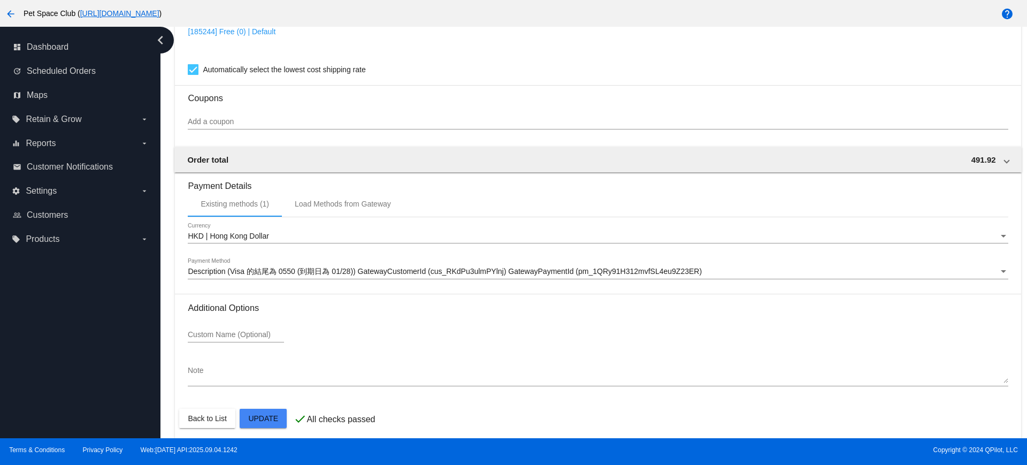
scroll to position [913, 0]
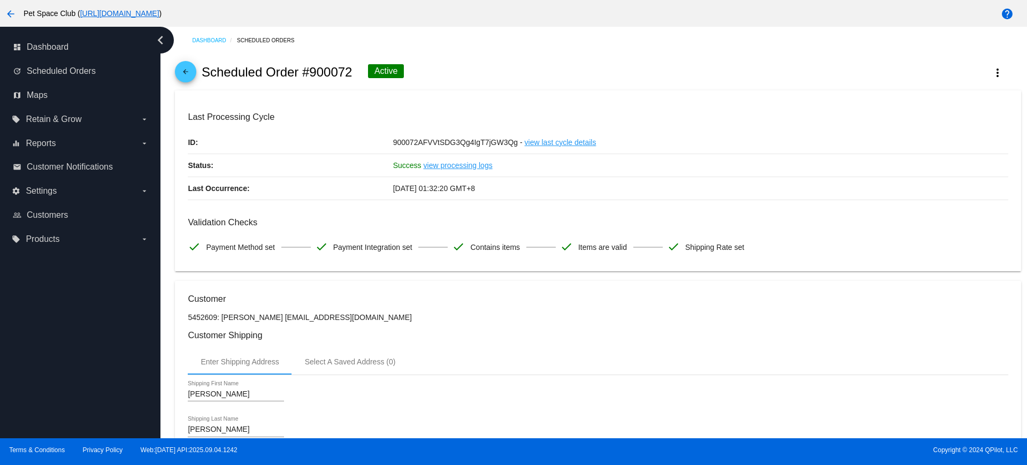
click at [992, 74] on mat-icon "more_vert" at bounding box center [998, 72] width 13 height 13
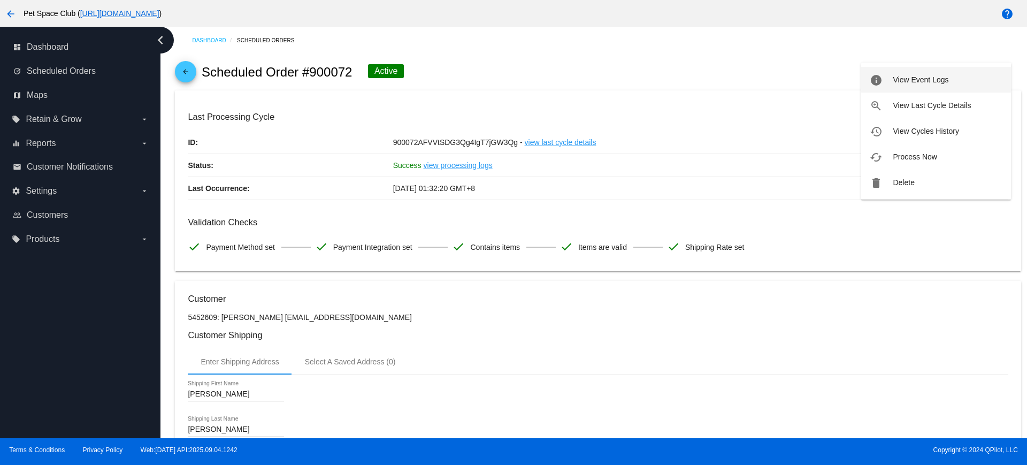
click at [931, 84] on button "info View Event Logs" at bounding box center [937, 80] width 150 height 26
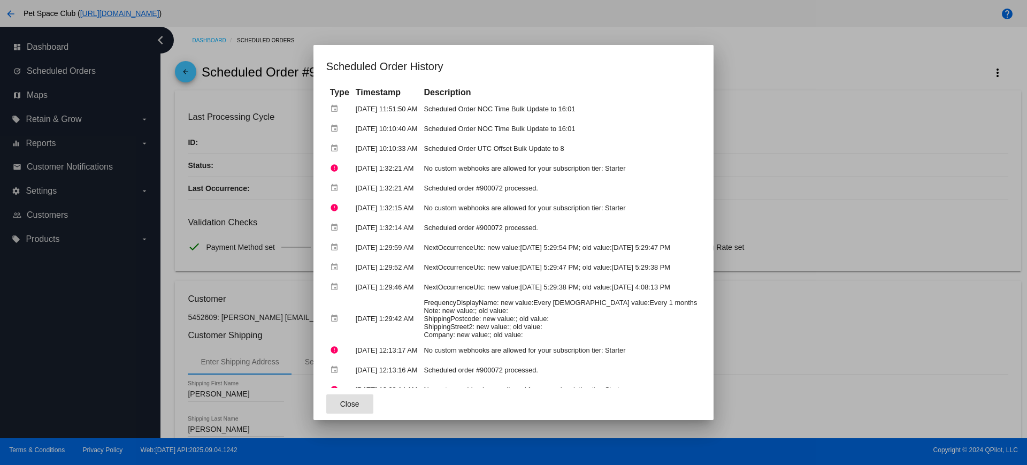
click at [346, 404] on span "Close" at bounding box center [349, 404] width 19 height 9
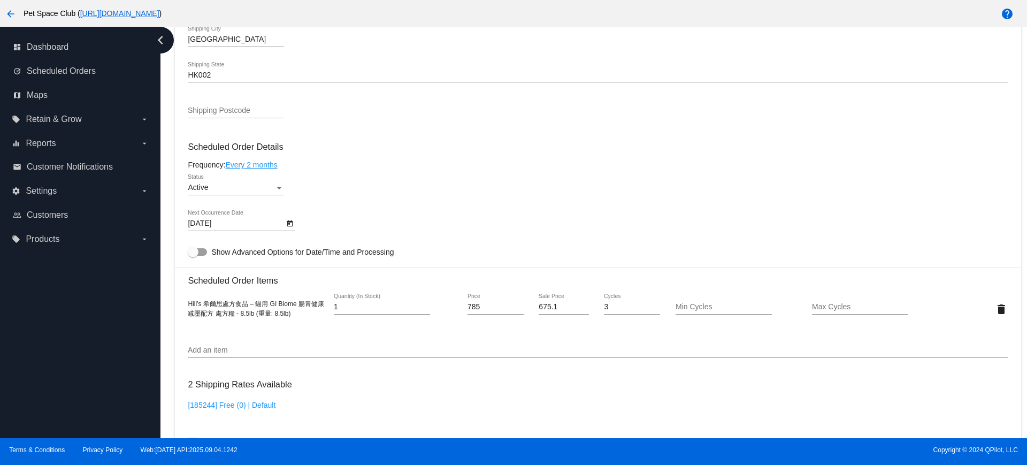
scroll to position [535, 0]
click at [290, 223] on icon "Open calendar" at bounding box center [289, 221] width 7 height 13
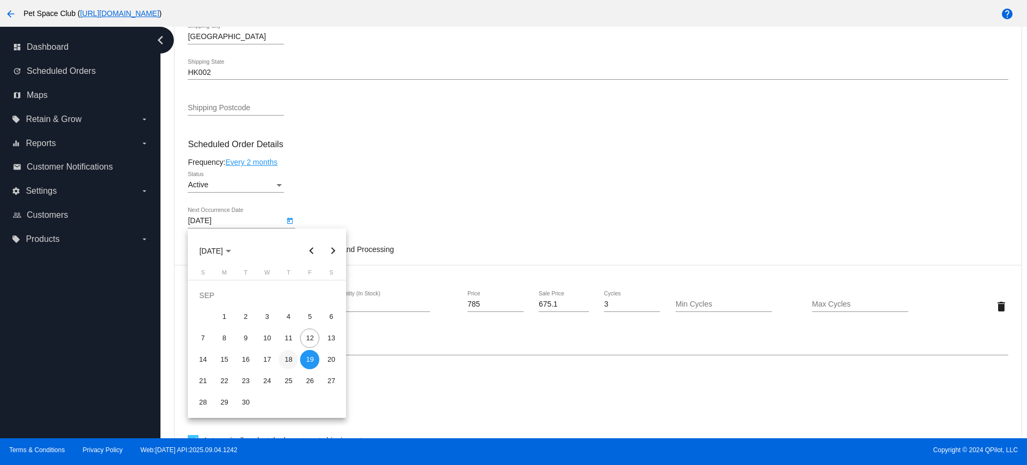
click at [287, 362] on div "18" at bounding box center [288, 359] width 19 height 19
type input "9/18/2025"
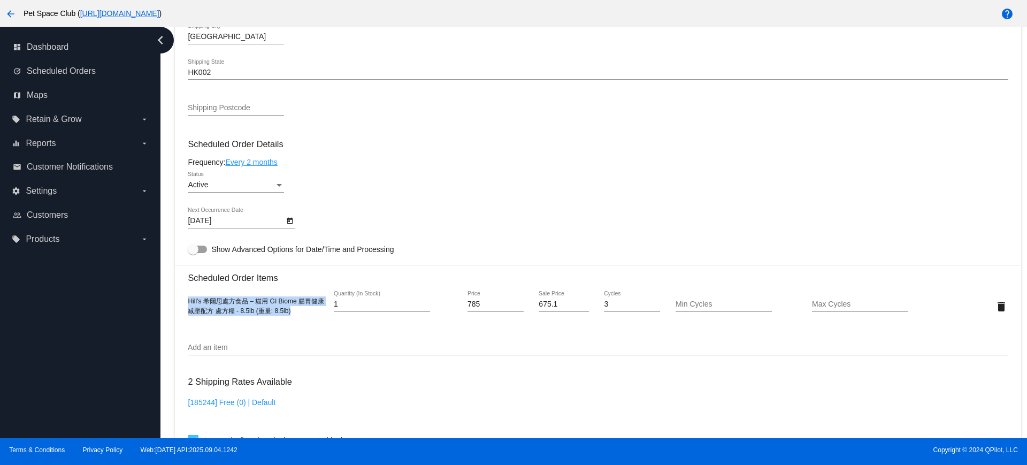
drag, startPoint x: 301, startPoint y: 314, endPoint x: 178, endPoint y: 303, distance: 123.6
click at [178, 303] on mat-card "Customer 5452609: Cherie Lee cherie905@msn.com Customer Shipping Enter Shipping…" at bounding box center [598, 281] width 846 height 1070
copy span "Hill’s 希爾思處方食品 – 貓用 GI Biome 腸胃健康减壓配方 處方糧 - 8.5lb (重量: 8.5lb)"
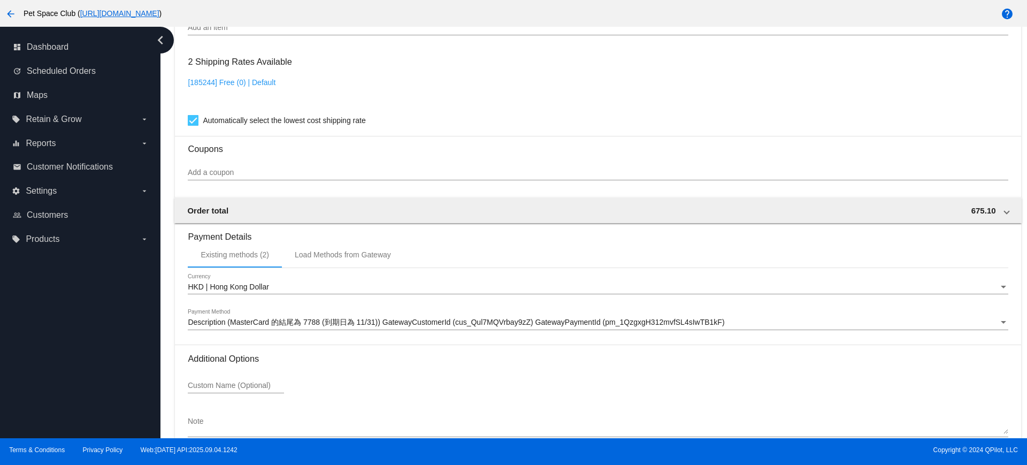
scroll to position [913, 0]
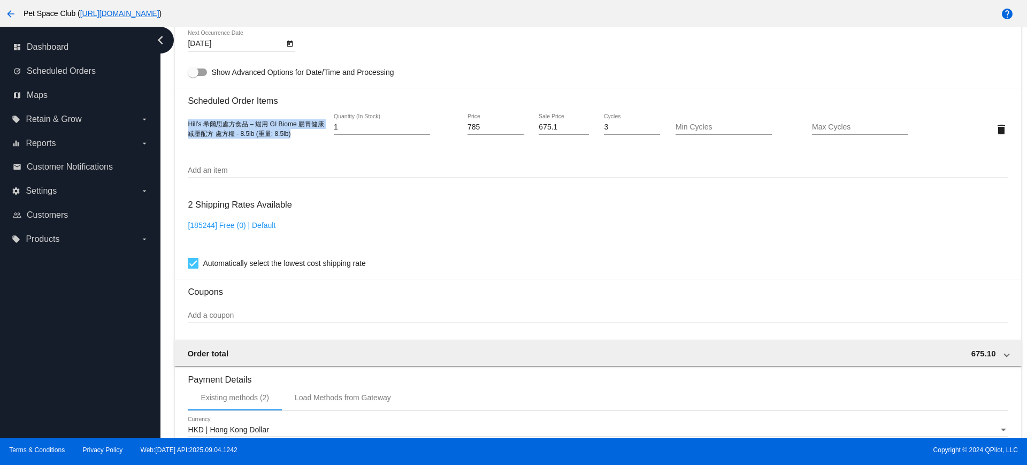
scroll to position [645, 0]
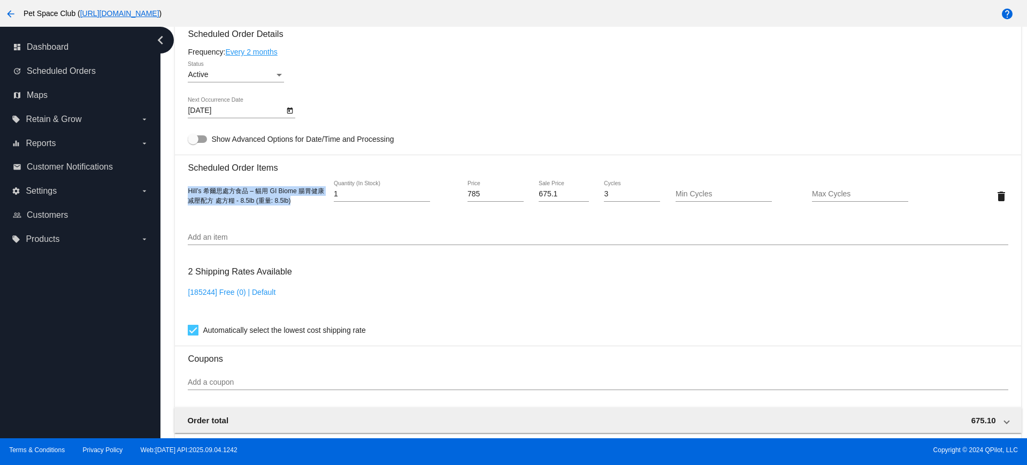
drag, startPoint x: 167, startPoint y: 207, endPoint x: 245, endPoint y: 165, distance: 88.3
click at [167, 207] on div "Dashboard Scheduled Orders arrow_back Scheduled Order #900072 Active more_vert …" at bounding box center [594, 232] width 867 height 411
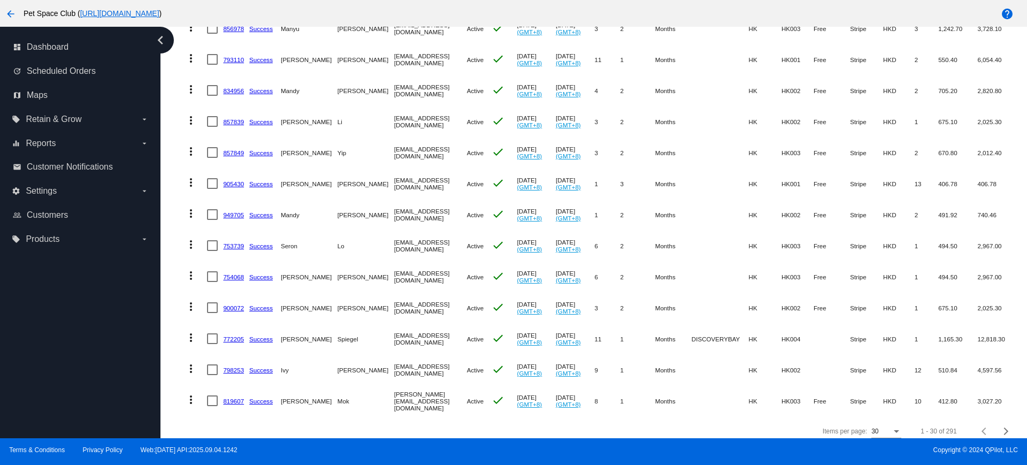
scroll to position [720, 0]
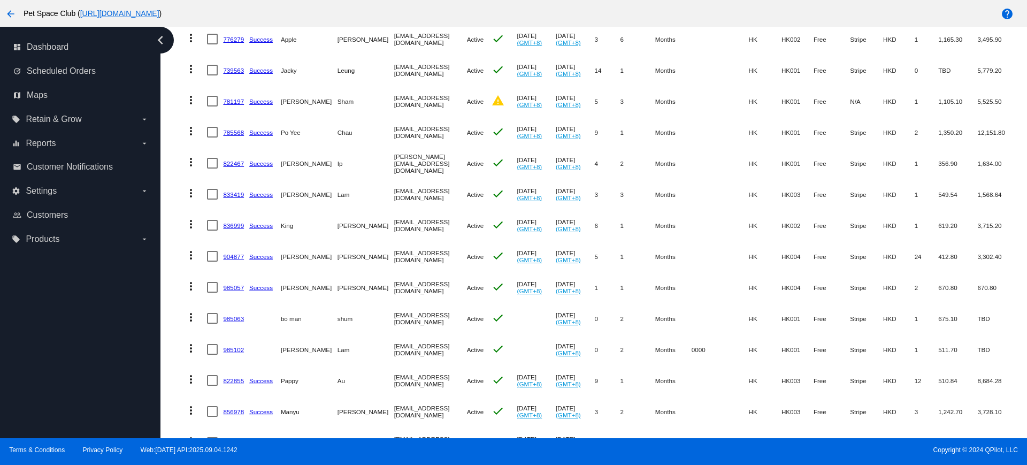
scroll to position [252, 0]
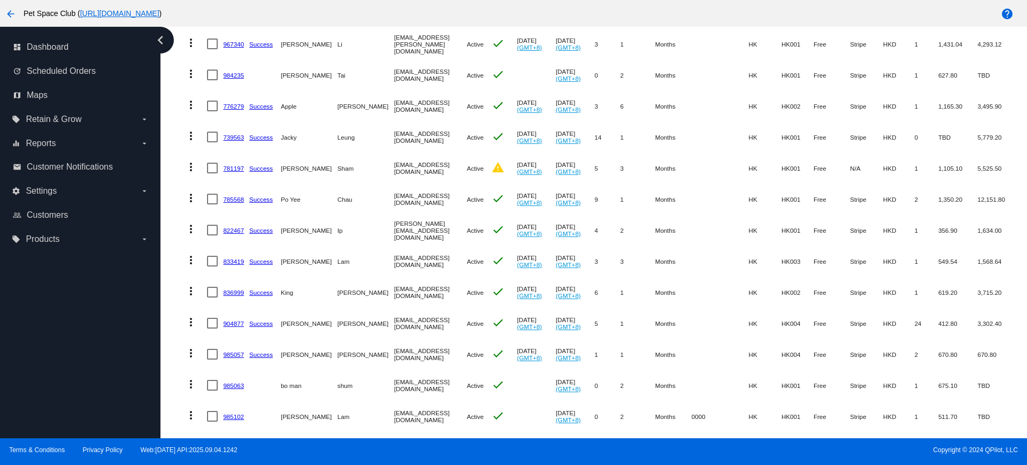
click at [164, 125] on div "Dashboard Scheduled Orders Scheduled Orders add Status: Active (291) Paused (13…" at bounding box center [594, 232] width 867 height 411
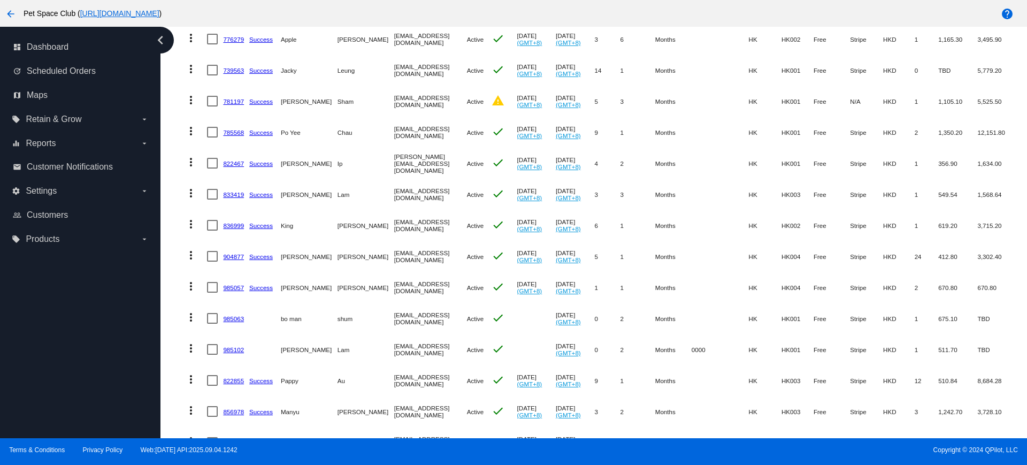
click at [173, 403] on div "Dashboard Scheduled Orders Scheduled Orders add Status: Active (291) Paused (13…" at bounding box center [598, 269] width 858 height 1122
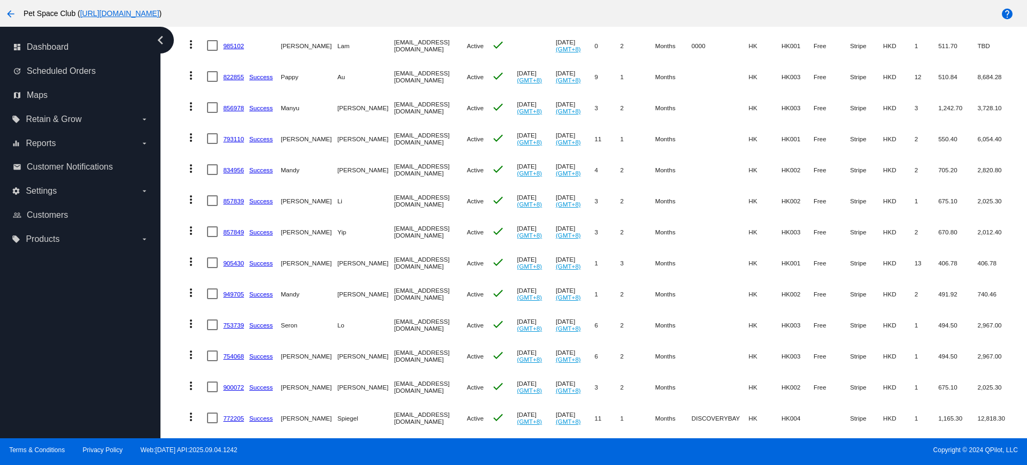
scroll to position [653, 0]
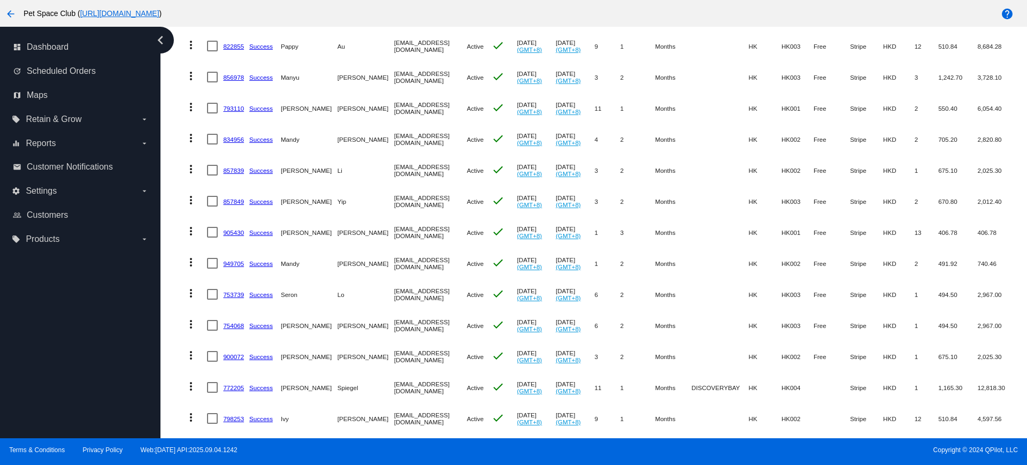
click at [169, 330] on div "Dashboard Scheduled Orders Scheduled Orders add Status: Active (291) Paused (13…" at bounding box center [594, 232] width 867 height 411
